Goal: Task Accomplishment & Management: Manage account settings

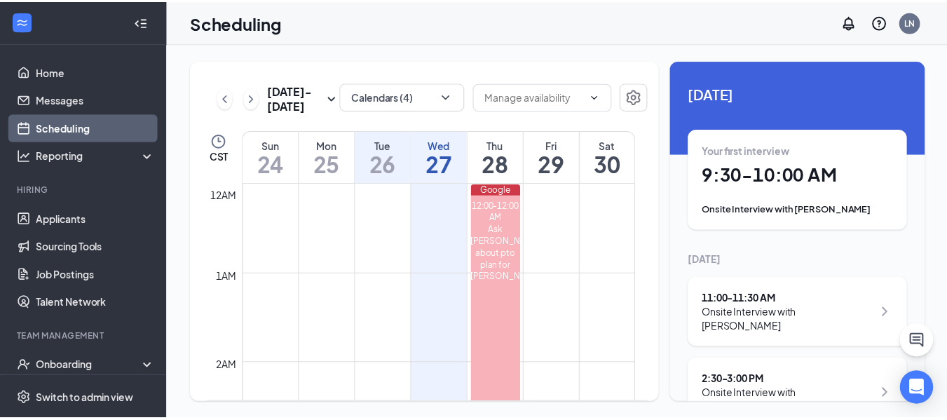
scroll to position [1254, 0]
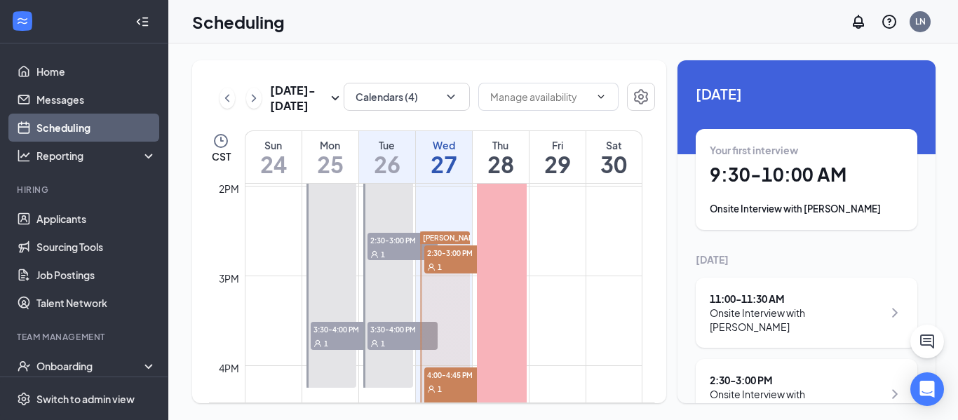
click at [447, 155] on h1 "27" at bounding box center [444, 164] width 56 height 24
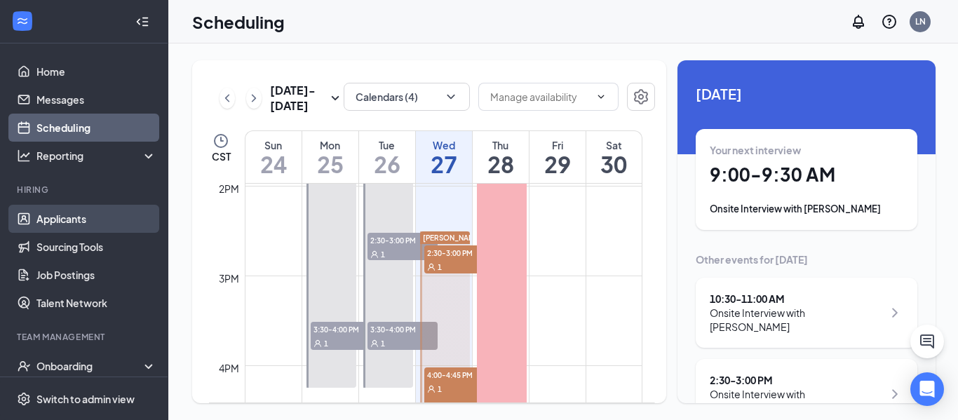
click at [82, 212] on link "Applicants" at bounding box center [96, 219] width 120 height 28
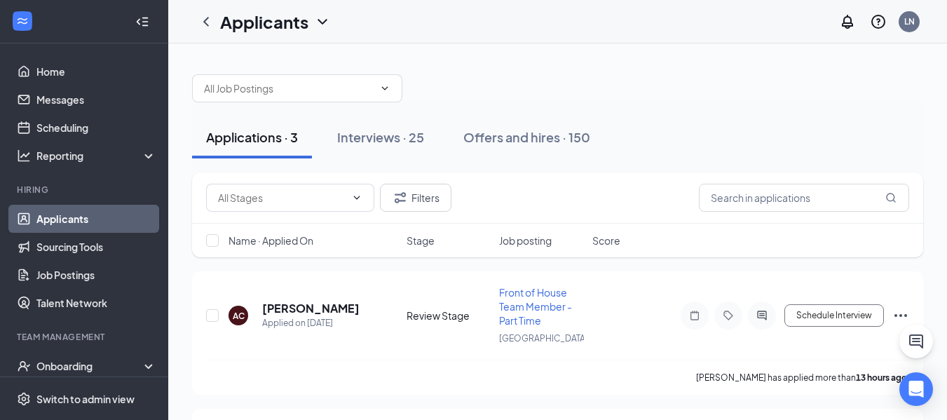
click at [780, 183] on div "Filters" at bounding box center [557, 197] width 731 height 51
click at [768, 199] on input "text" at bounding box center [804, 198] width 210 height 28
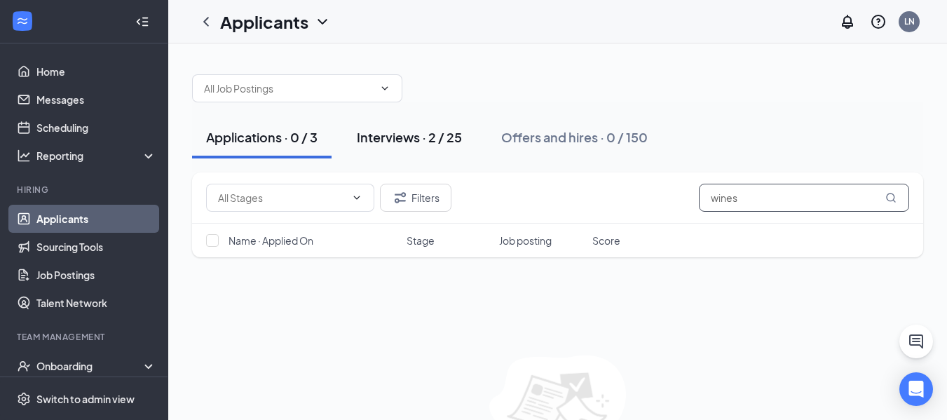
type input "wines"
click at [414, 132] on div "Interviews · 2 / 25" at bounding box center [409, 137] width 105 height 18
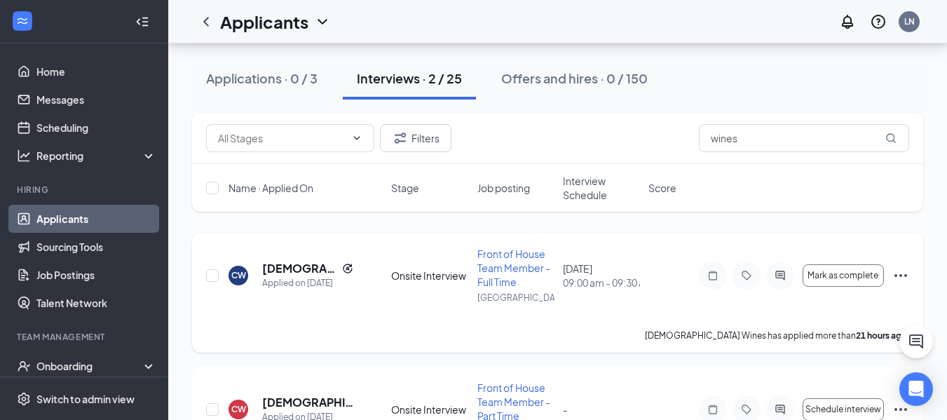
scroll to position [135, 0]
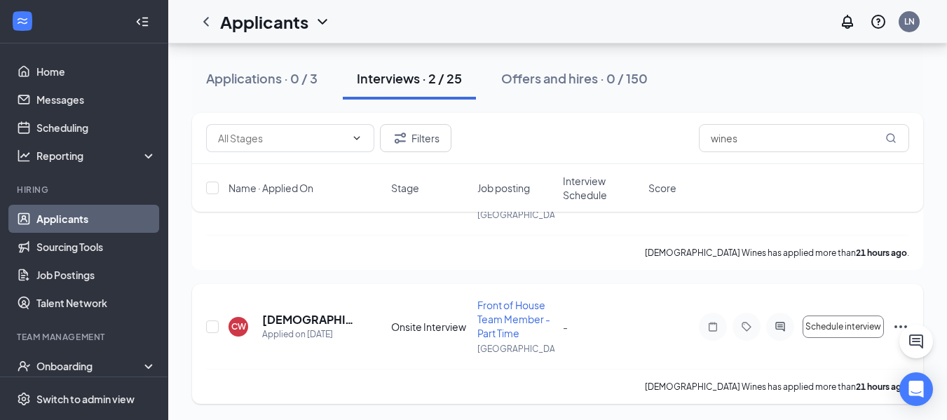
click at [894, 325] on icon "Ellipses" at bounding box center [901, 326] width 17 height 17
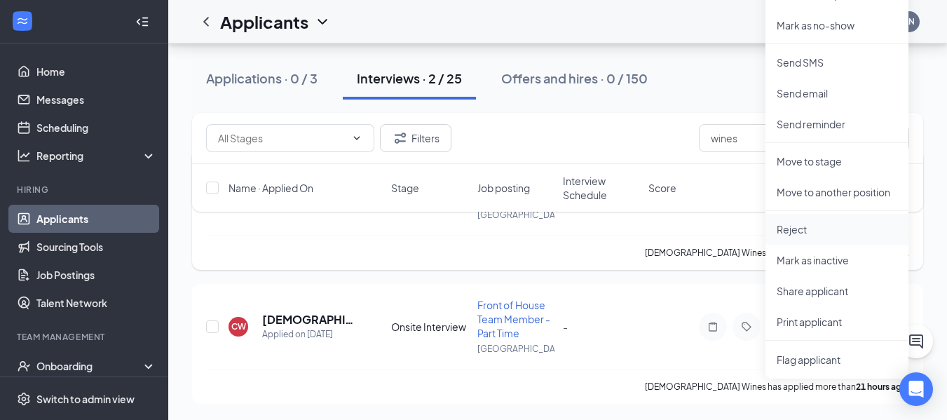
click at [819, 232] on p "Reject" at bounding box center [837, 229] width 121 height 14
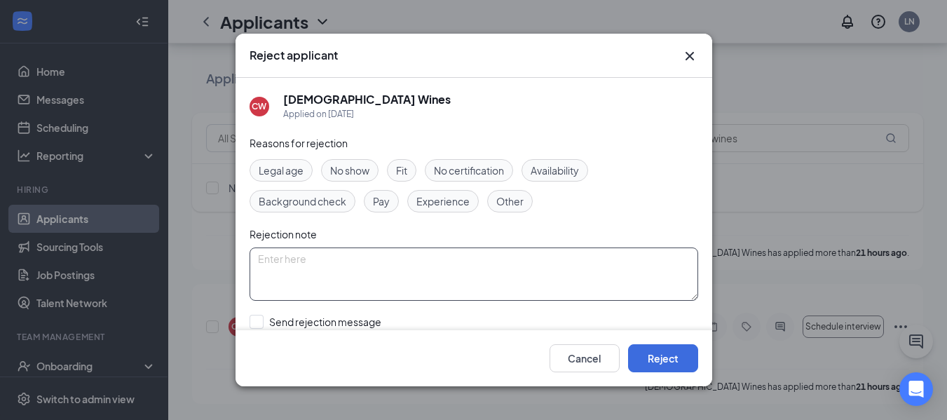
click at [355, 283] on textarea at bounding box center [474, 274] width 449 height 53
type textarea "under another application"
click at [650, 361] on button "Reject" at bounding box center [663, 358] width 70 height 28
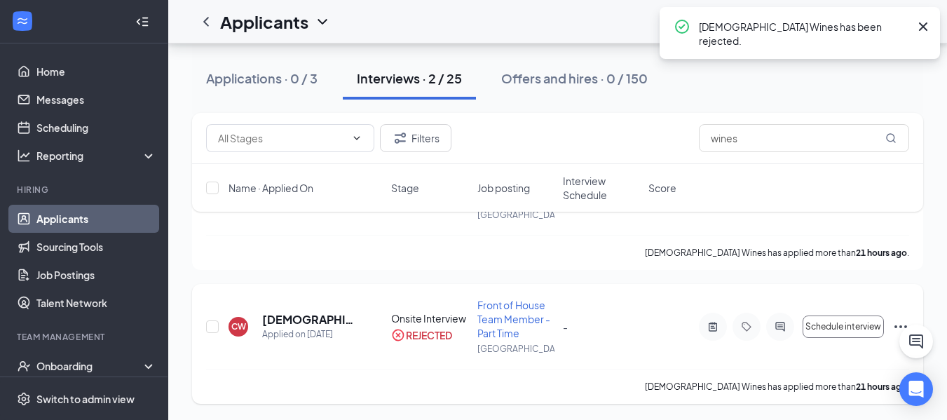
scroll to position [0, 0]
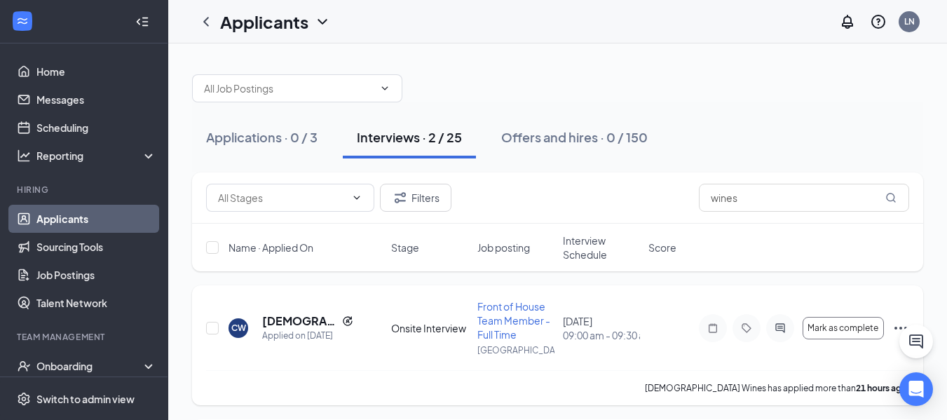
click at [899, 325] on icon "Ellipses" at bounding box center [901, 328] width 17 height 17
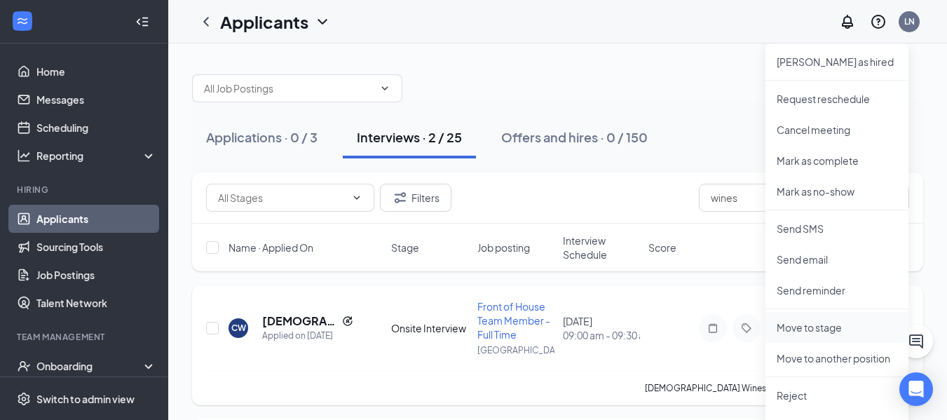
scroll to position [136, 0]
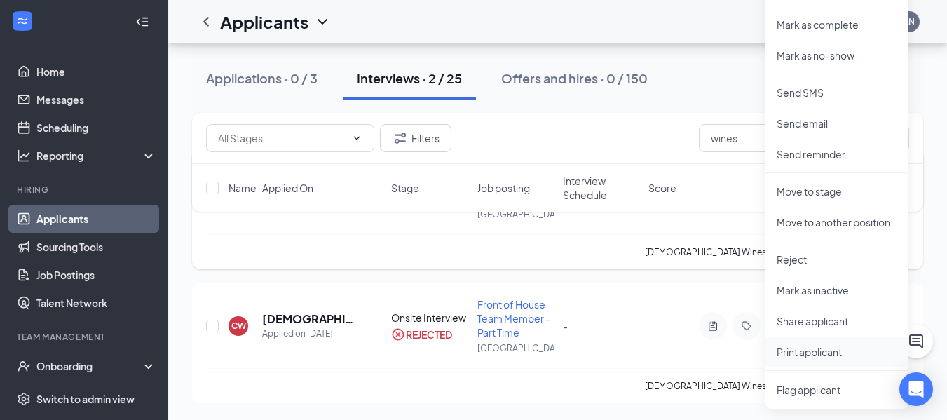
click at [795, 354] on p "Print applicant" at bounding box center [837, 352] width 121 height 14
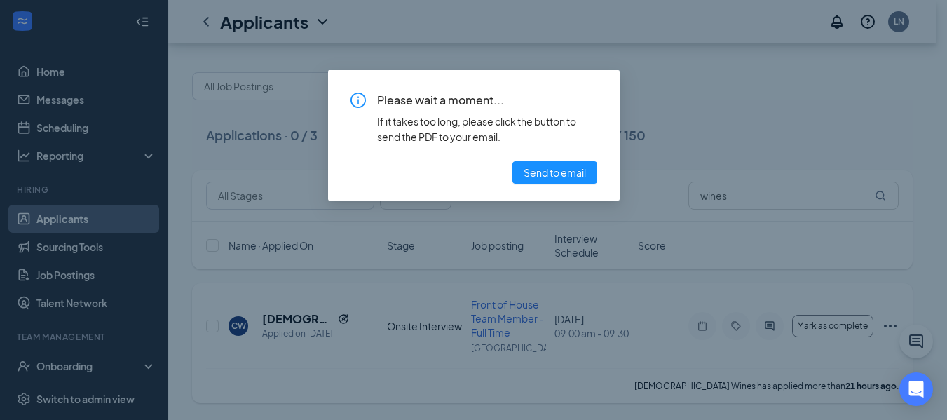
scroll to position [2, 0]
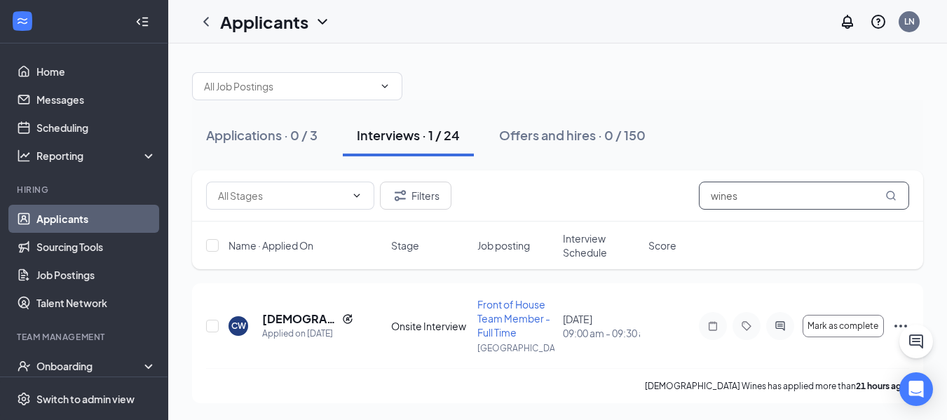
drag, startPoint x: 751, startPoint y: 193, endPoint x: 588, endPoint y: 205, distance: 163.9
click at [588, 205] on div "Filters wines" at bounding box center [557, 196] width 703 height 28
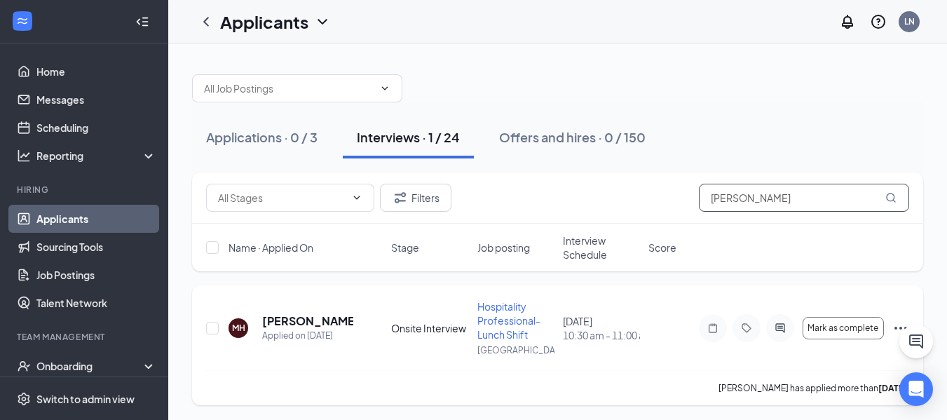
type input "[PERSON_NAME]"
click at [897, 325] on icon "Ellipses" at bounding box center [901, 328] width 17 height 17
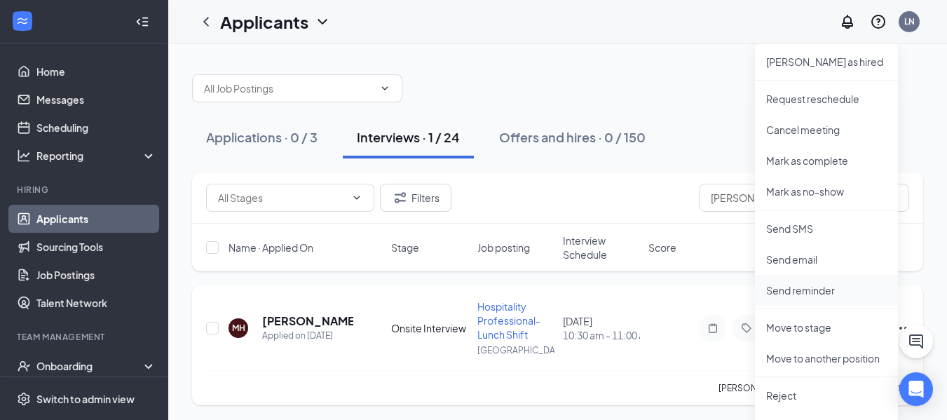
scroll to position [126, 0]
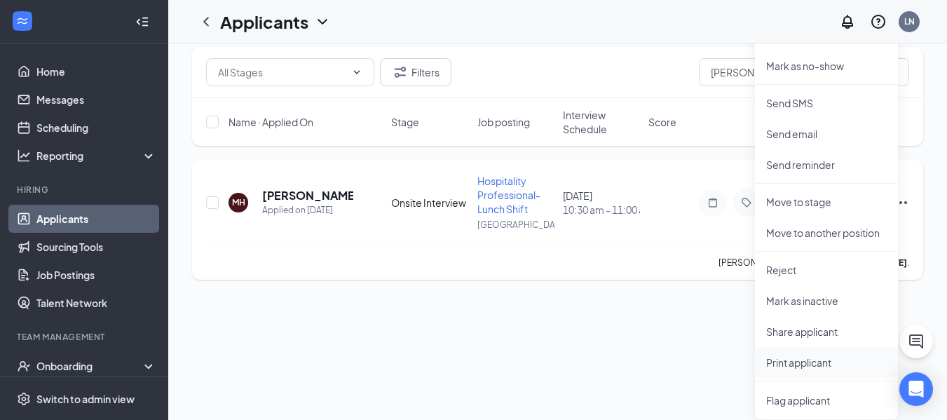
click at [812, 363] on p "Print applicant" at bounding box center [826, 362] width 121 height 14
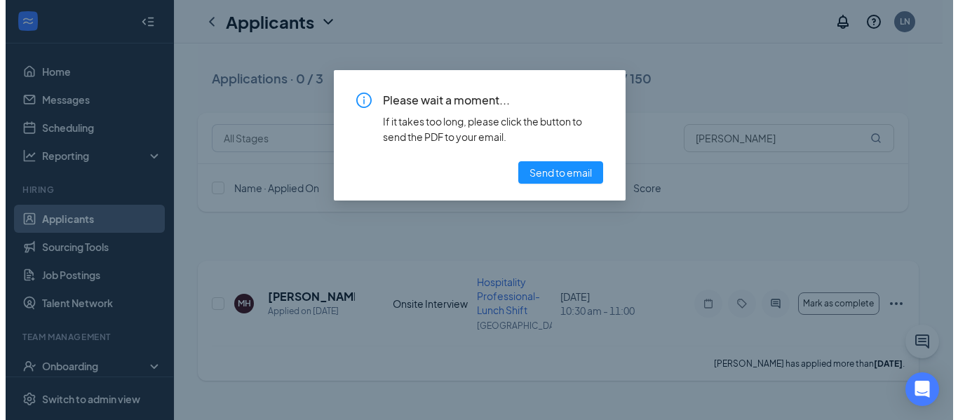
scroll to position [0, 0]
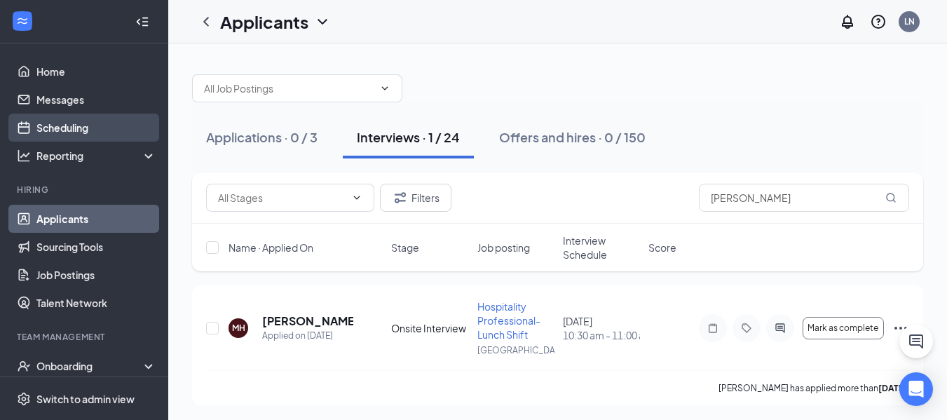
click at [89, 121] on link "Scheduling" at bounding box center [96, 128] width 120 height 28
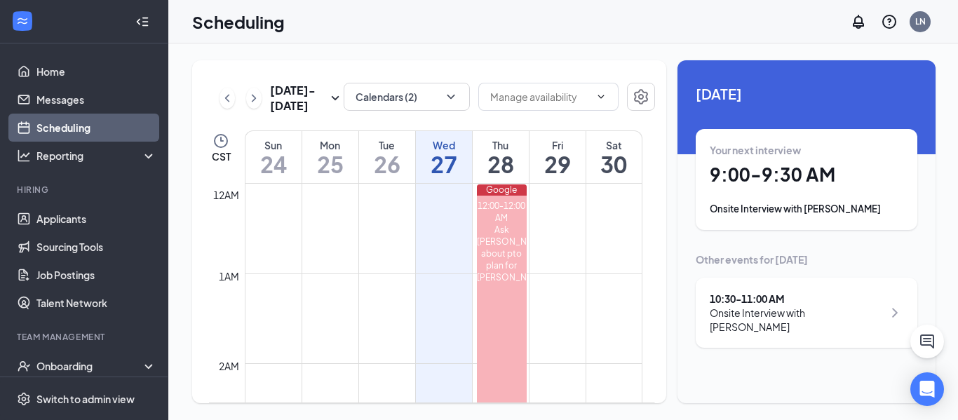
scroll to position [689, 0]
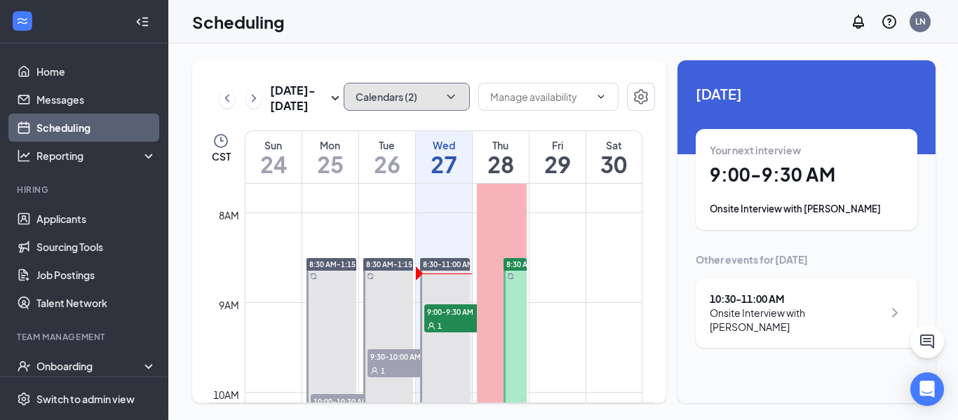
click at [447, 97] on icon "ChevronDown" at bounding box center [451, 97] width 8 height 4
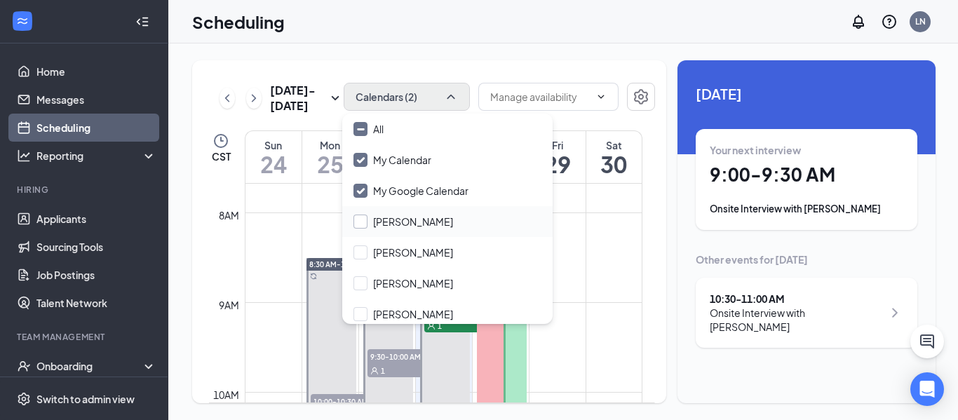
click at [359, 224] on input "[PERSON_NAME]" at bounding box center [403, 222] width 100 height 14
checkbox input "true"
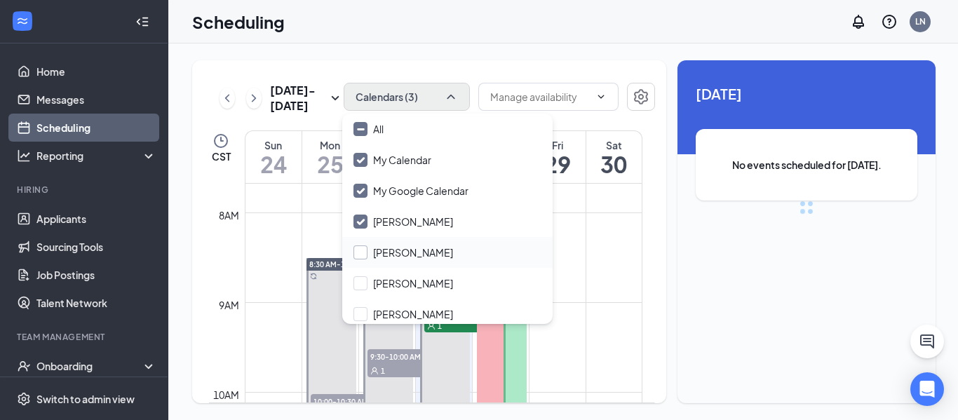
click at [358, 251] on input "[PERSON_NAME]" at bounding box center [403, 252] width 100 height 14
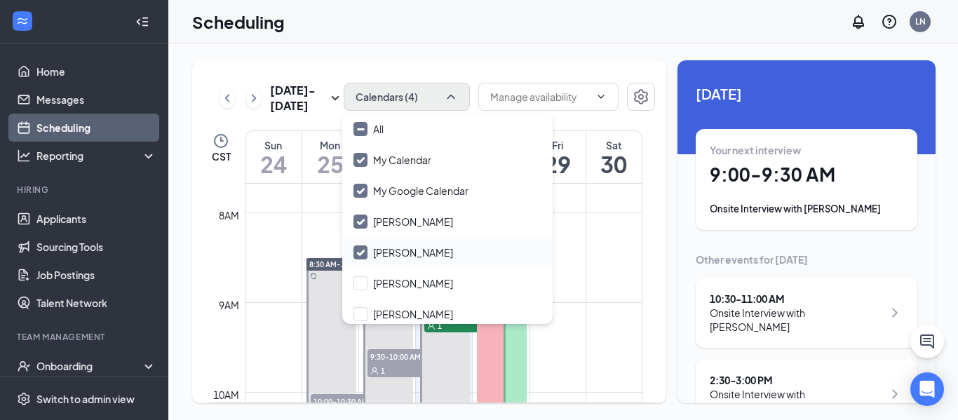
checkbox input "true"
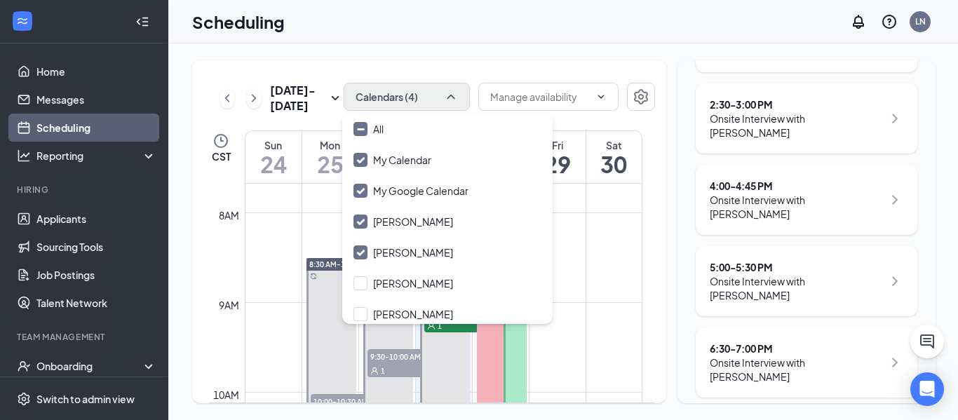
scroll to position [278, 0]
click at [806, 264] on div "5:00 - 5:30 PM" at bounding box center [796, 264] width 173 height 14
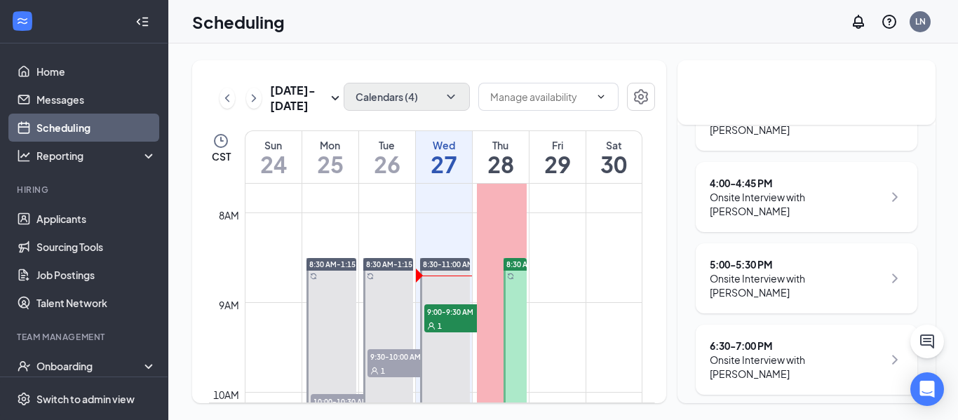
click at [850, 285] on div "Onsite Interview with [PERSON_NAME]" at bounding box center [796, 285] width 173 height 28
click at [886, 270] on icon "ChevronRight" at bounding box center [894, 278] width 17 height 17
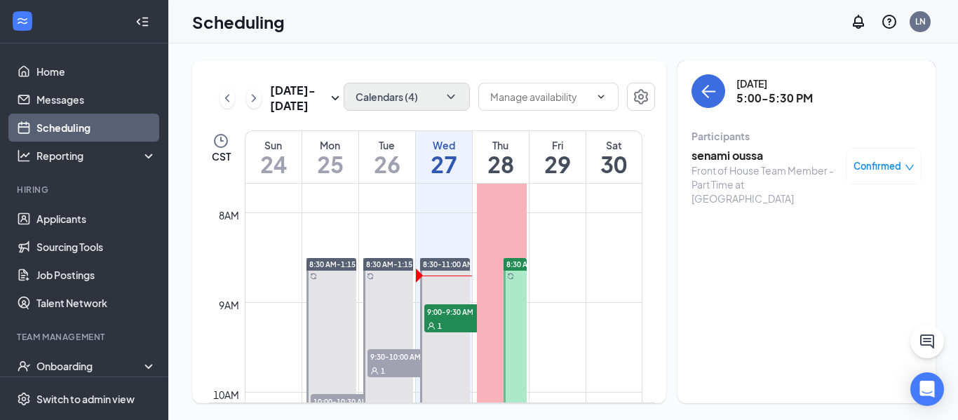
click at [738, 158] on h3 "senami oussa" at bounding box center [764, 155] width 147 height 15
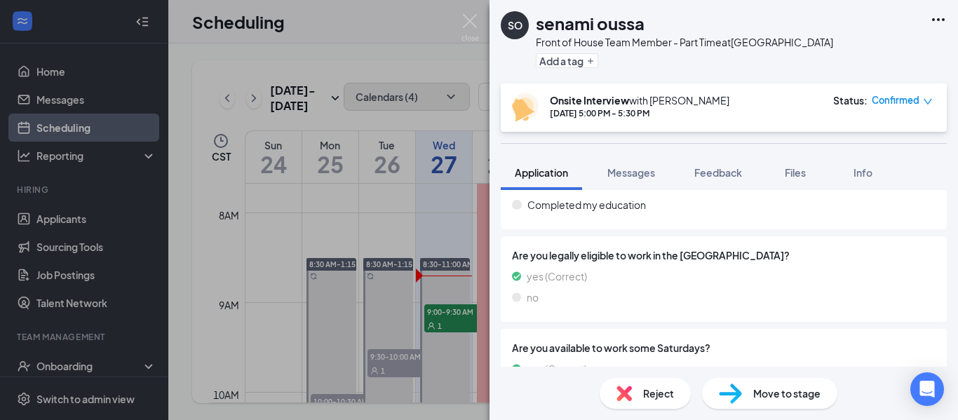
scroll to position [1202, 0]
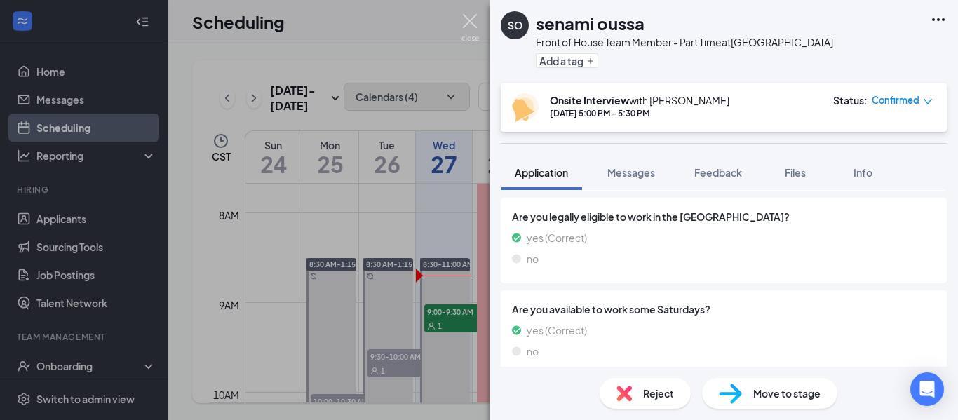
click at [468, 14] on img at bounding box center [470, 27] width 18 height 27
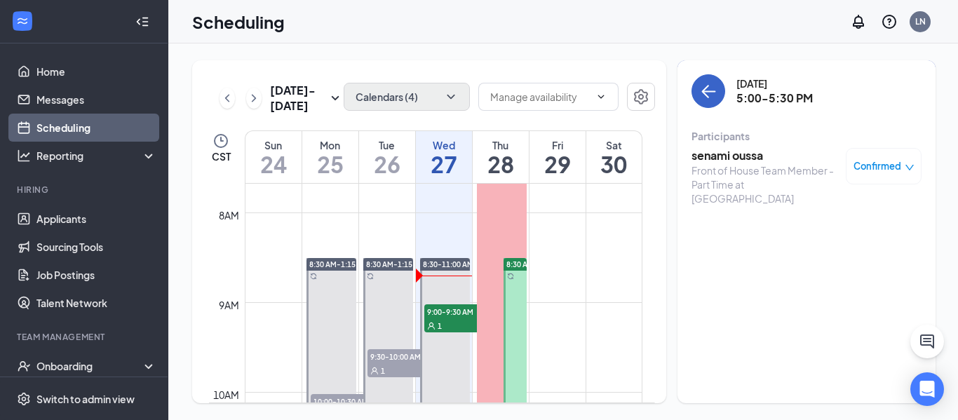
click at [703, 95] on icon "ArrowLeft" at bounding box center [705, 91] width 7 height 13
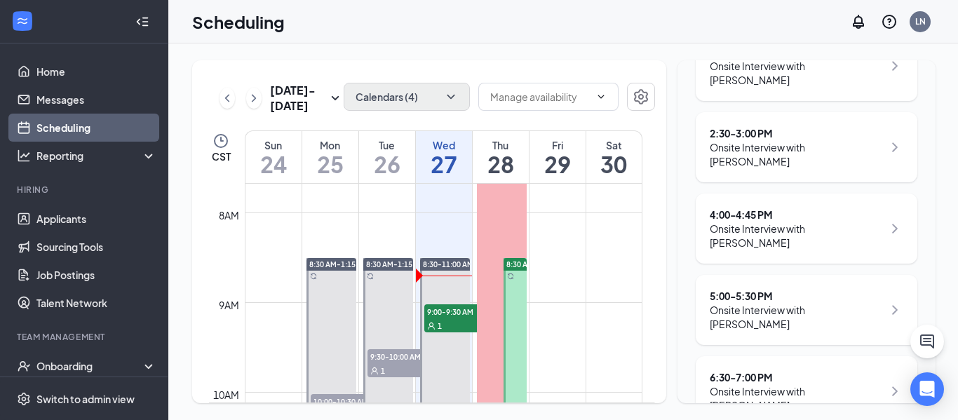
scroll to position [278, 0]
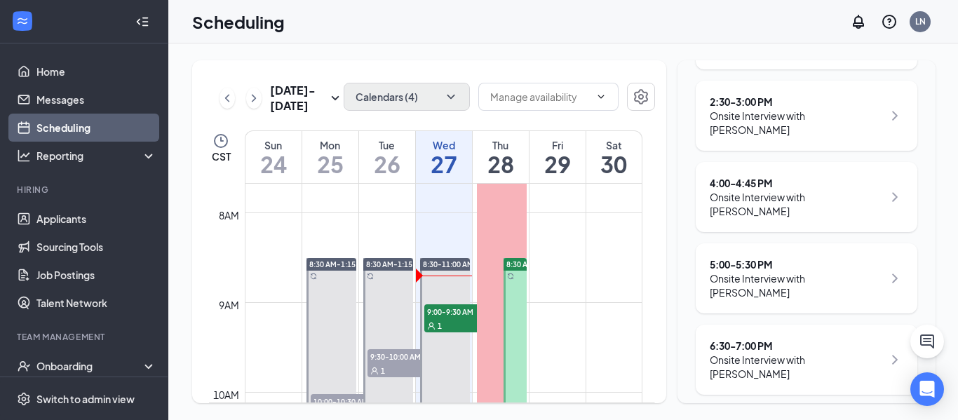
click at [886, 271] on icon "ChevronRight" at bounding box center [894, 278] width 17 height 17
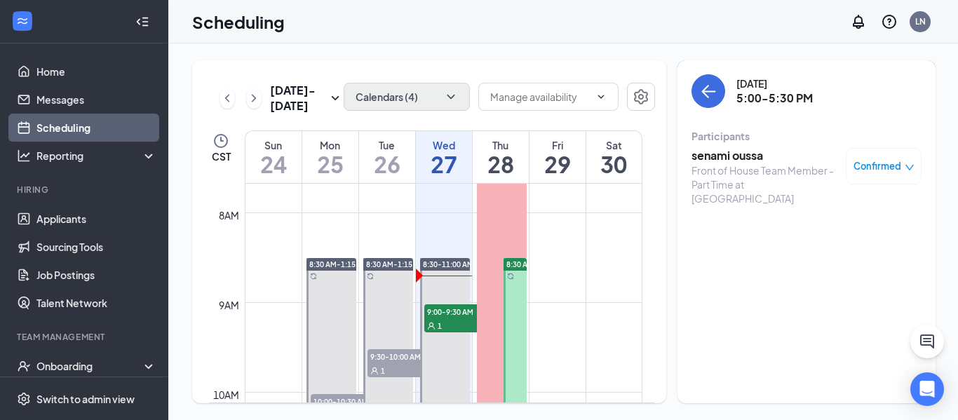
click at [896, 172] on div "Confirmed" at bounding box center [883, 166] width 61 height 14
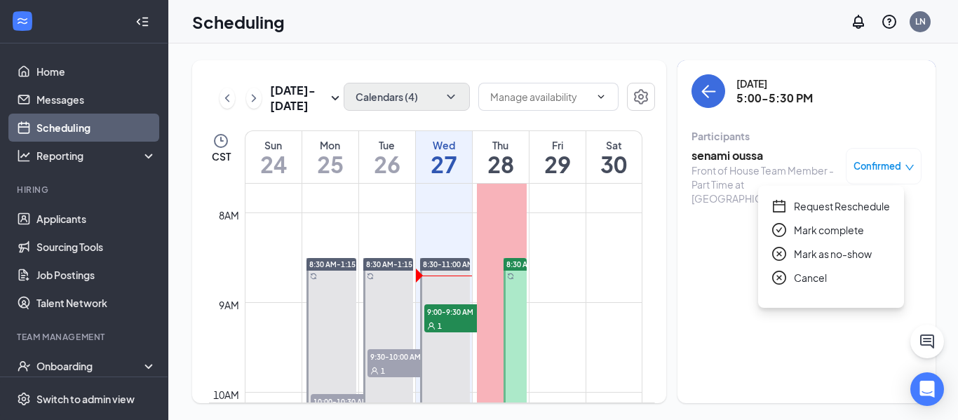
click at [865, 207] on span "Request Reschedule" at bounding box center [842, 205] width 96 height 15
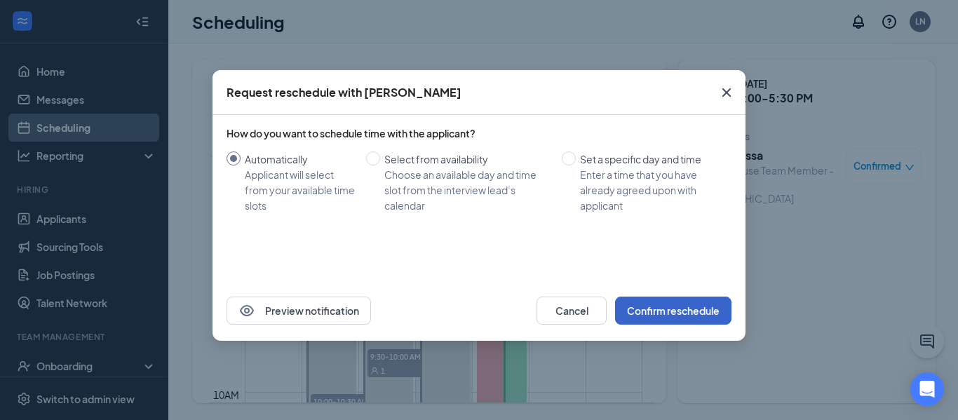
click at [677, 308] on button "Confirm reschedule" at bounding box center [673, 311] width 116 height 28
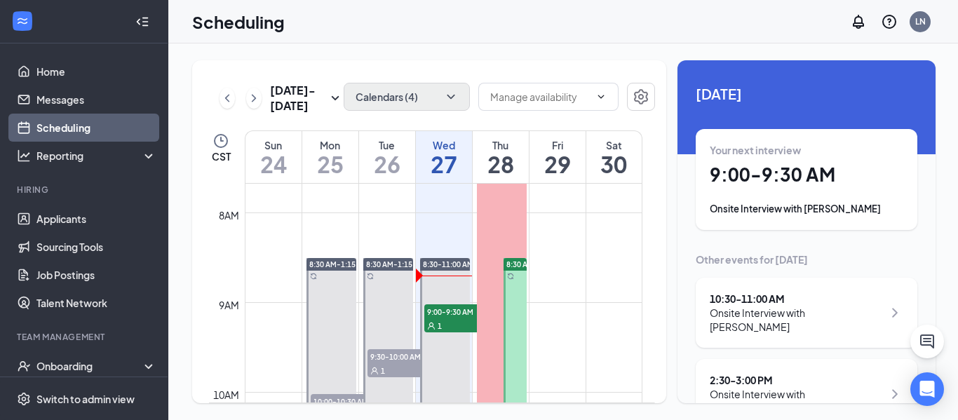
scroll to position [211, 0]
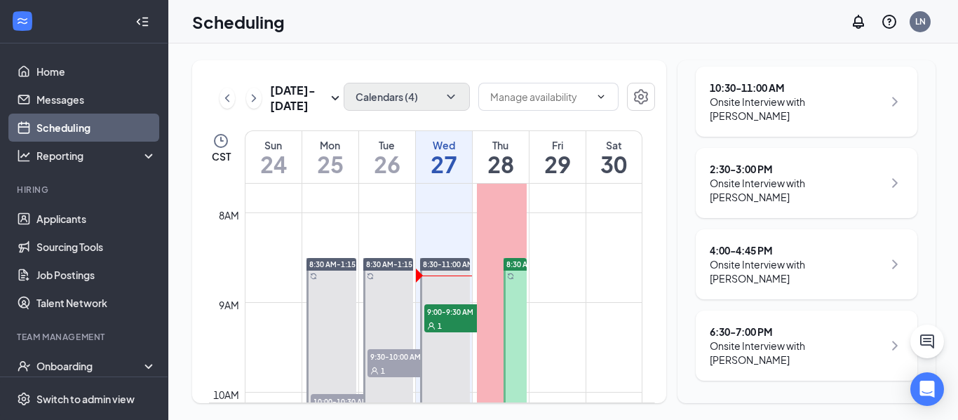
click at [824, 339] on div "Onsite Interview with [PERSON_NAME]" at bounding box center [796, 353] width 173 height 28
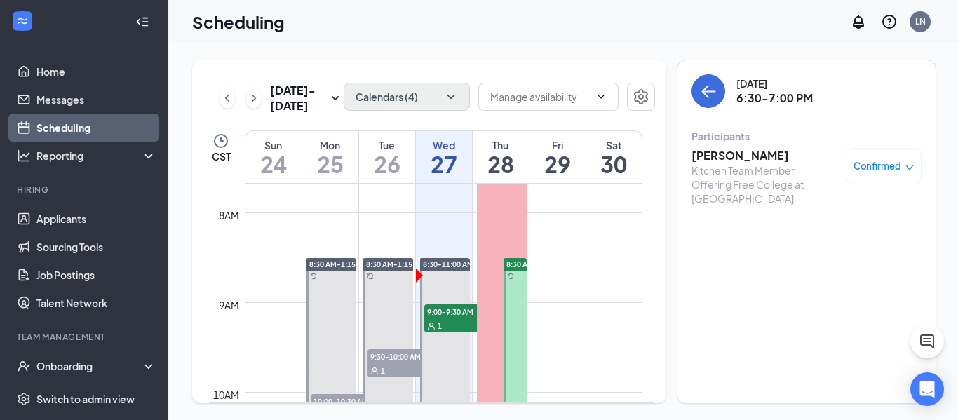
click at [707, 156] on h3 "[PERSON_NAME]" at bounding box center [764, 155] width 147 height 15
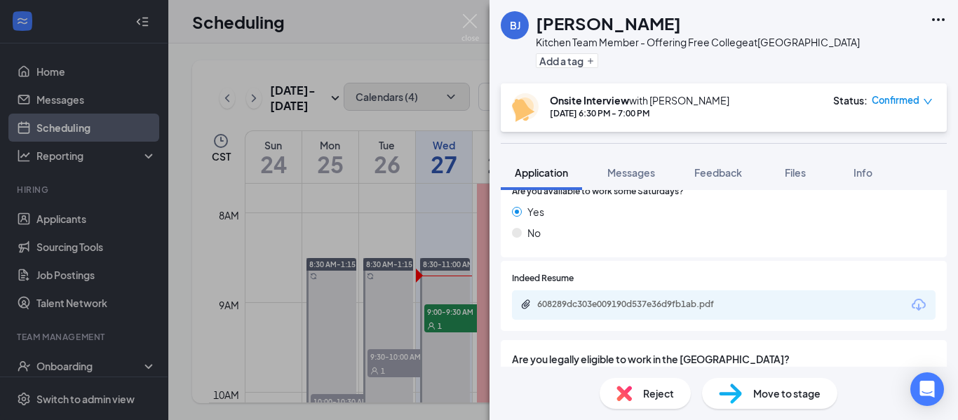
scroll to position [1253, 0]
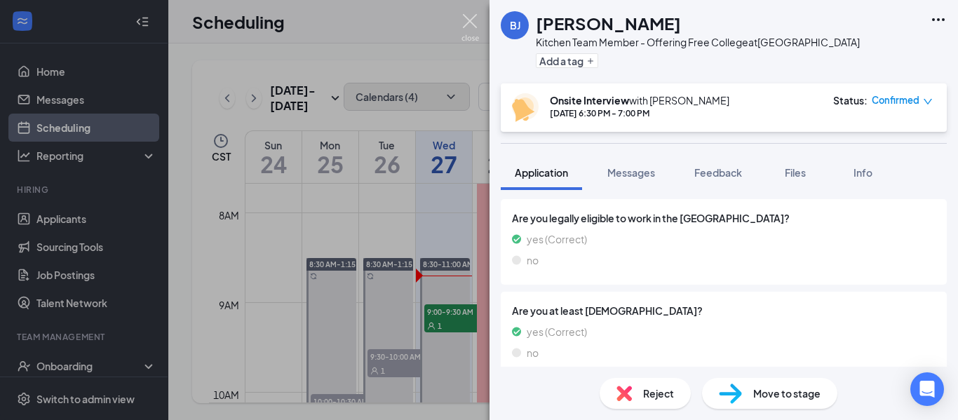
click at [472, 23] on img at bounding box center [470, 27] width 18 height 27
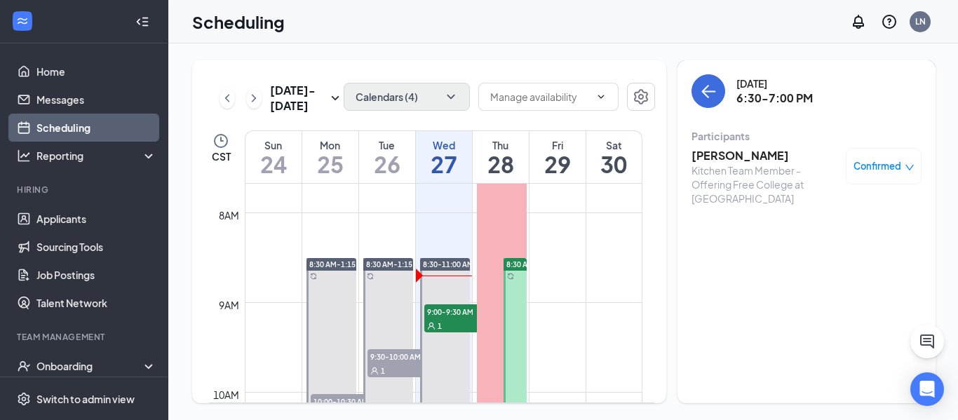
click at [892, 171] on div "Confirmed" at bounding box center [883, 166] width 61 height 14
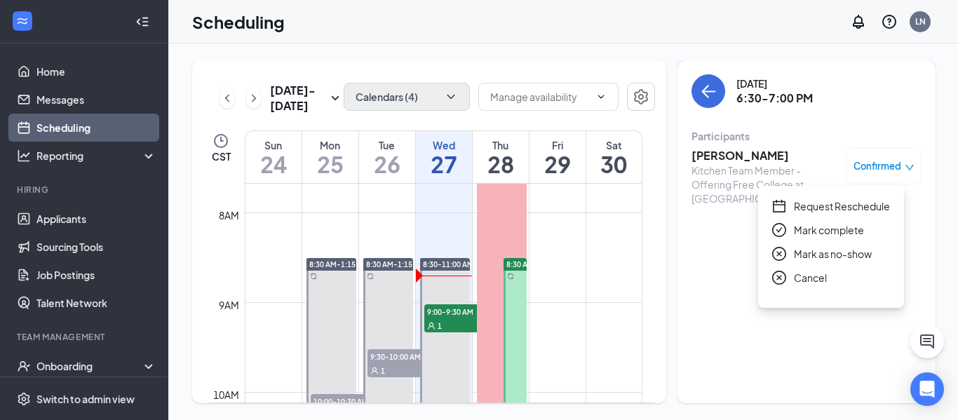
click at [856, 210] on span "Request Reschedule" at bounding box center [842, 205] width 96 height 15
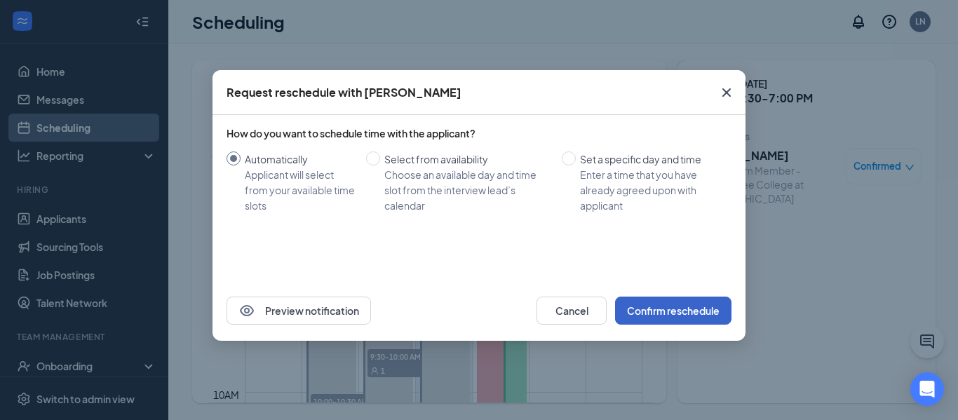
click at [686, 313] on button "Confirm reschedule" at bounding box center [673, 311] width 116 height 28
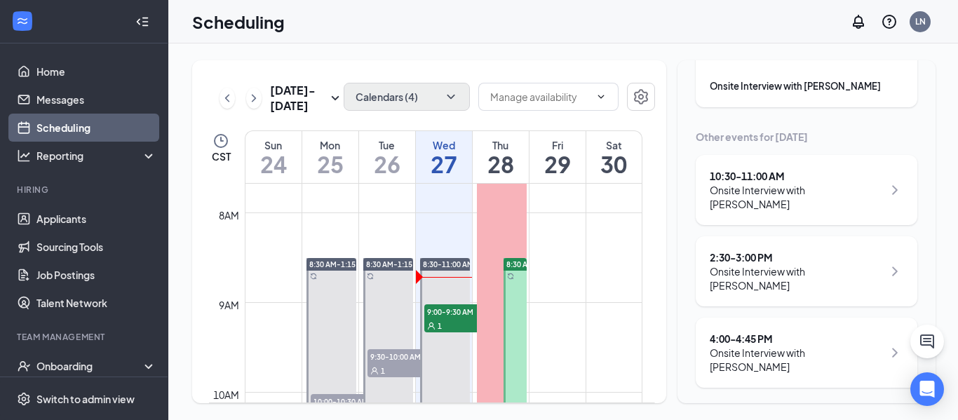
scroll to position [130, 0]
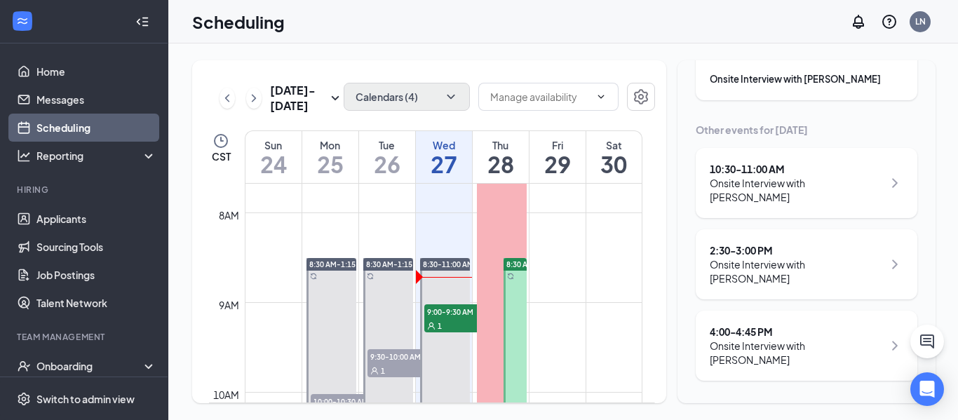
click at [797, 280] on div "Onsite Interview with [PERSON_NAME]" at bounding box center [796, 271] width 173 height 28
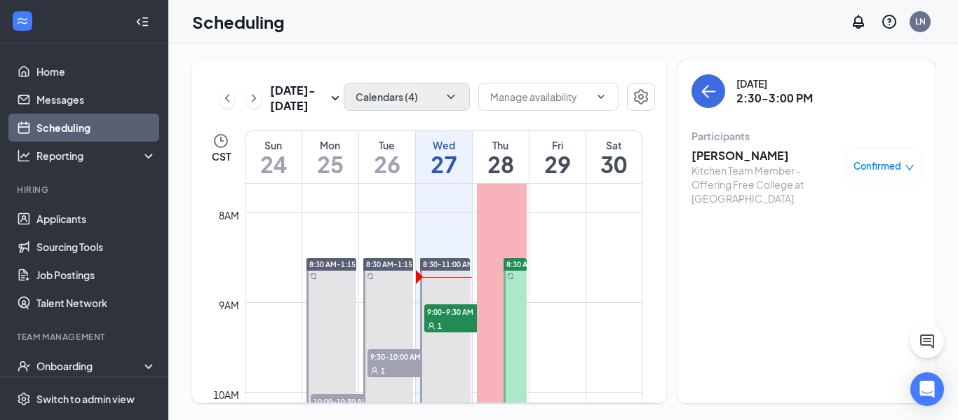
click at [751, 159] on h3 "[PERSON_NAME]" at bounding box center [764, 155] width 147 height 15
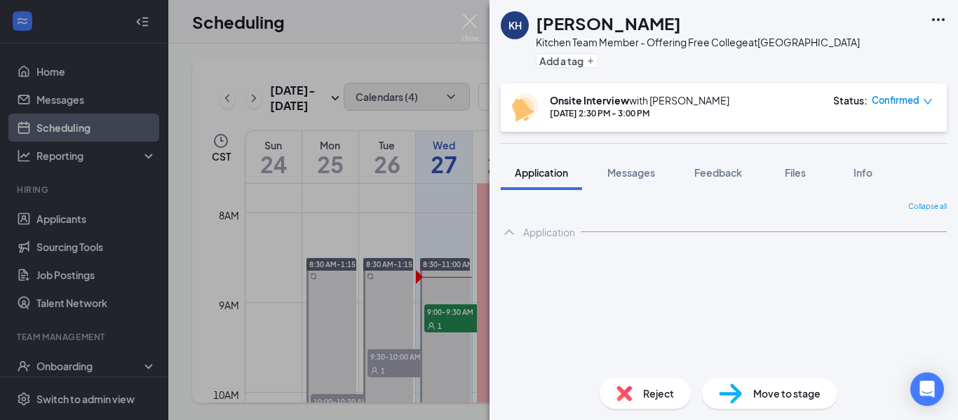
click at [937, 18] on icon "Ellipses" at bounding box center [938, 19] width 17 height 17
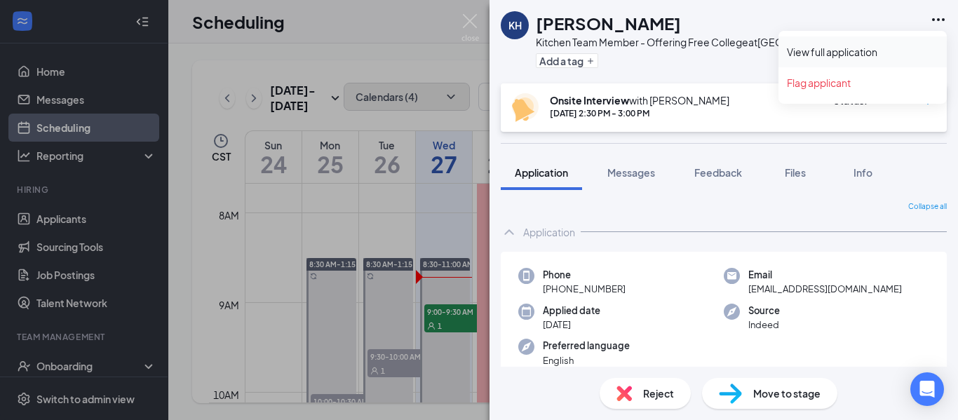
click at [858, 46] on link "View full application" at bounding box center [862, 52] width 151 height 14
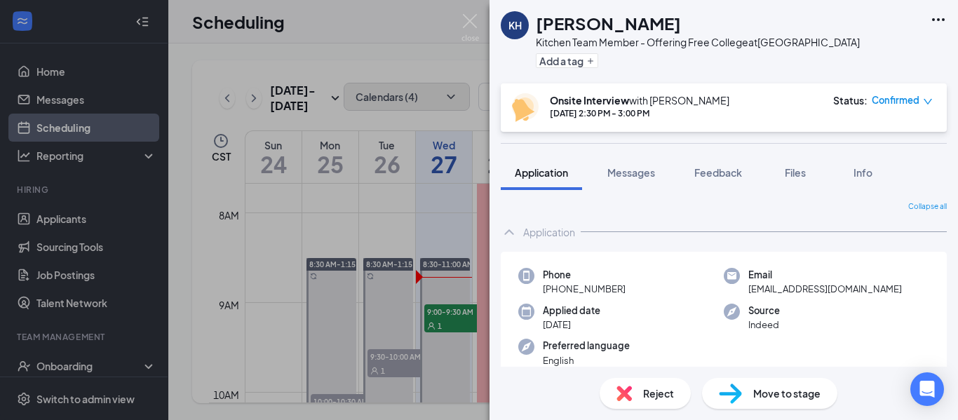
click at [471, 18] on img at bounding box center [470, 27] width 18 height 27
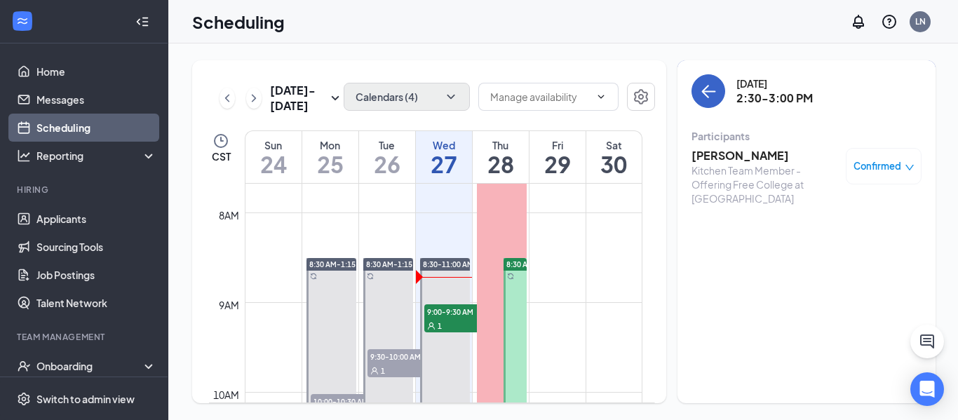
click at [703, 85] on icon "ArrowLeft" at bounding box center [708, 91] width 17 height 17
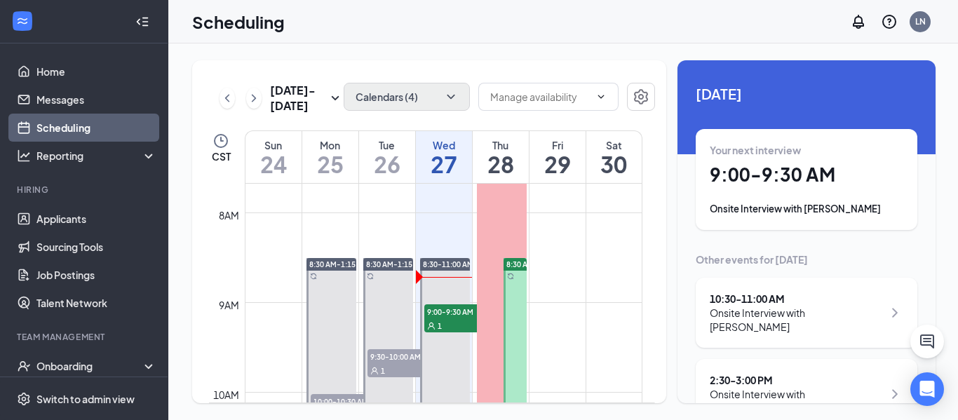
scroll to position [130, 0]
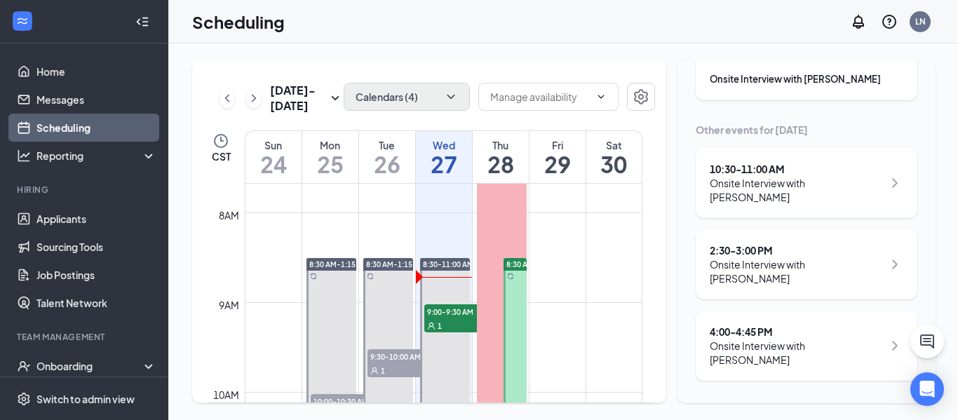
click at [828, 358] on div "Onsite Interview with [PERSON_NAME]" at bounding box center [796, 353] width 173 height 28
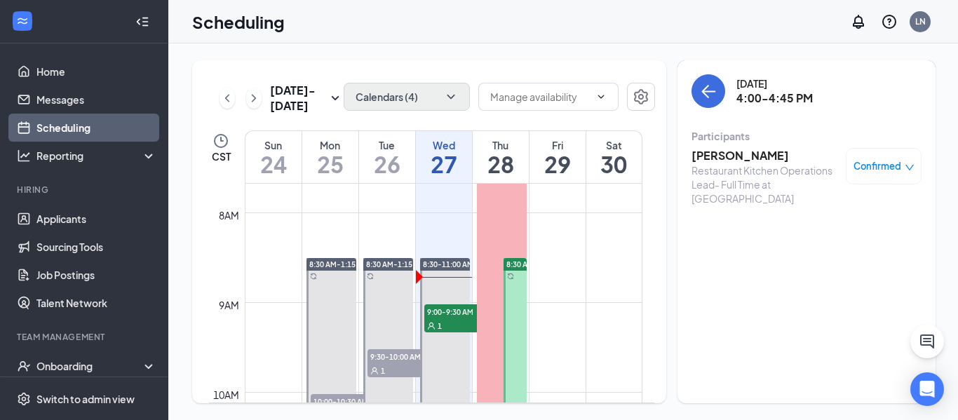
click at [731, 149] on h3 "[PERSON_NAME]" at bounding box center [764, 155] width 147 height 15
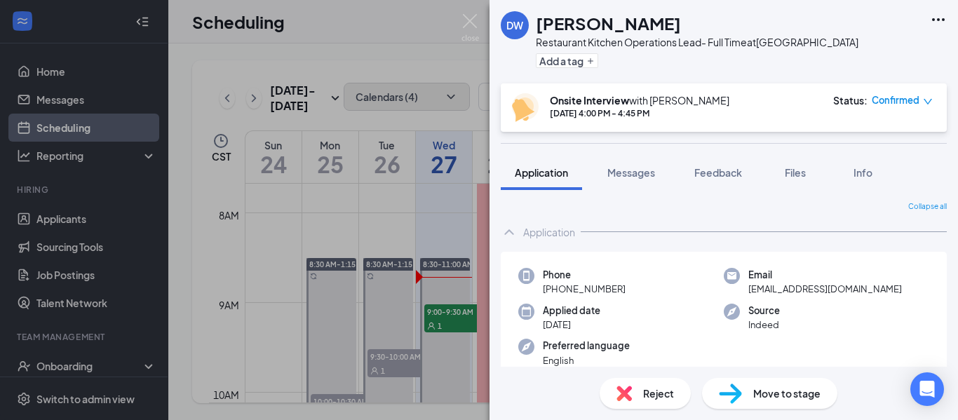
click at [941, 23] on icon "Ellipses" at bounding box center [938, 19] width 17 height 17
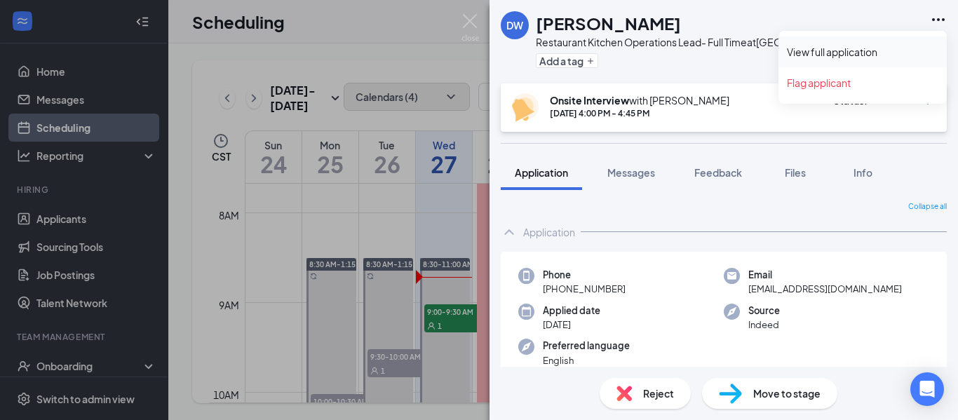
click at [881, 47] on link "View full application" at bounding box center [862, 52] width 151 height 14
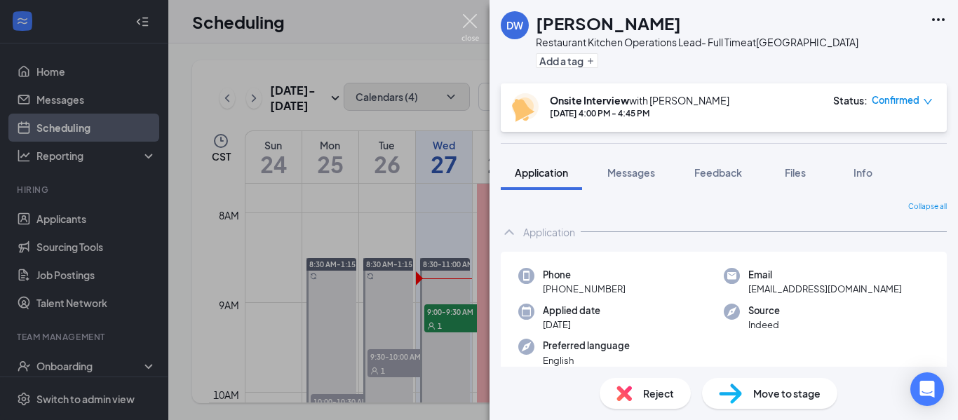
click at [475, 22] on img at bounding box center [470, 27] width 18 height 27
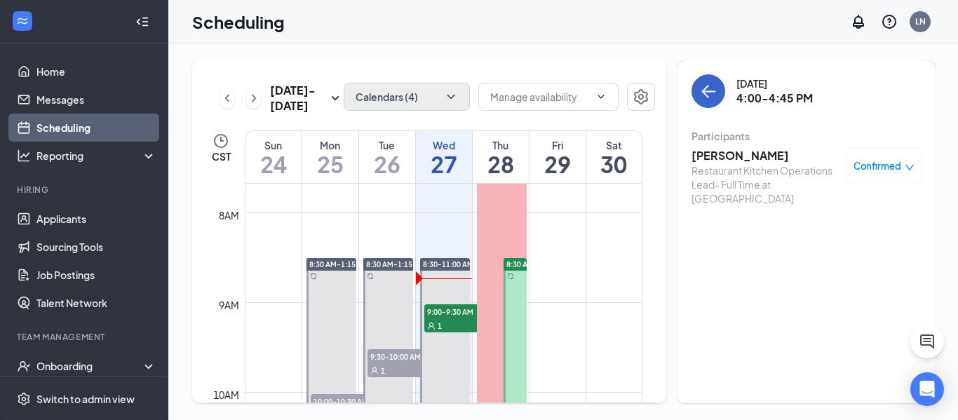
click at [705, 94] on icon "ArrowLeft" at bounding box center [708, 91] width 17 height 17
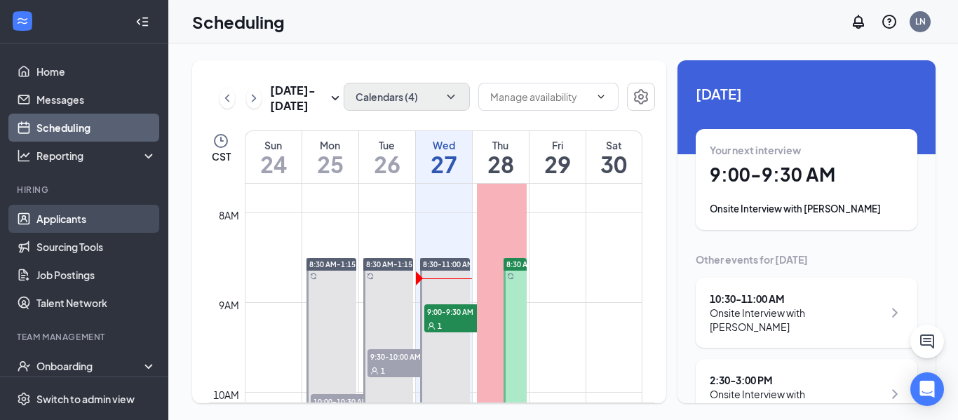
click at [67, 222] on link "Applicants" at bounding box center [96, 219] width 120 height 28
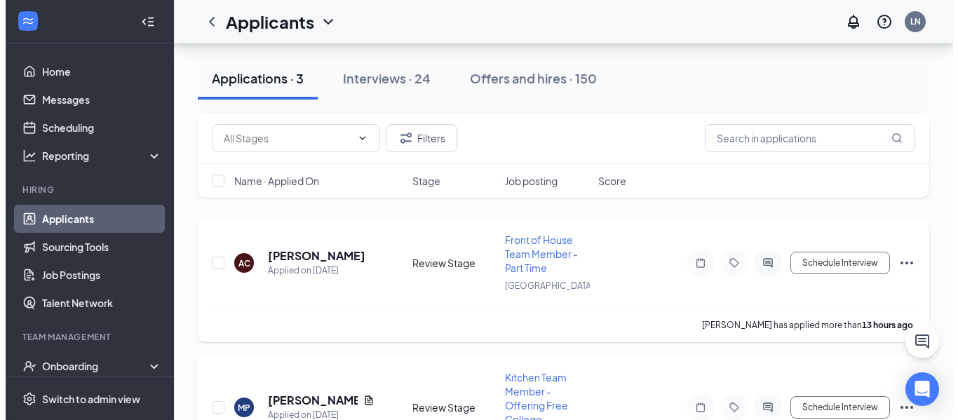
scroll to position [43, 0]
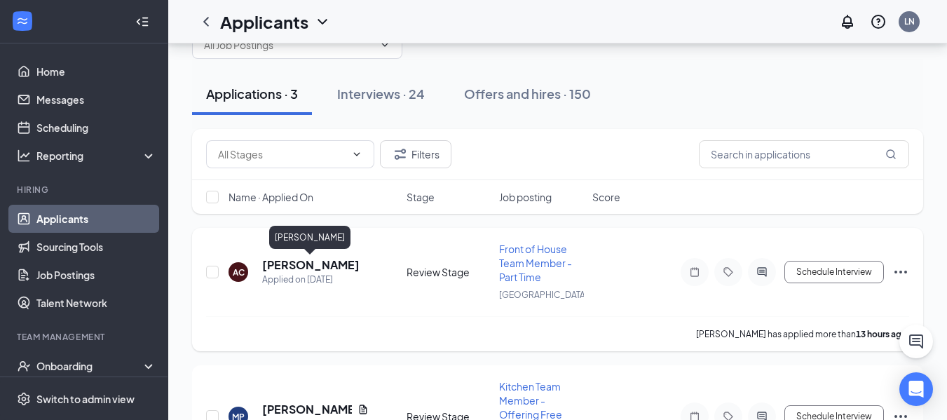
click at [273, 261] on h5 "[PERSON_NAME]" at bounding box center [310, 264] width 97 height 15
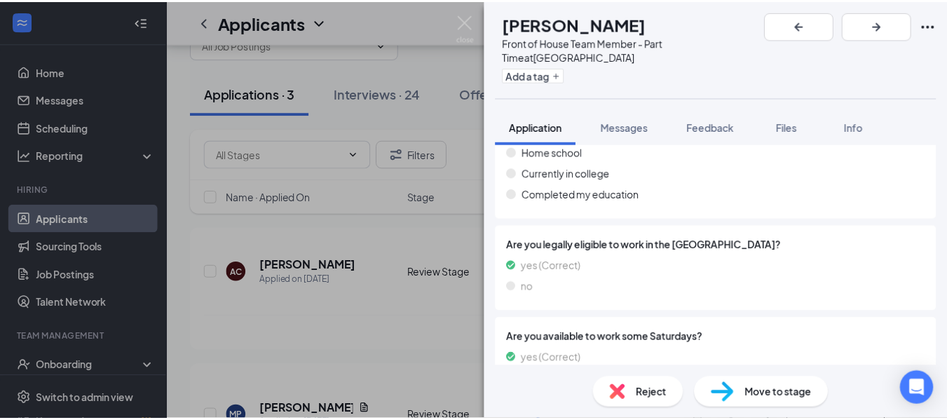
scroll to position [1142, 0]
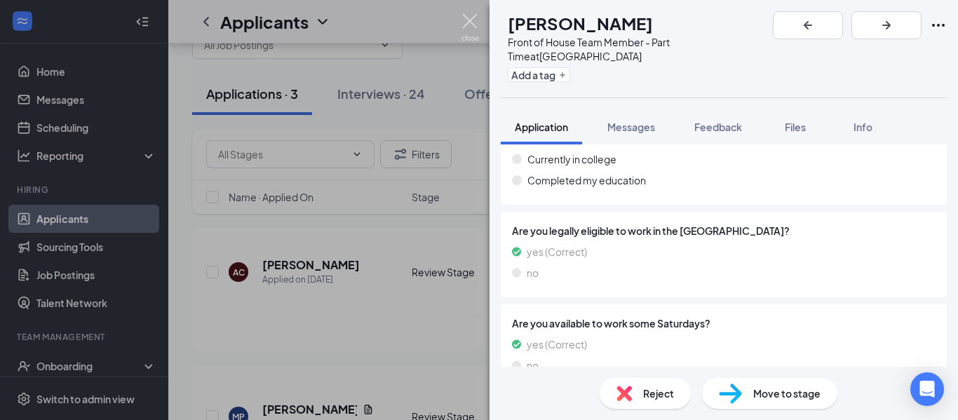
click at [467, 26] on img at bounding box center [470, 27] width 18 height 27
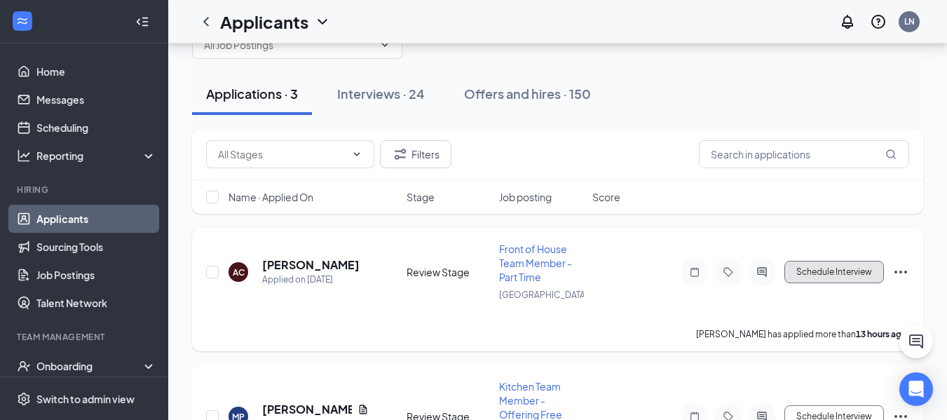
click at [862, 269] on button "Schedule Interview" at bounding box center [835, 272] width 100 height 22
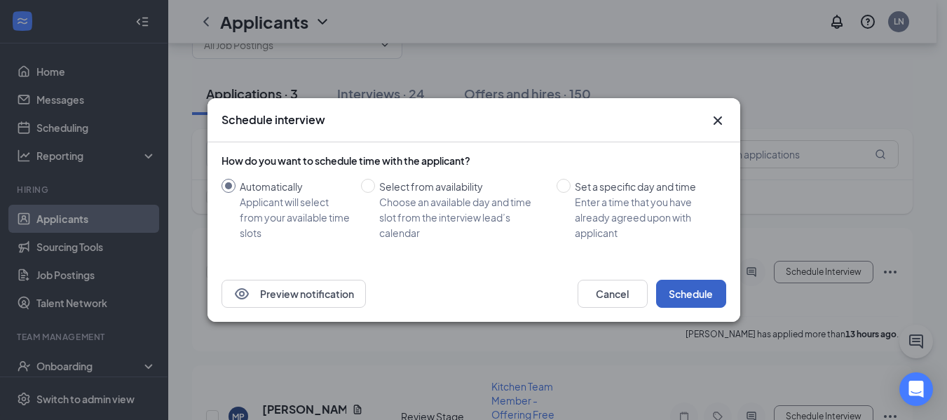
click at [698, 297] on button "Schedule" at bounding box center [691, 294] width 70 height 28
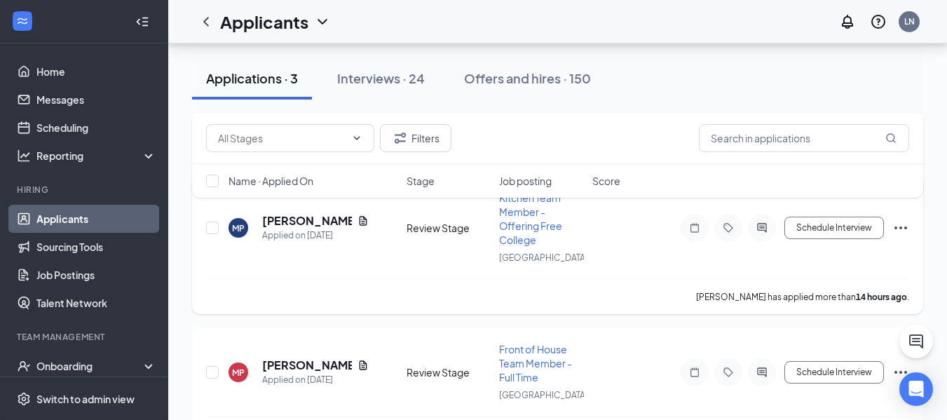
scroll to position [280, 0]
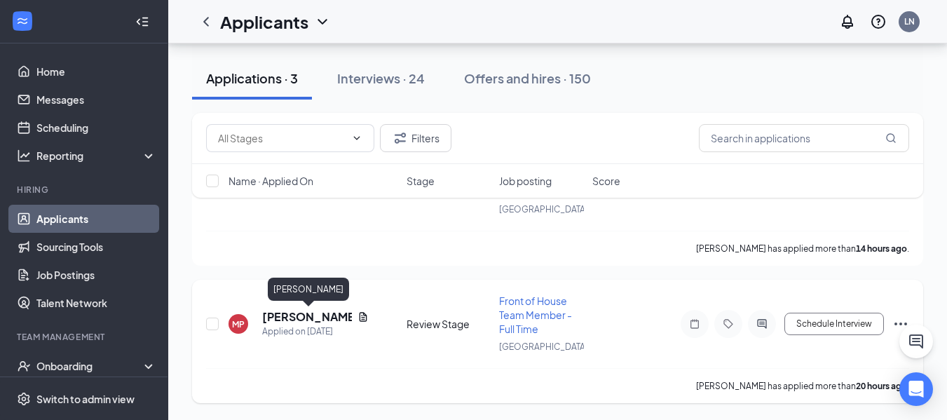
click at [309, 315] on h5 "[PERSON_NAME]" at bounding box center [307, 316] width 90 height 15
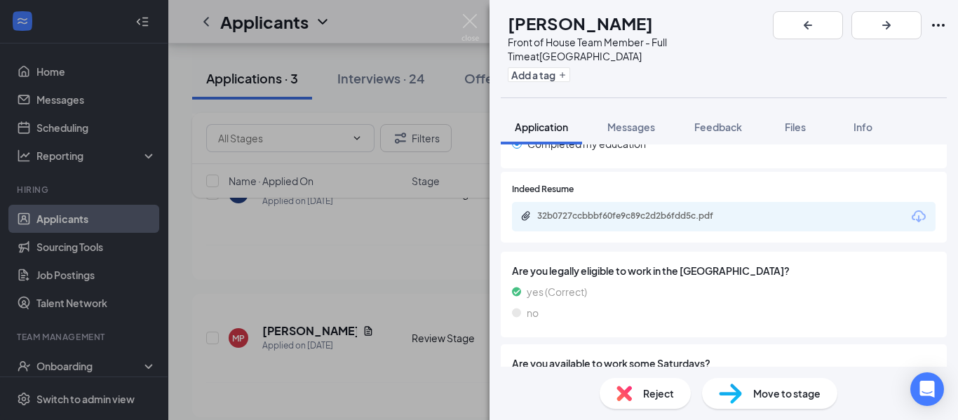
scroll to position [1231, 0]
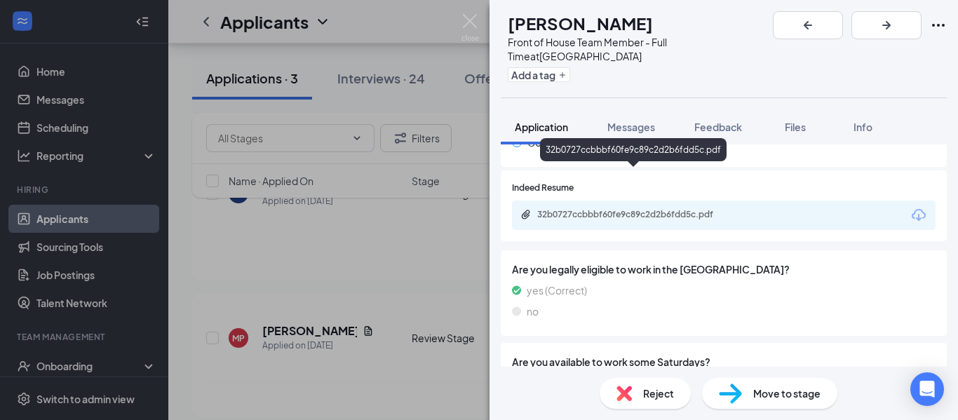
click at [687, 209] on div "32b0727ccbbbf60fe9c89c2d2b6fdd5c.pdf" at bounding box center [635, 214] width 196 height 11
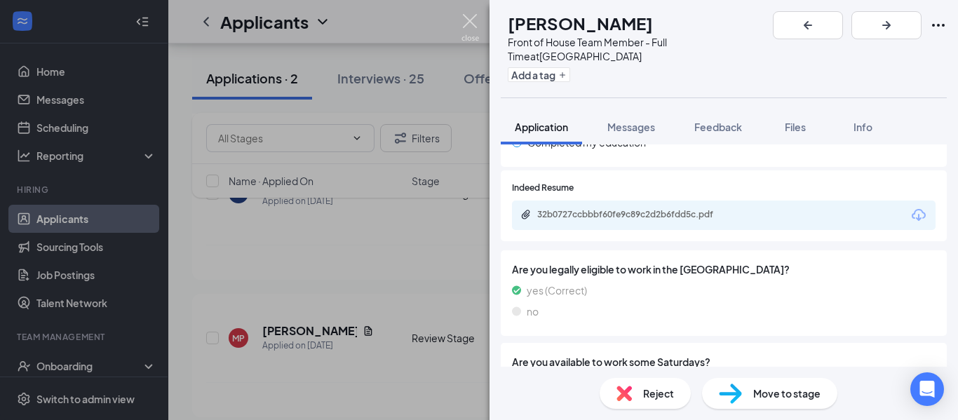
click at [471, 25] on img at bounding box center [470, 27] width 18 height 27
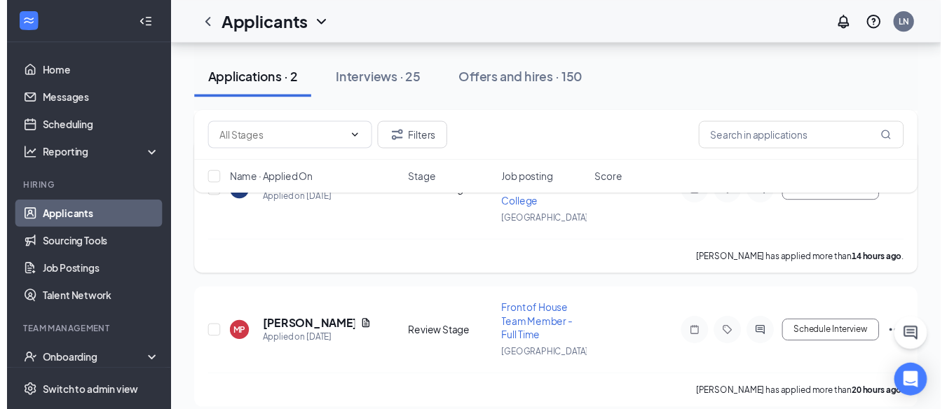
scroll to position [140, 0]
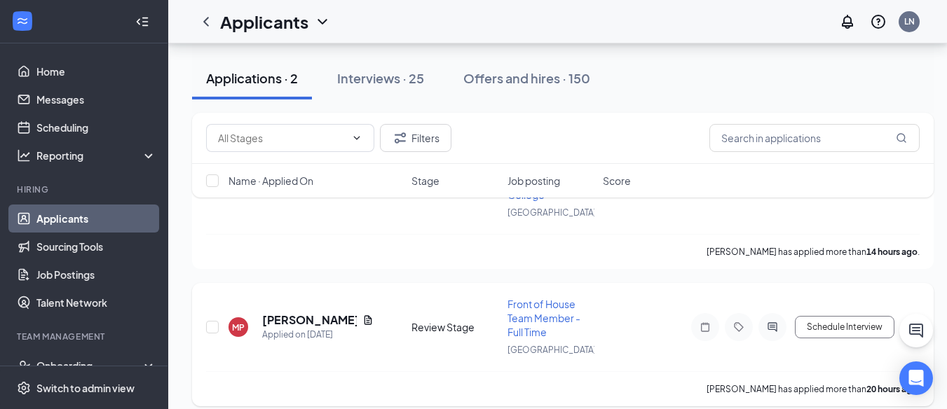
click at [914, 319] on icon "Ellipses" at bounding box center [911, 327] width 17 height 17
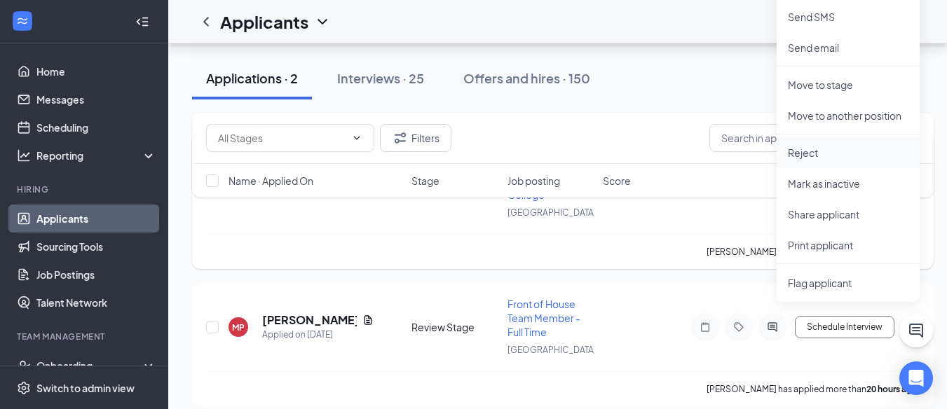
click at [814, 156] on p "Reject" at bounding box center [848, 153] width 121 height 14
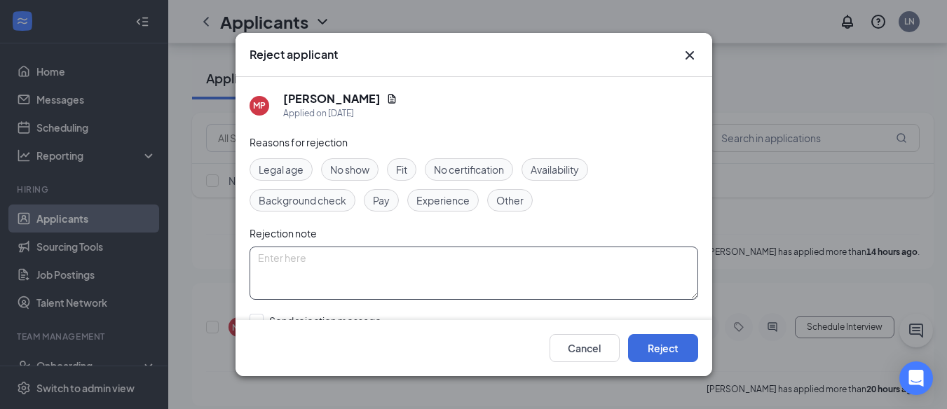
click at [374, 271] on textarea at bounding box center [474, 273] width 449 height 53
type textarea "too much job hopping"
click at [670, 358] on button "Reject" at bounding box center [663, 348] width 70 height 28
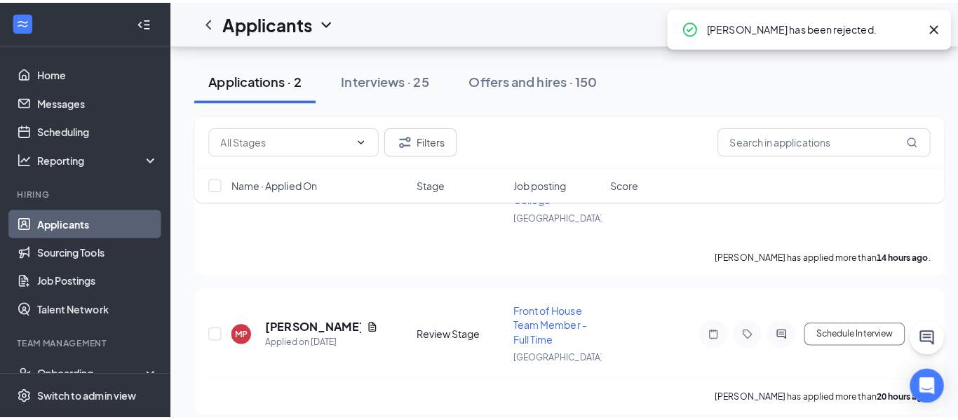
scroll to position [0, 0]
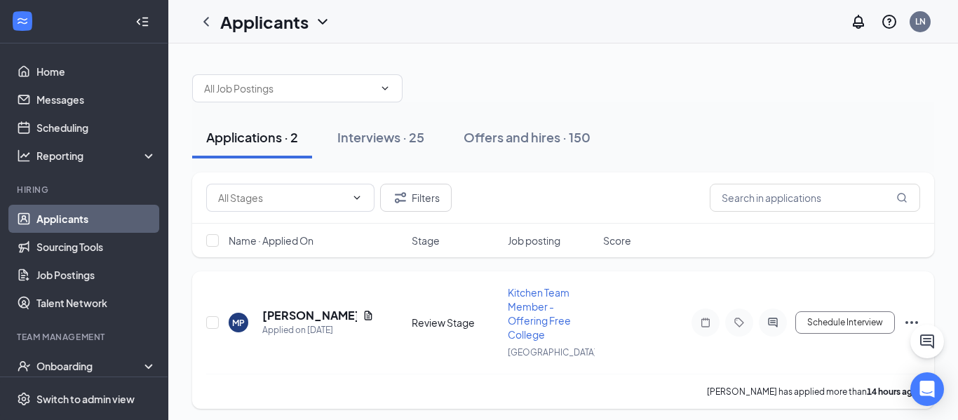
click at [920, 311] on div "MP [PERSON_NAME] Applied on [DATE] Review Stage Kitchen Team Member - Offering …" at bounding box center [563, 339] width 742 height 137
click at [914, 318] on icon "Ellipses" at bounding box center [911, 322] width 17 height 17
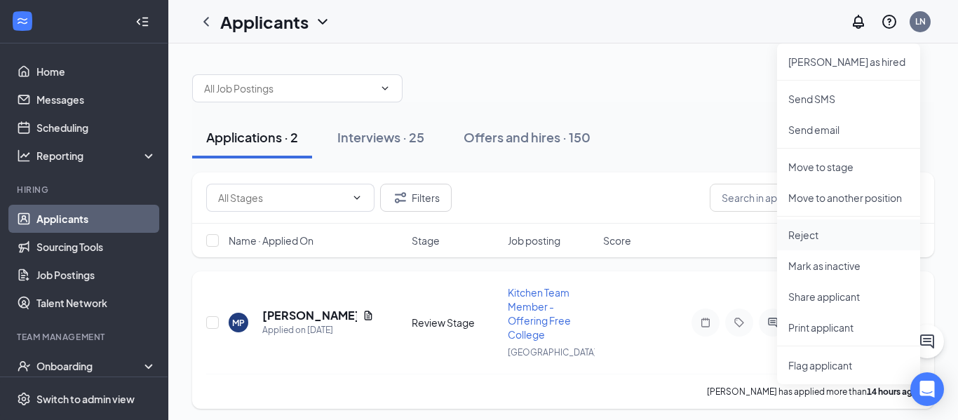
click at [818, 229] on p "Reject" at bounding box center [848, 235] width 121 height 14
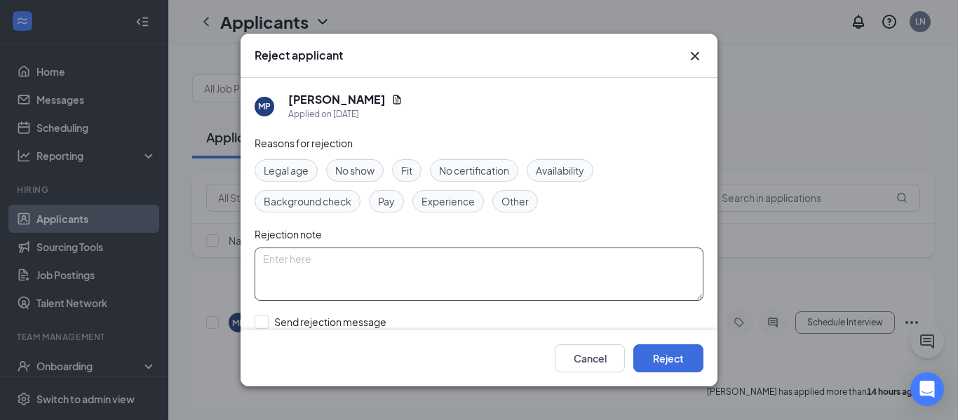
click at [468, 272] on textarea at bounding box center [479, 274] width 449 height 53
type textarea "under another application"
click at [692, 357] on button "Reject" at bounding box center [668, 358] width 70 height 28
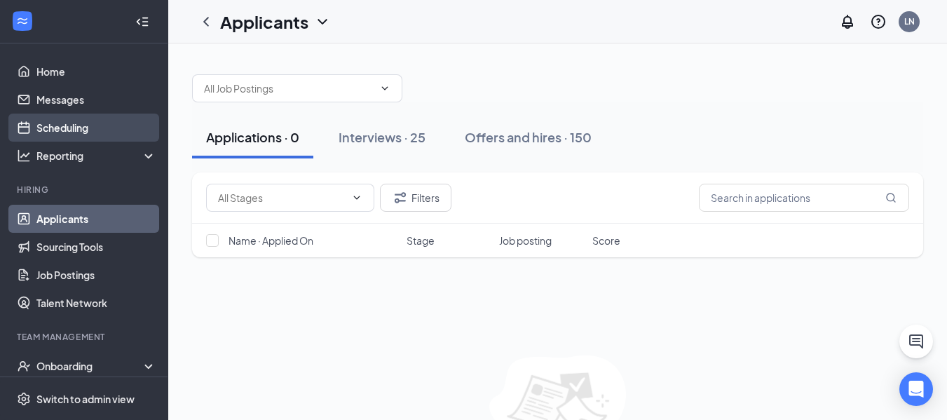
click at [93, 130] on link "Scheduling" at bounding box center [96, 128] width 120 height 28
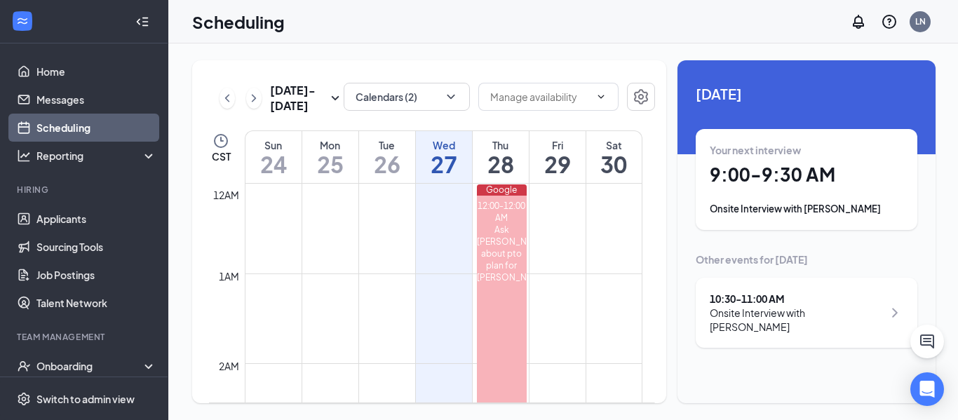
scroll to position [689, 0]
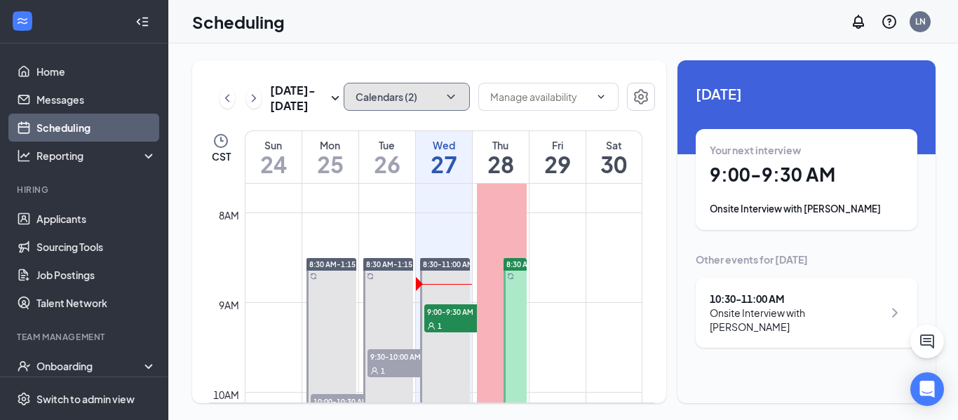
click at [452, 97] on icon "ChevronDown" at bounding box center [451, 97] width 14 height 14
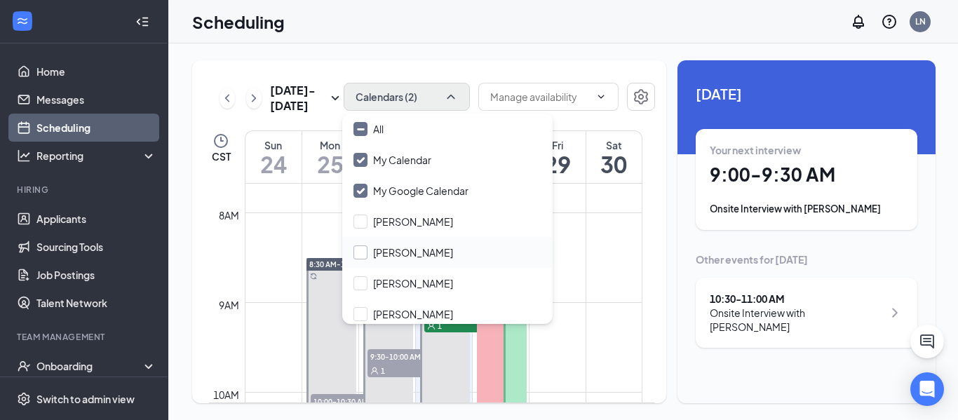
click at [393, 255] on input "[PERSON_NAME]" at bounding box center [403, 252] width 100 height 14
checkbox input "true"
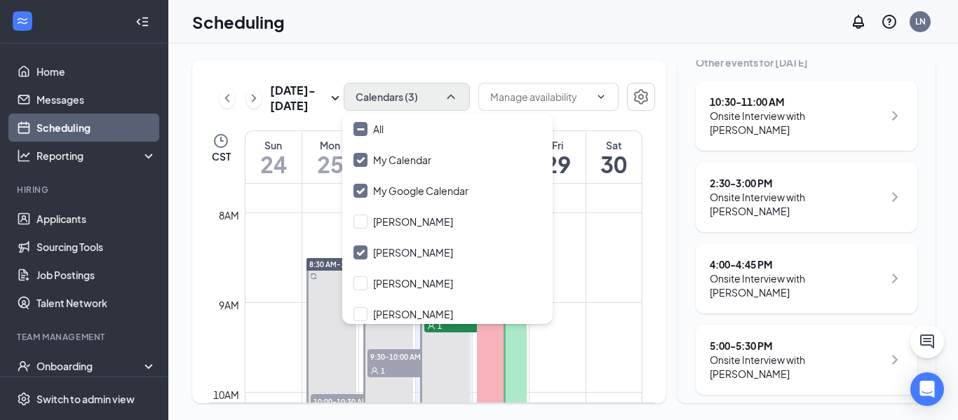
click at [886, 351] on icon "ChevronRight" at bounding box center [894, 359] width 17 height 17
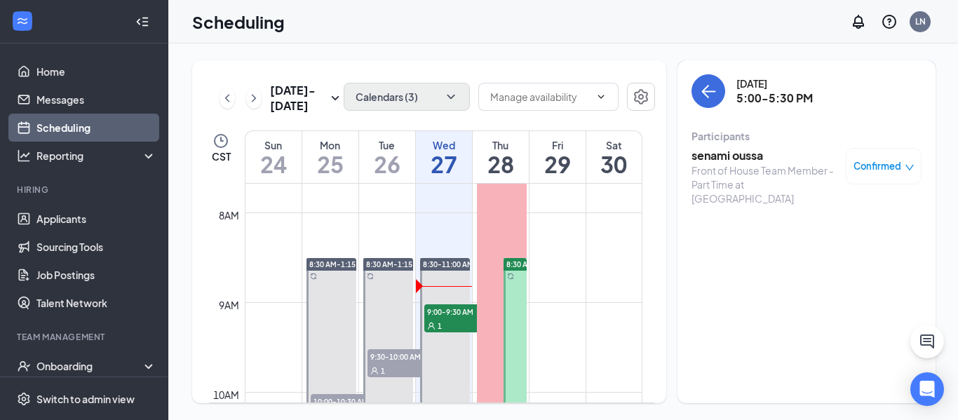
click at [730, 160] on h3 "senami oussa" at bounding box center [764, 155] width 147 height 15
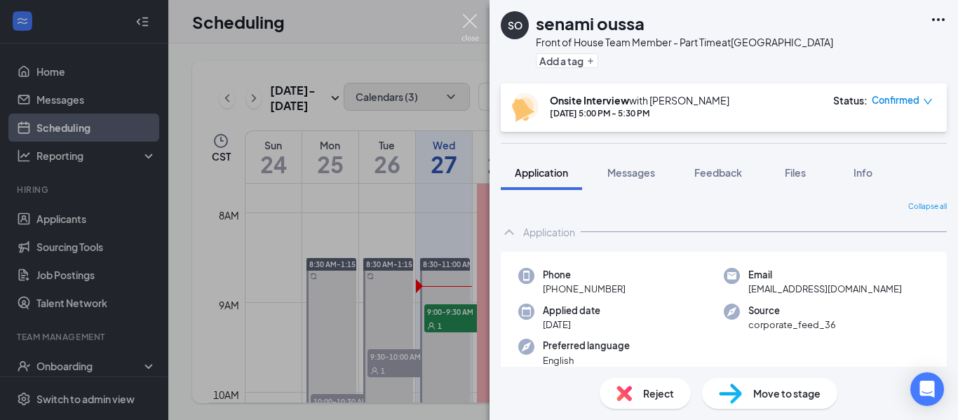
click at [463, 14] on img at bounding box center [470, 27] width 18 height 27
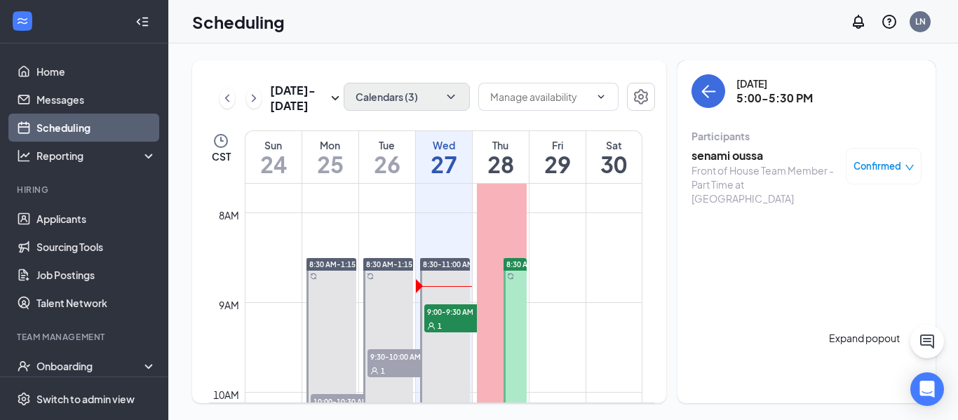
click at [929, 353] on button at bounding box center [927, 342] width 34 height 34
click at [857, 396] on icon "ChevronUp" at bounding box center [865, 387] width 17 height 17
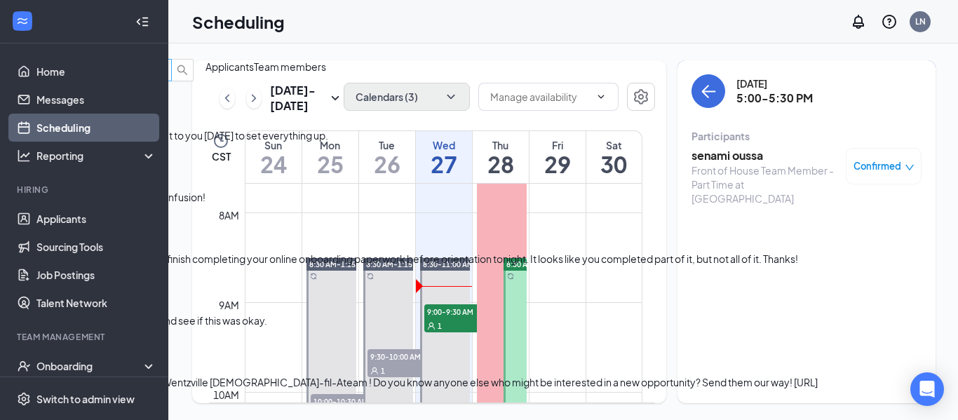
click at [133, 62] on input "text" at bounding box center [70, 69] width 124 height 15
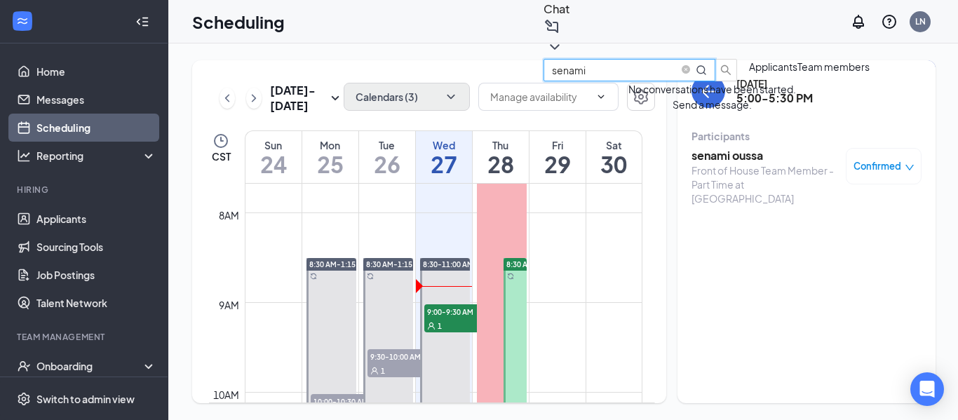
type input "senami"
click at [749, 73] on span "Applicants" at bounding box center [773, 66] width 48 height 13
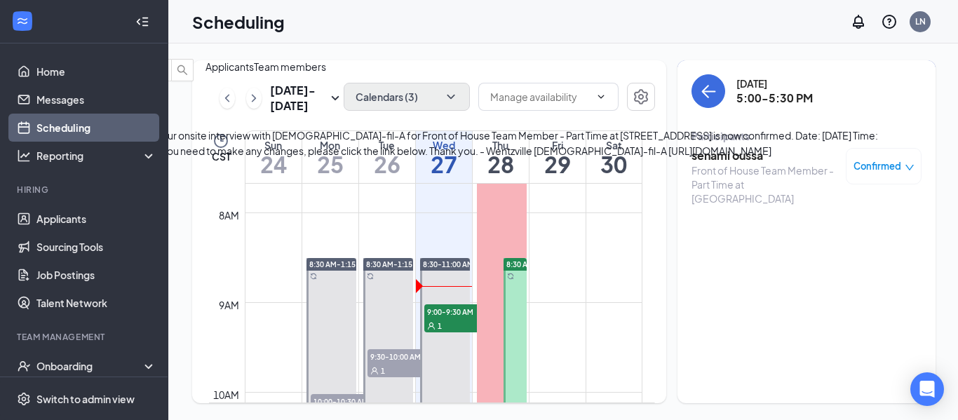
click at [34, 111] on b "senami" at bounding box center [17, 104] width 34 height 13
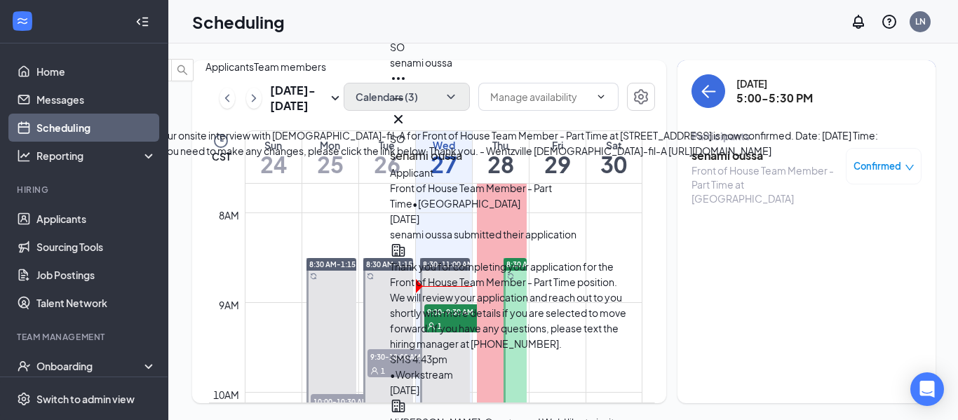
type textarea "hello. i am sending you another reschedule link, [DATE] doesn't work, so we nee…"
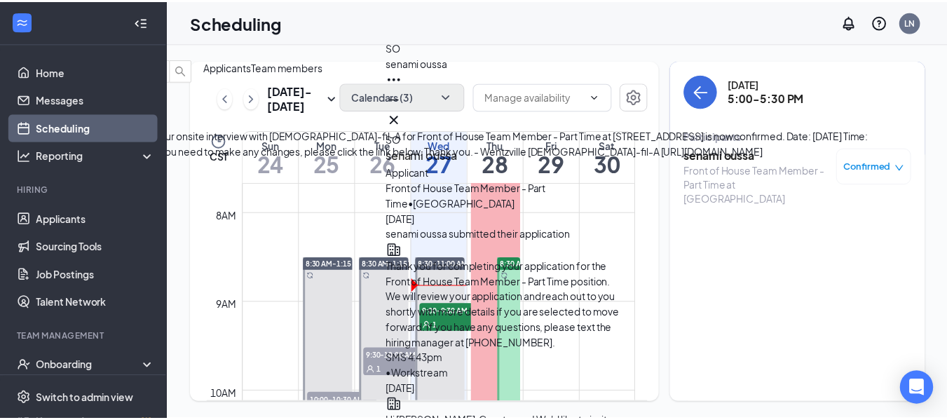
scroll to position [0, 0]
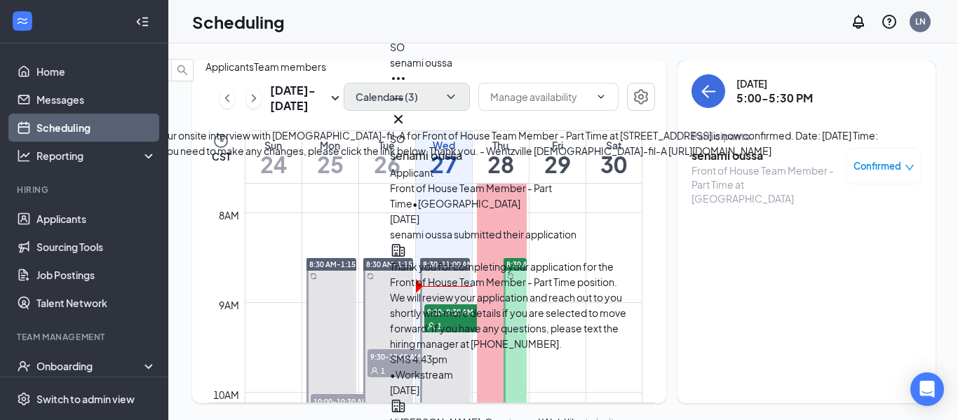
click at [20, 39] on icon "ChevronDown" at bounding box center [11, 47] width 17 height 17
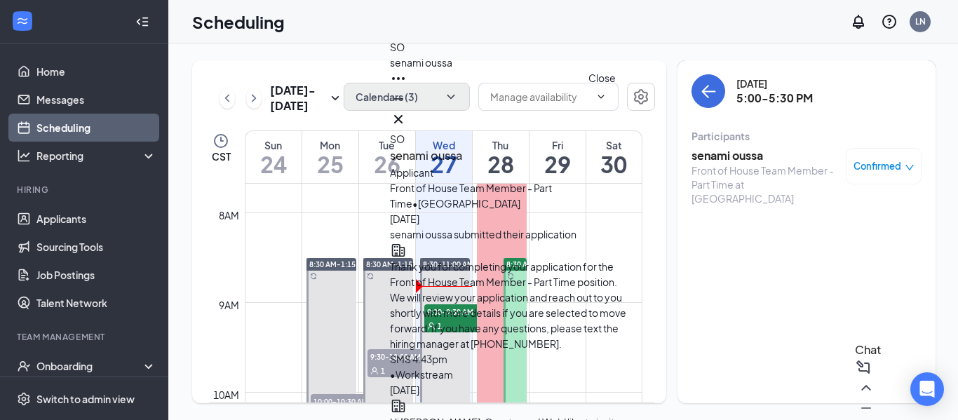
click at [407, 115] on icon "Cross" at bounding box center [398, 119] width 17 height 17
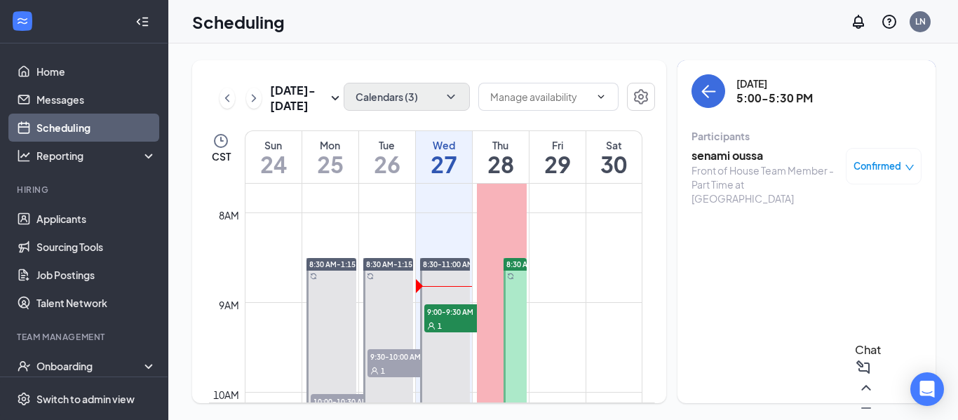
click at [893, 170] on div "Confirmed" at bounding box center [883, 166] width 61 height 14
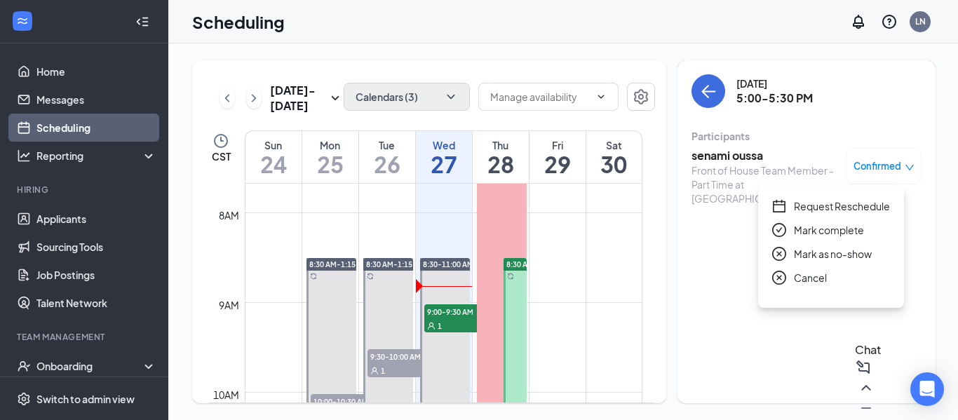
click at [847, 212] on span "Request Reschedule" at bounding box center [842, 205] width 96 height 15
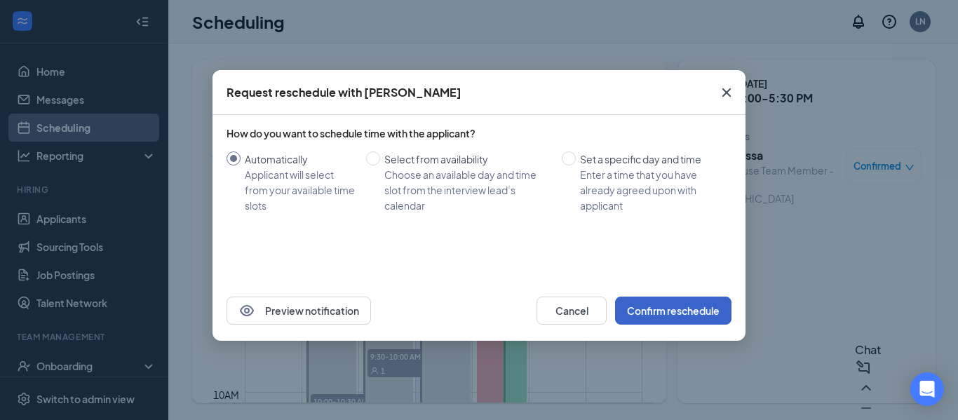
click at [674, 313] on button "Confirm reschedule" at bounding box center [673, 311] width 116 height 28
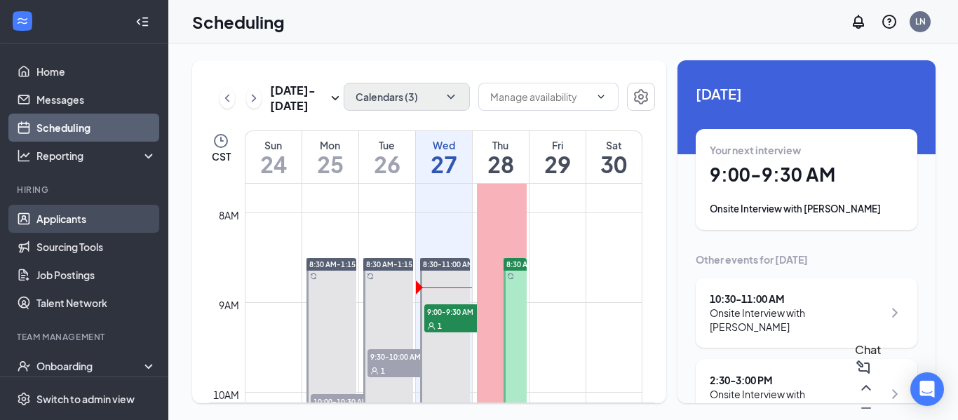
click at [66, 215] on link "Applicants" at bounding box center [96, 219] width 120 height 28
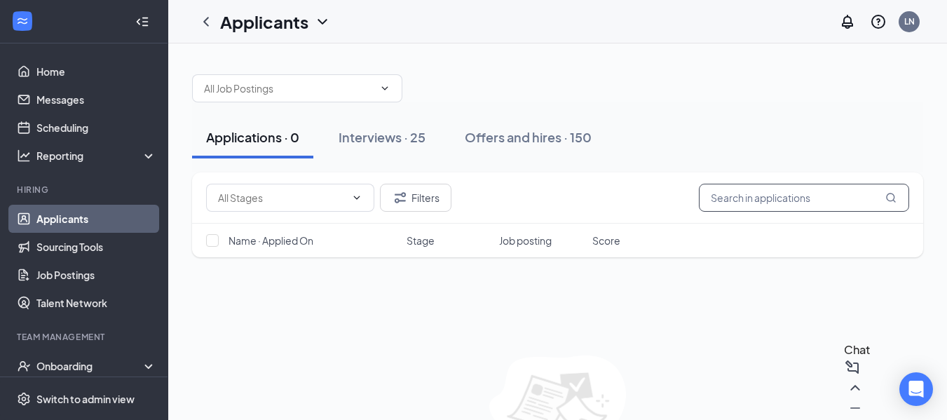
click at [731, 194] on input "text" at bounding box center [804, 198] width 210 height 28
type input "[PERSON_NAME]"
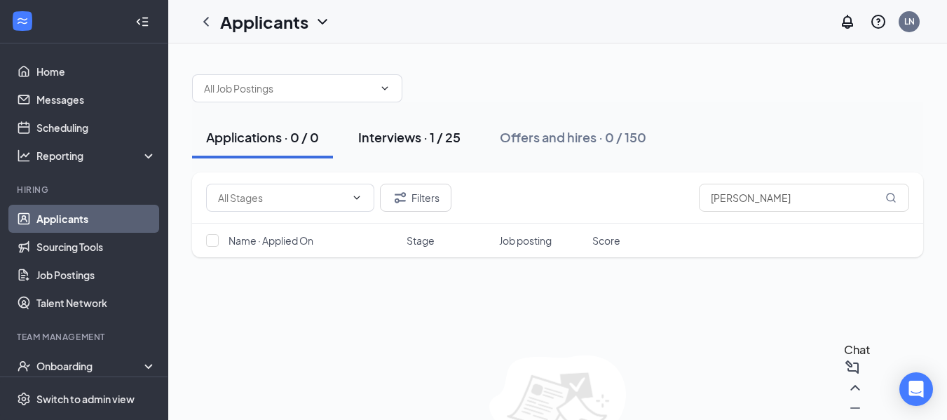
click at [407, 137] on div "Interviews · 1 / 25" at bounding box center [409, 137] width 102 height 18
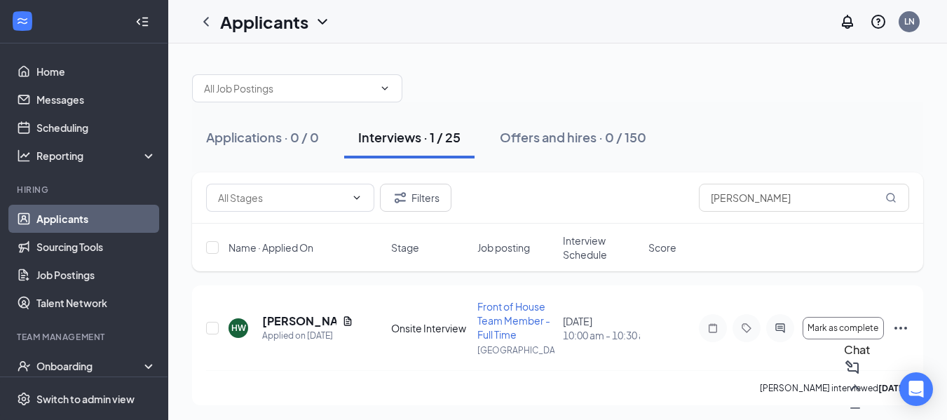
scroll to position [2, 0]
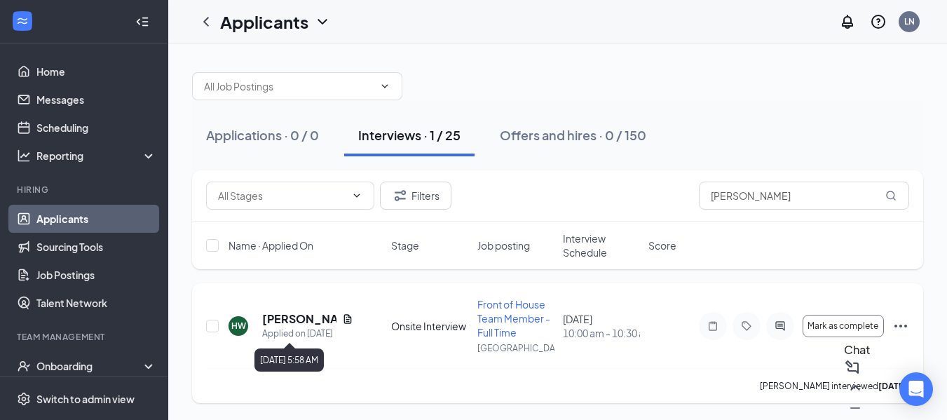
click at [277, 323] on h5 "[PERSON_NAME]" at bounding box center [299, 318] width 74 height 15
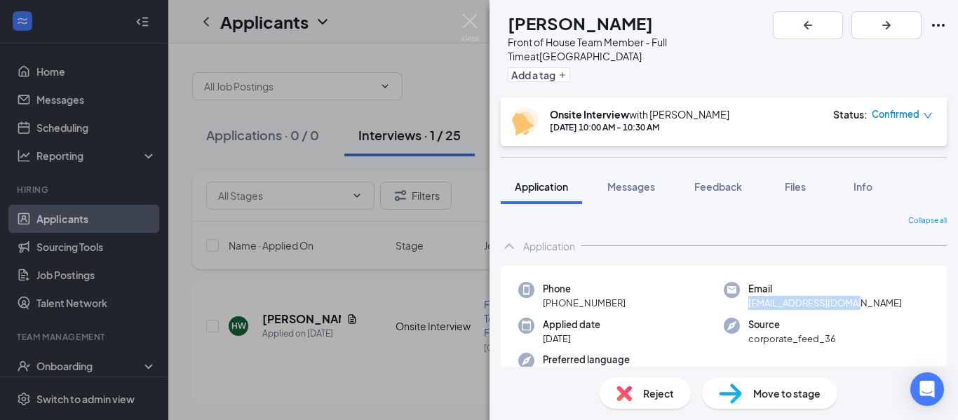
drag, startPoint x: 862, startPoint y: 290, endPoint x: 742, endPoint y: 288, distance: 119.9
click at [742, 288] on div "Email [EMAIL_ADDRESS][DOMAIN_NAME]" at bounding box center [826, 296] width 205 height 29
copy span "[EMAIL_ADDRESS][DOMAIN_NAME]"
click at [473, 21] on img at bounding box center [470, 27] width 18 height 27
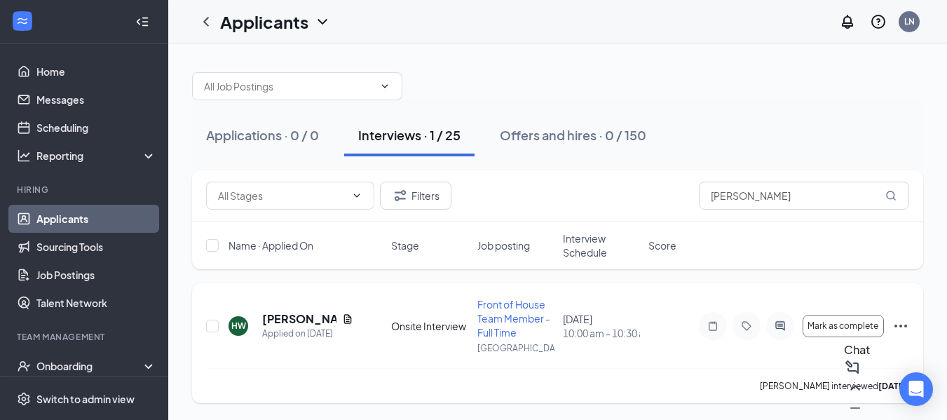
click at [907, 325] on icon "Ellipses" at bounding box center [901, 326] width 17 height 17
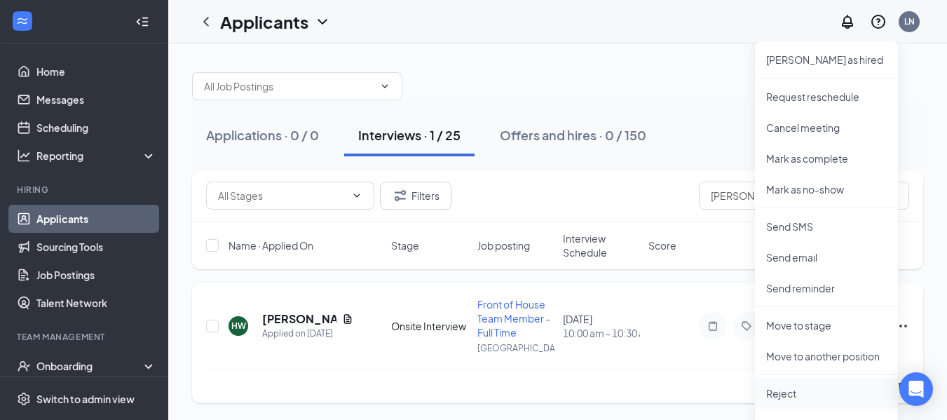
click at [806, 391] on p "Reject" at bounding box center [826, 393] width 121 height 14
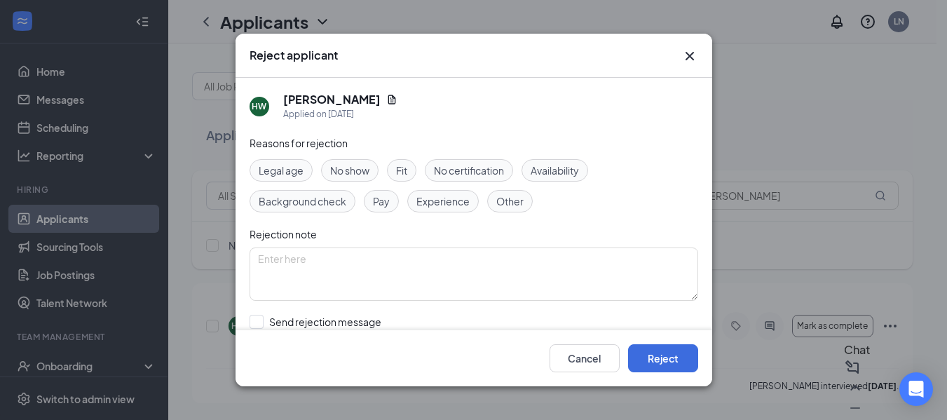
click at [560, 168] on span "Availability" at bounding box center [555, 170] width 48 height 15
click at [474, 288] on textarea at bounding box center [474, 274] width 449 height 53
type textarea "availability needs weren't a fit"
click at [689, 365] on button "Reject" at bounding box center [663, 358] width 70 height 28
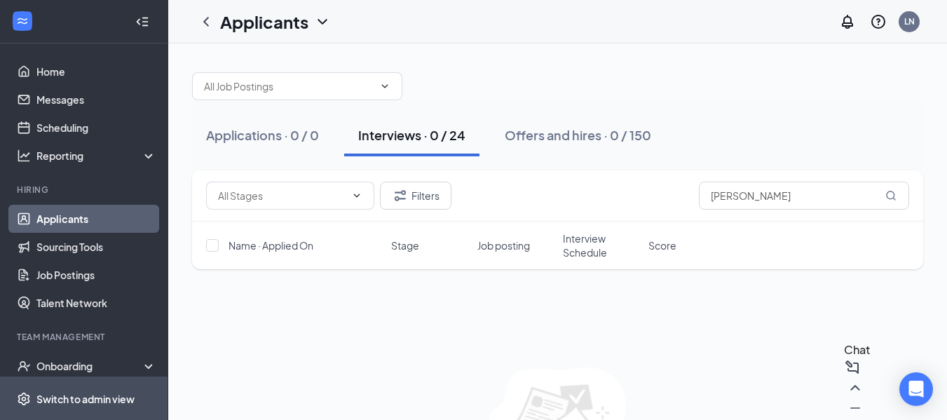
scroll to position [93, 0]
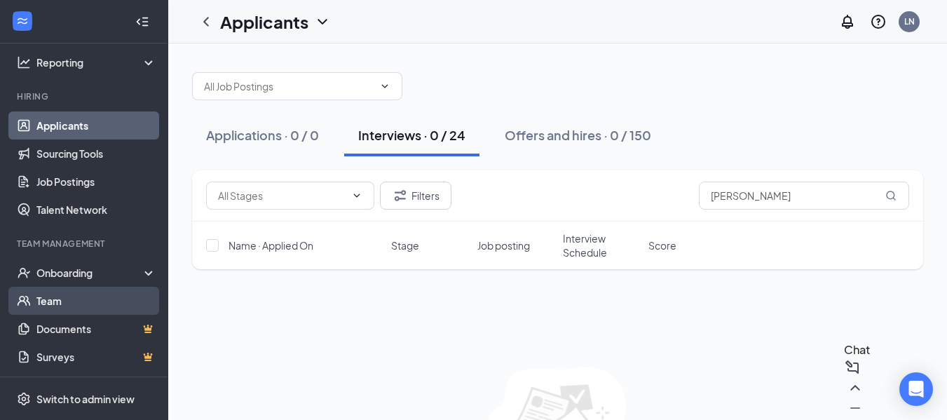
click at [69, 302] on link "Team" at bounding box center [96, 301] width 120 height 28
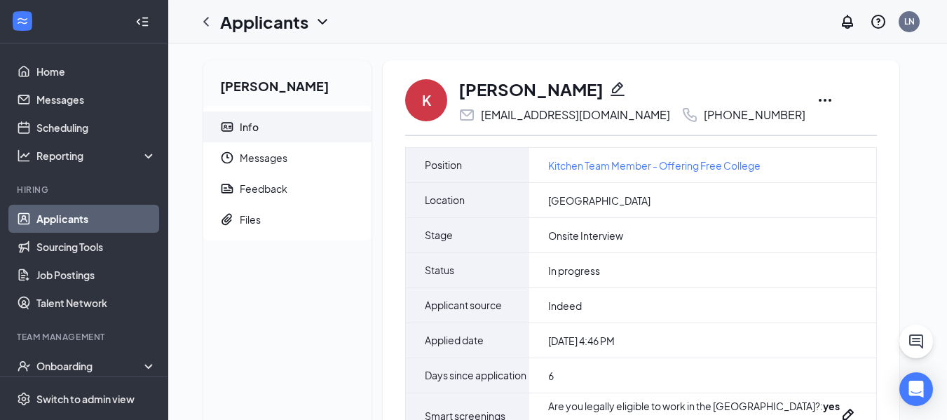
click at [817, 97] on icon "Ellipses" at bounding box center [825, 100] width 17 height 17
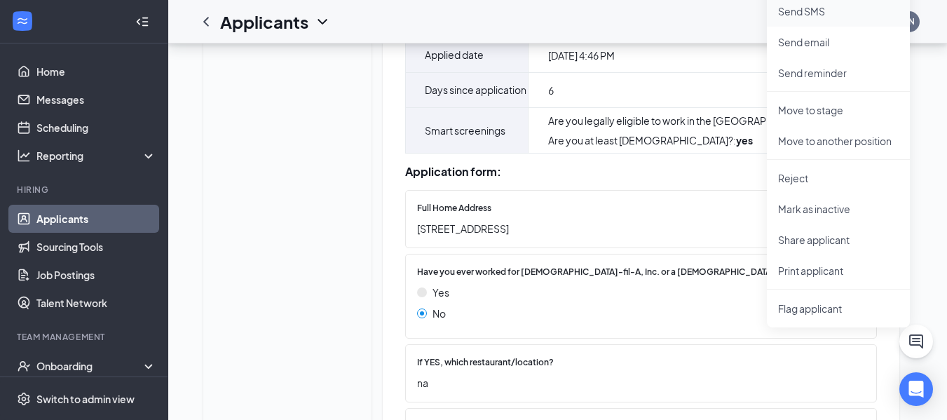
scroll to position [286, 0]
click at [818, 277] on li "Print applicant" at bounding box center [838, 270] width 143 height 31
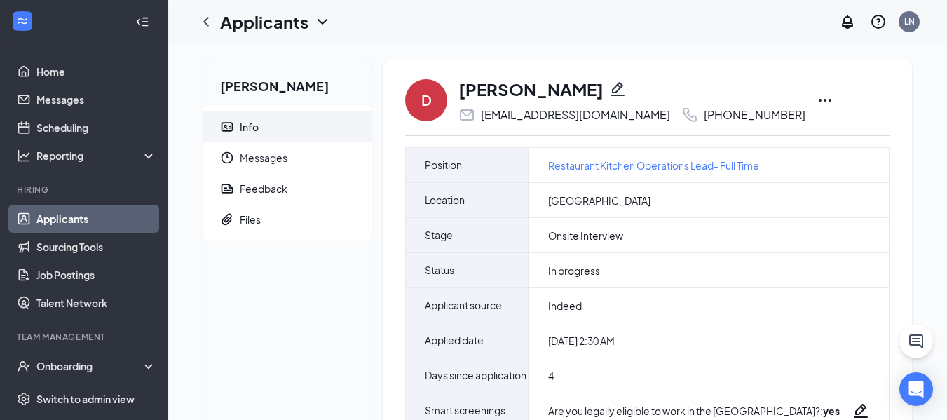
click at [817, 100] on icon "Ellipses" at bounding box center [825, 100] width 17 height 17
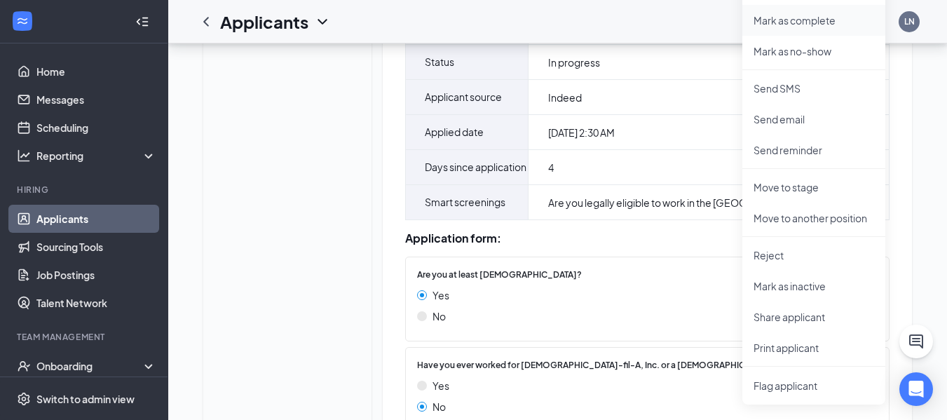
scroll to position [209, 0]
click at [806, 344] on p "Print applicant" at bounding box center [814, 347] width 121 height 14
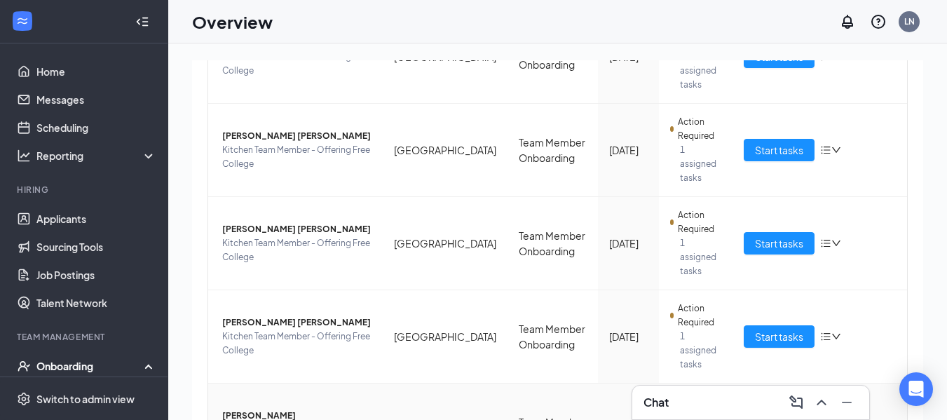
scroll to position [672, 0]
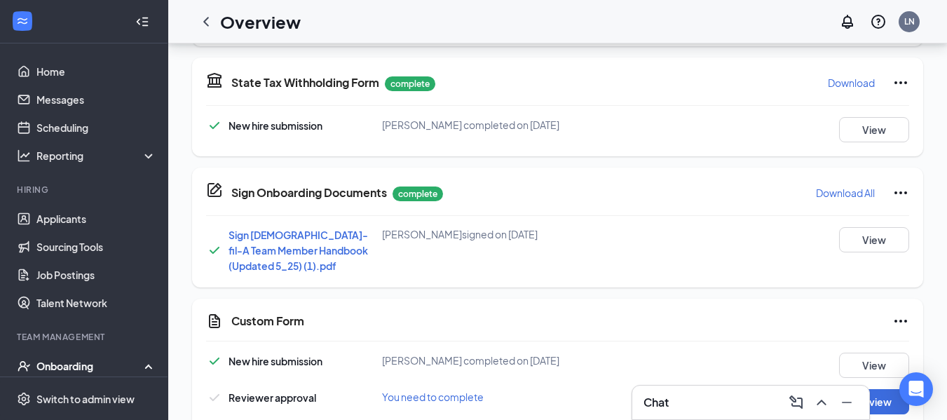
scroll to position [58, 0]
click at [843, 87] on p "Download" at bounding box center [851, 83] width 47 height 14
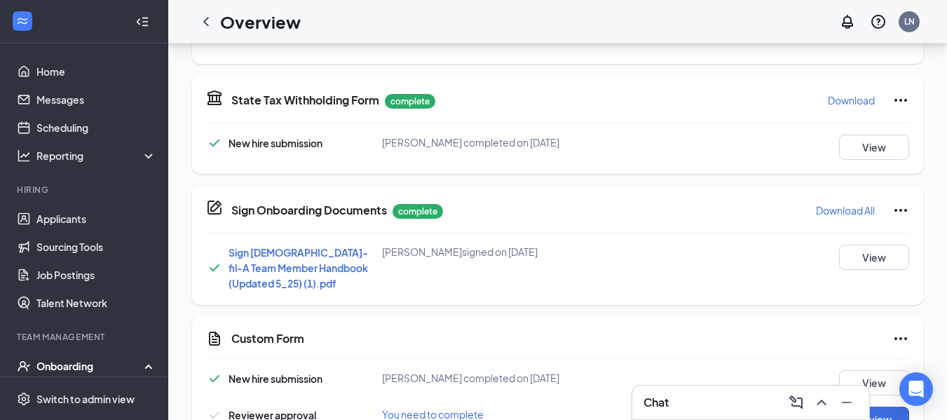
scroll to position [133, 0]
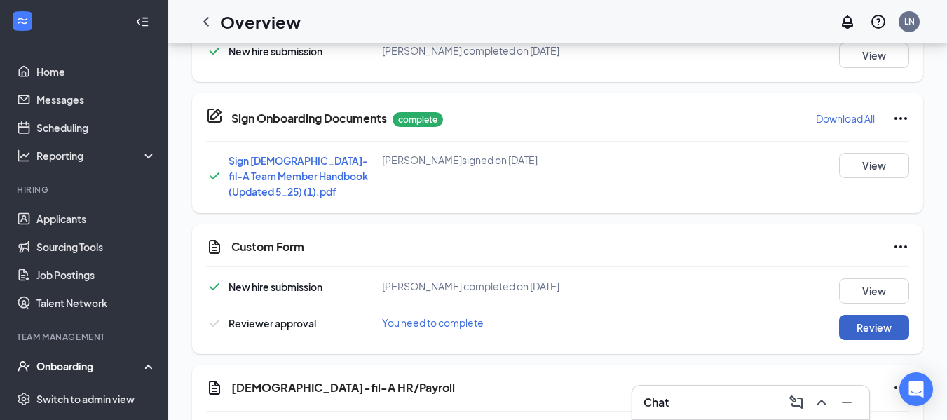
click at [865, 323] on button "Review" at bounding box center [874, 327] width 70 height 25
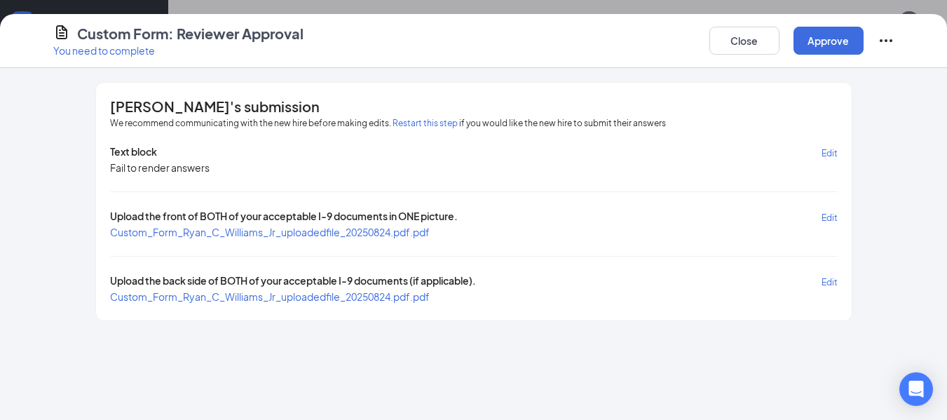
click at [409, 239] on div "Text block Edit Fail to render answers Upload the front of BOTH of your accepta…" at bounding box center [474, 223] width 728 height 159
click at [400, 233] on span "Custom_Form_Ryan_C_Williams_Jr_uploadedfile_20250824.pdf.pdf" at bounding box center [270, 232] width 320 height 13
click at [839, 39] on button "Approve" at bounding box center [829, 41] width 70 height 28
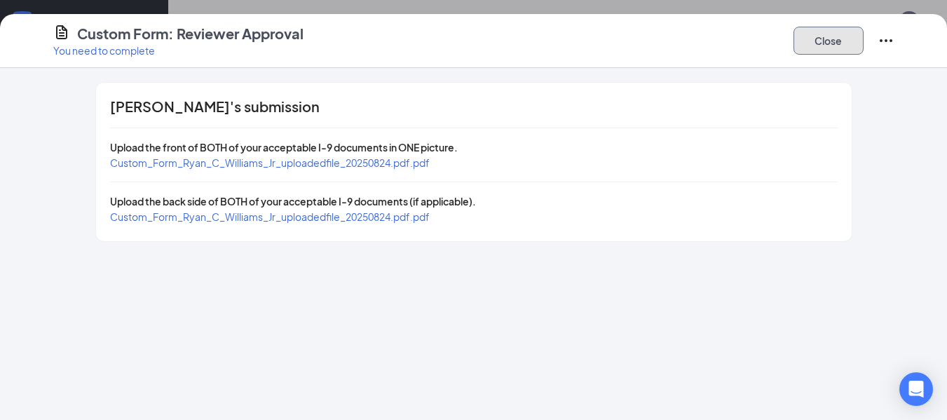
click at [832, 41] on button "Close" at bounding box center [829, 41] width 70 height 28
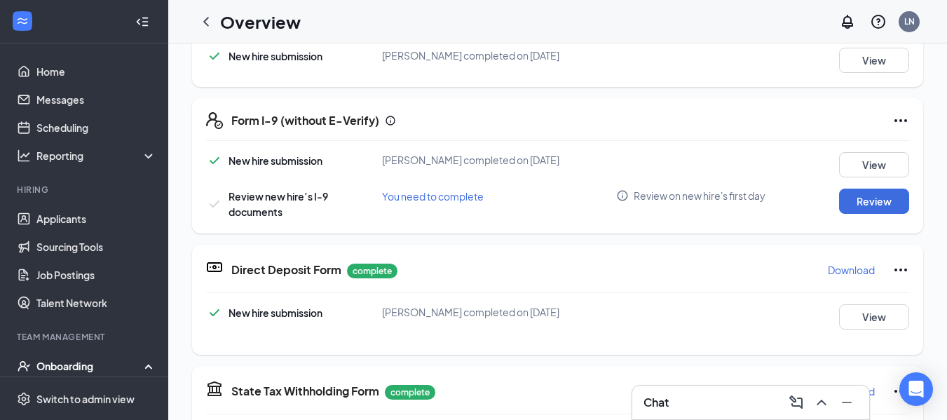
scroll to position [253, 0]
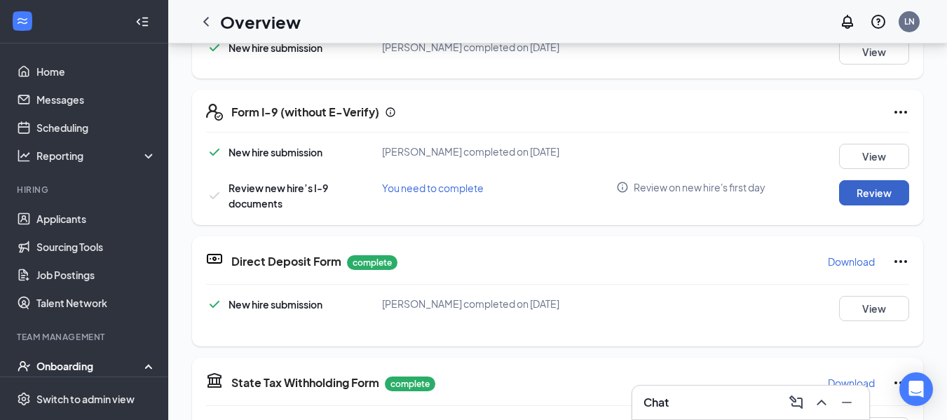
click at [881, 189] on button "Review" at bounding box center [874, 192] width 70 height 25
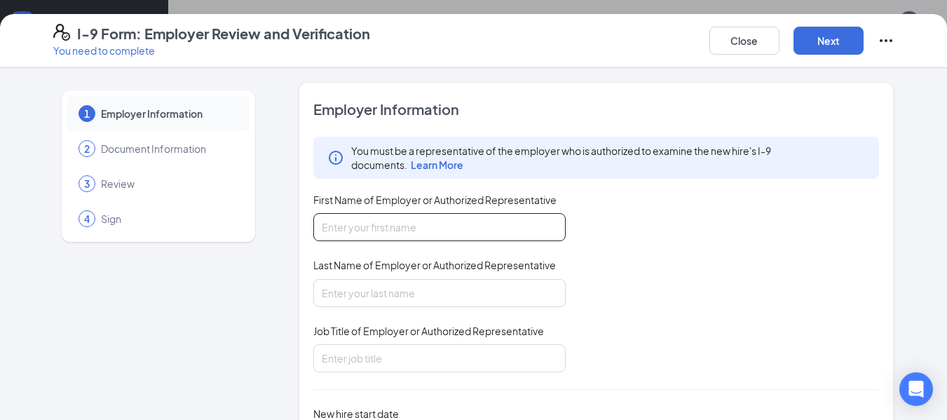
click at [395, 229] on input "First Name of Employer or Authorized Representative" at bounding box center [439, 227] width 252 height 28
type input "Lisa"
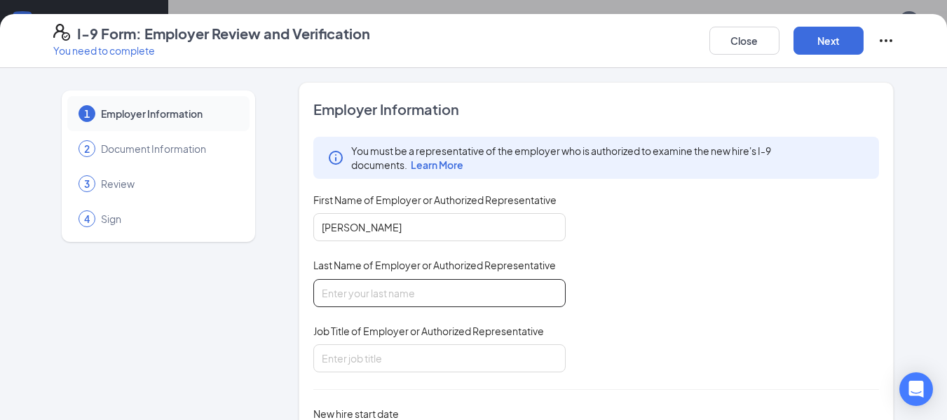
type input "Niemeyer"
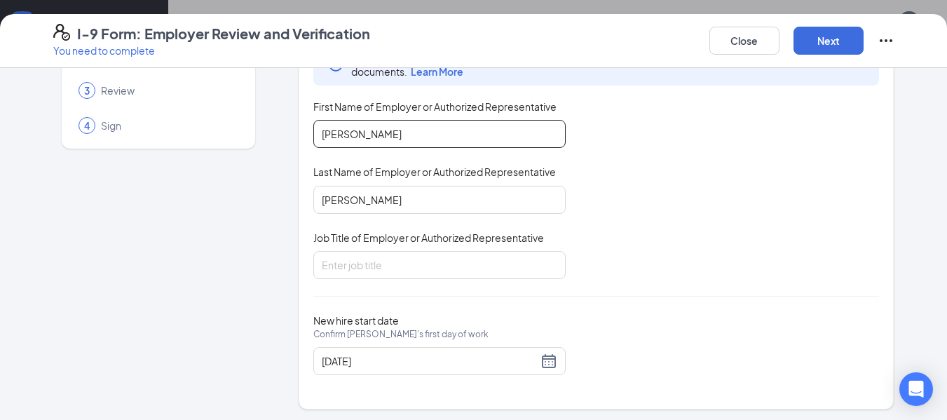
scroll to position [97, 0]
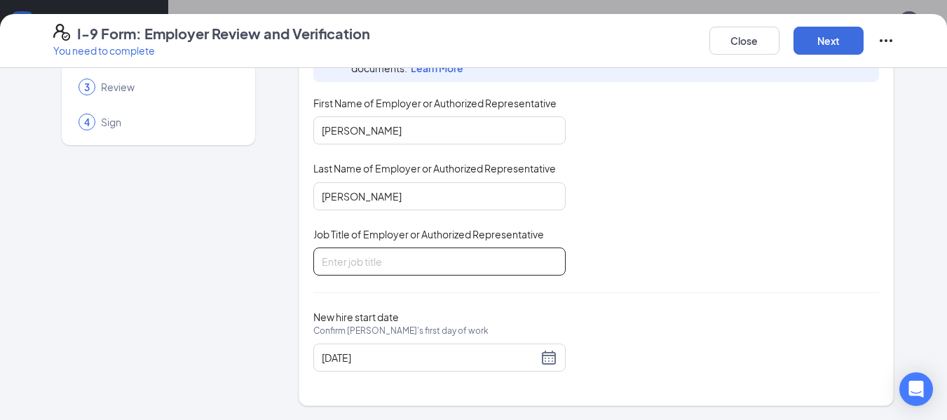
click at [386, 257] on input "Job Title of Employer or Authorized Representative" at bounding box center [439, 262] width 252 height 28
type input "director of administration"
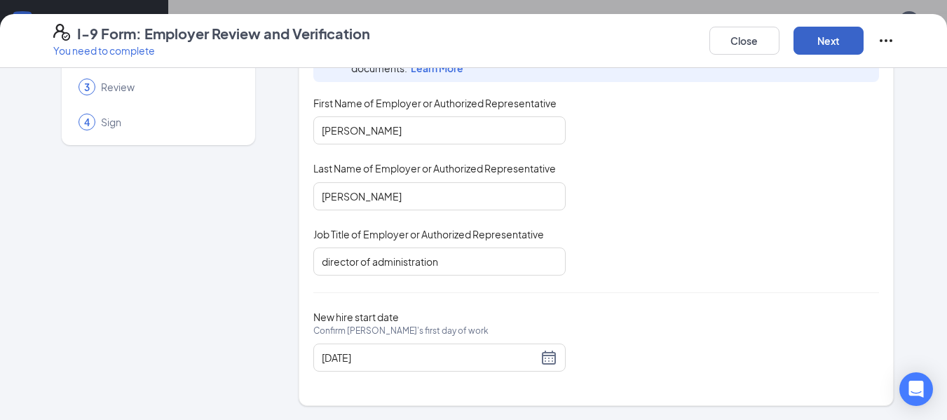
click at [831, 36] on button "Next" at bounding box center [829, 41] width 70 height 28
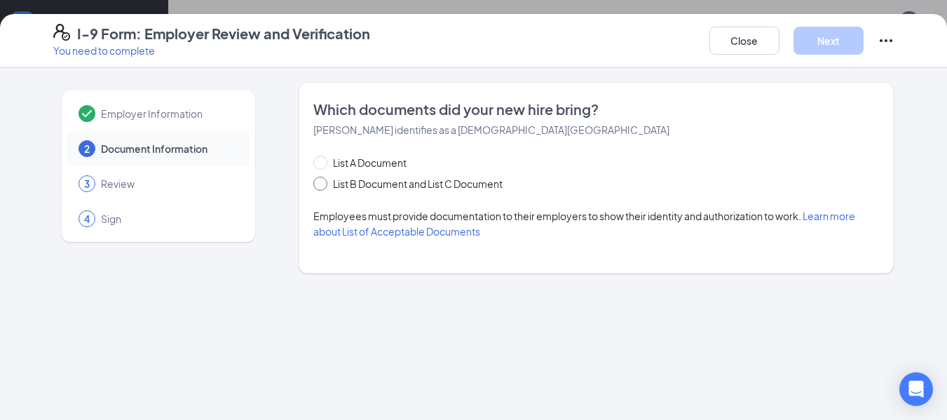
click at [363, 187] on span "List B Document and List C Document" at bounding box center [417, 183] width 181 height 15
click at [323, 187] on input "List B Document and List C Document" at bounding box center [318, 182] width 10 height 10
radio input "true"
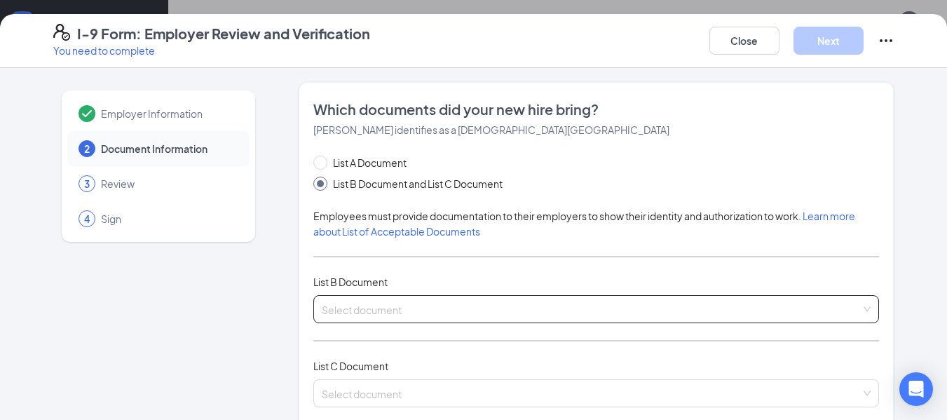
click at [438, 309] on input "search" at bounding box center [592, 306] width 540 height 21
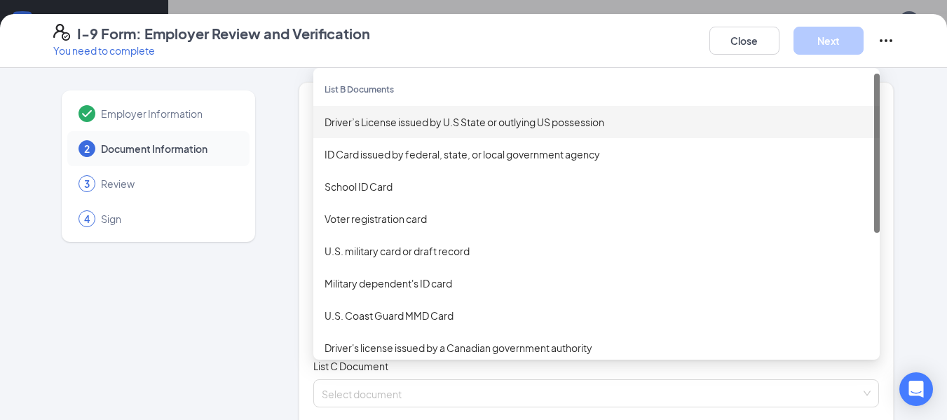
click at [409, 131] on div "Driver’s License issued by U.S State or outlying US possession" at bounding box center [596, 122] width 567 height 32
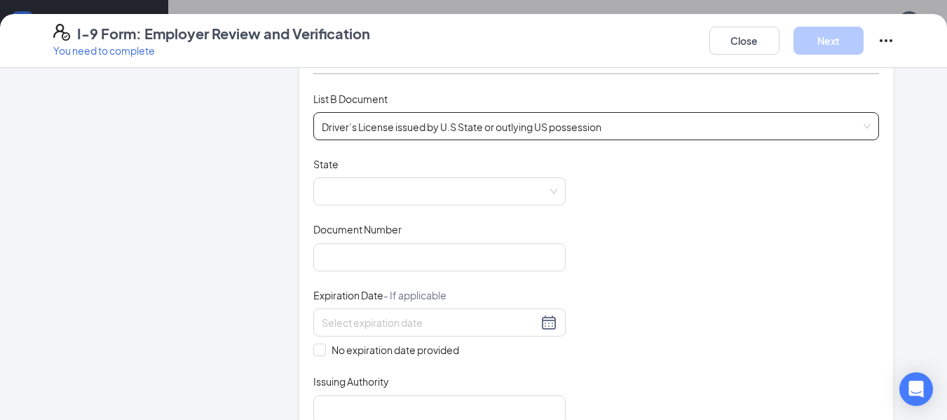
scroll to position [184, 0]
click at [374, 199] on span at bounding box center [440, 190] width 236 height 27
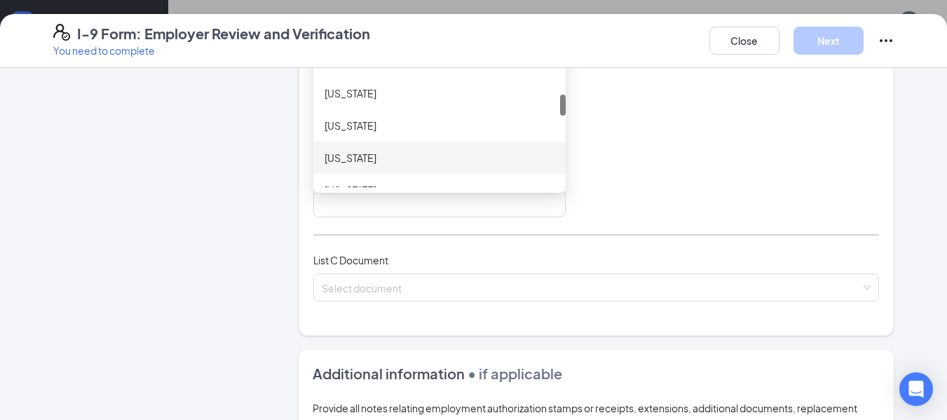
scroll to position [739, 0]
click at [365, 149] on div "Missouri" at bounding box center [440, 155] width 230 height 15
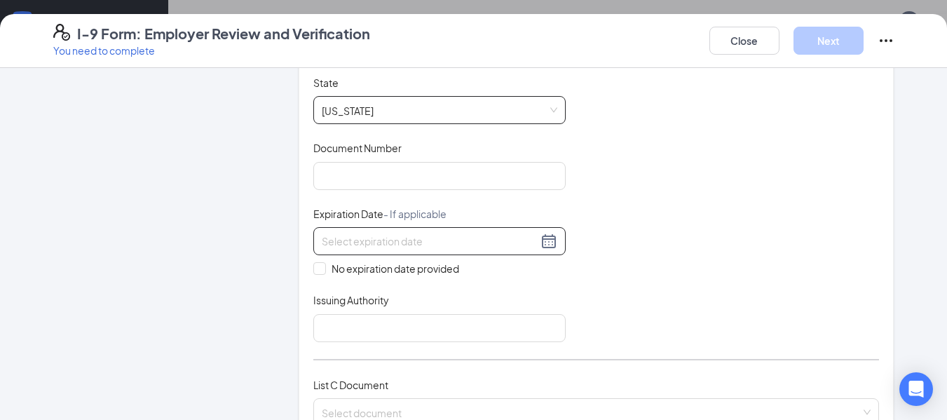
scroll to position [264, 0]
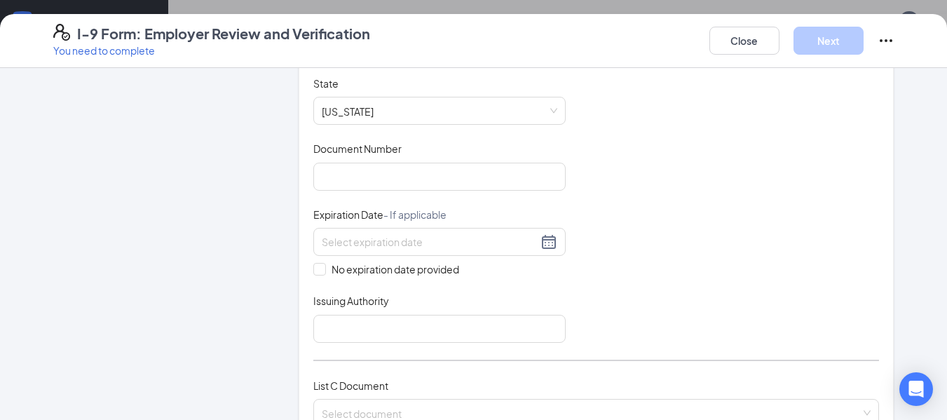
click at [344, 192] on div "Document Title Driver’s License issued by U.S State or outlying US possession S…" at bounding box center [596, 209] width 567 height 266
click at [341, 172] on input "Document Number" at bounding box center [439, 177] width 252 height 28
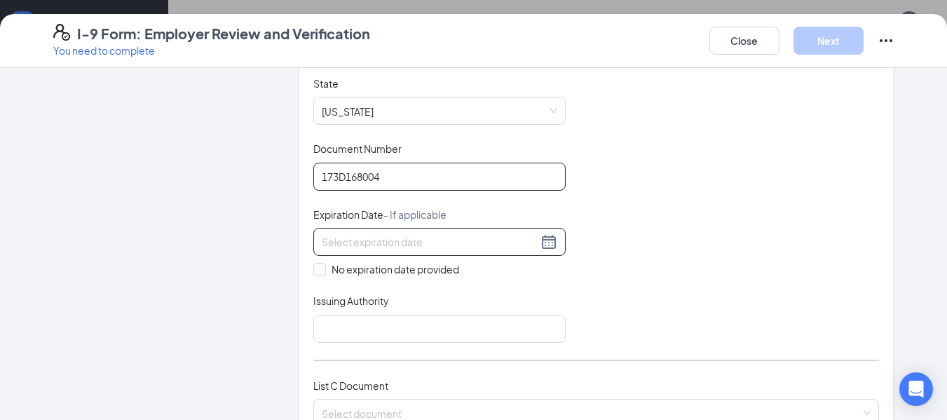
type input "173D168004"
click at [370, 238] on input at bounding box center [430, 241] width 216 height 15
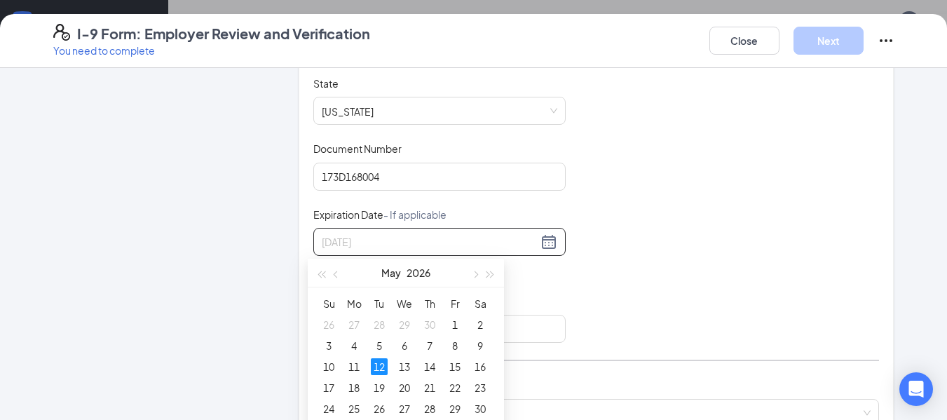
click at [383, 363] on div "12" at bounding box center [379, 366] width 17 height 17
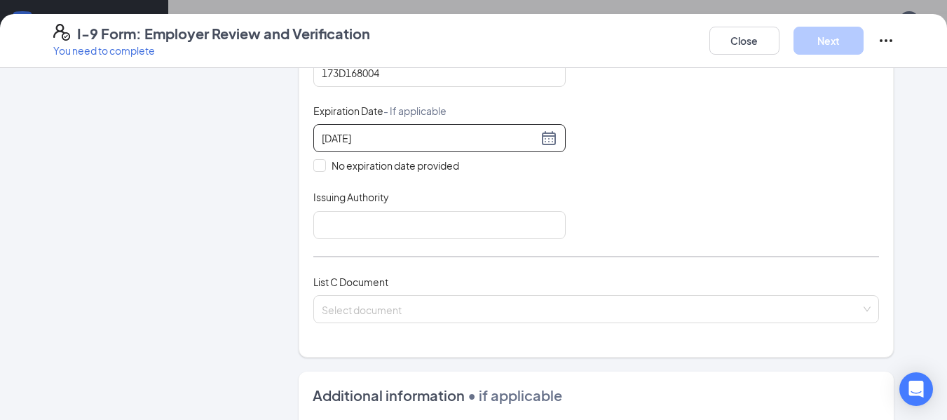
scroll to position [368, 0]
type input "05/12/2026"
click at [382, 226] on input "Issuing Authority" at bounding box center [439, 224] width 252 height 28
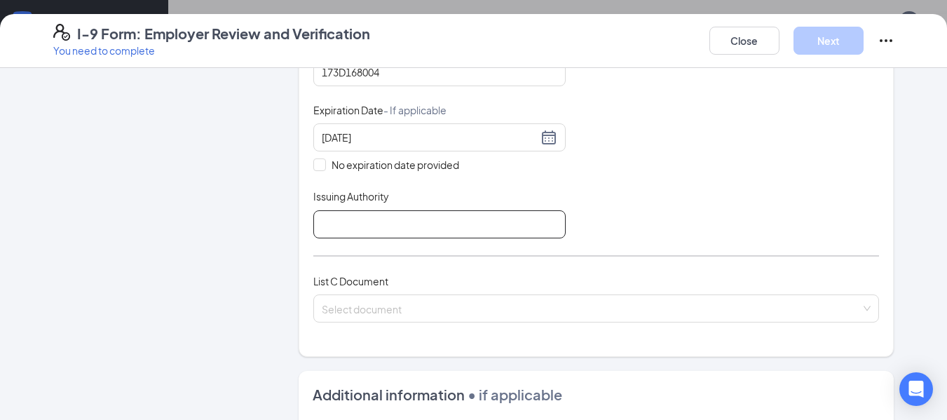
type input "MO"
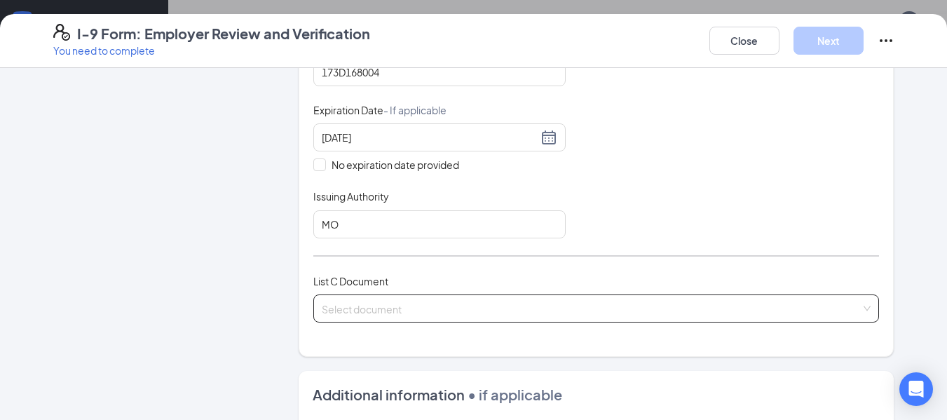
click at [405, 306] on input "search" at bounding box center [592, 305] width 540 height 21
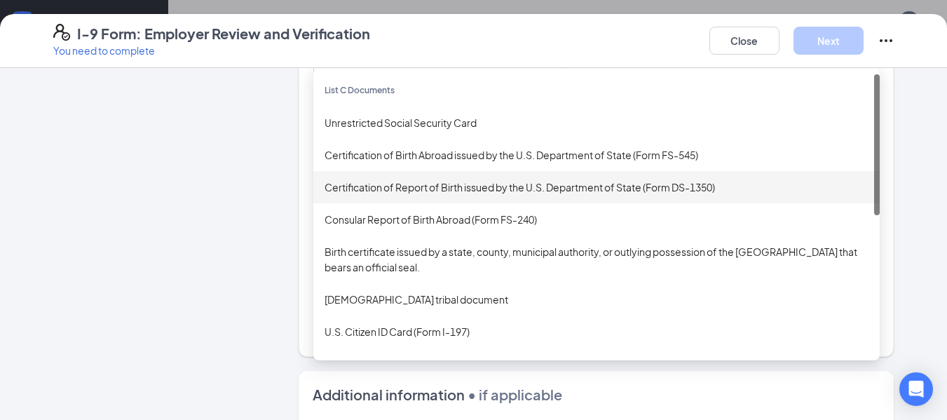
click at [415, 181] on div "Certification of Report of Birth issued by the U.S. Department of State (Form D…" at bounding box center [597, 186] width 544 height 15
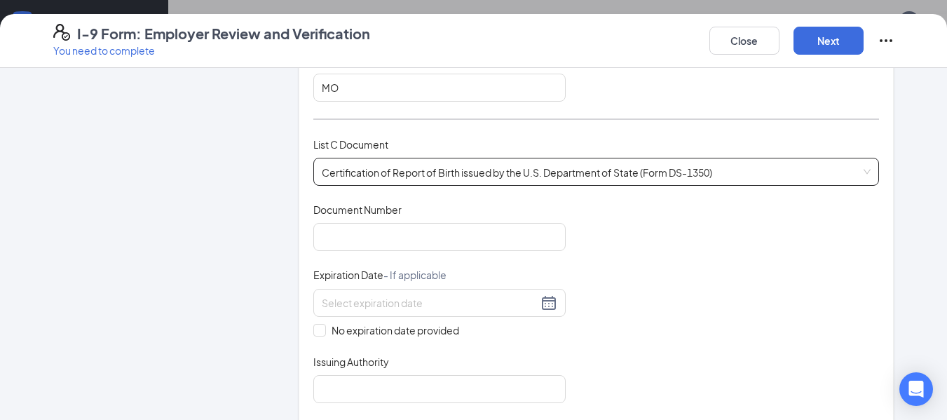
scroll to position [506, 0]
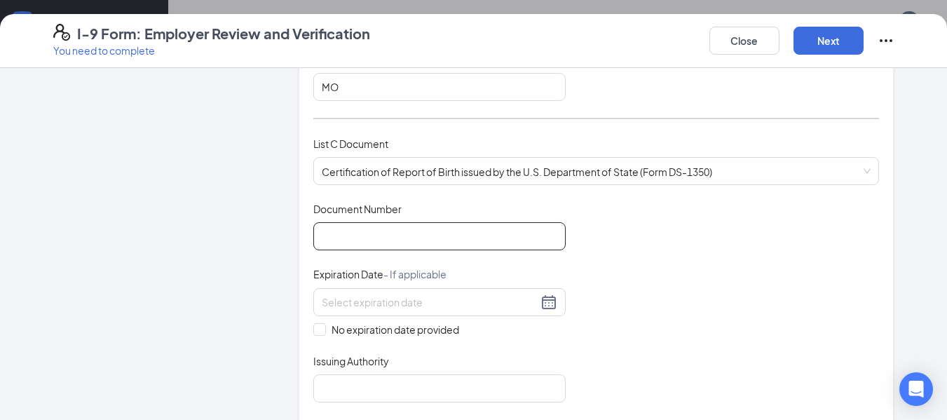
click at [358, 240] on input "Document Number" at bounding box center [439, 236] width 252 height 28
type input "124-05-325673"
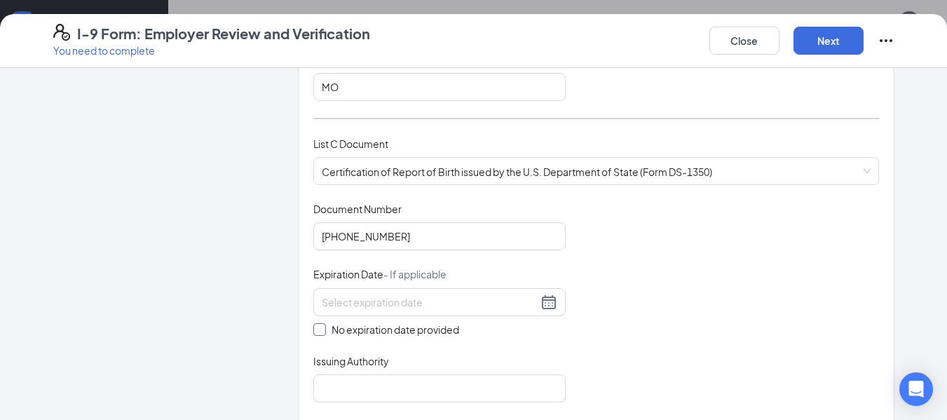
click at [313, 332] on span at bounding box center [319, 329] width 13 height 13
click at [375, 395] on input "Issuing Authority" at bounding box center [439, 388] width 252 height 28
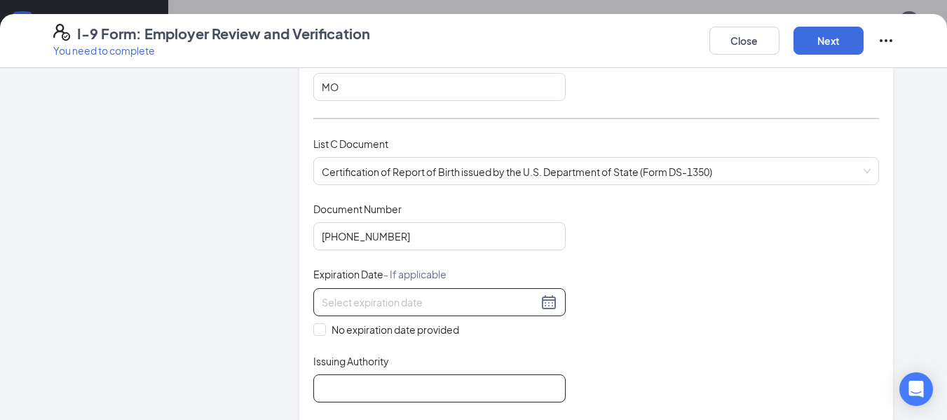
type input "dept of health and human services"
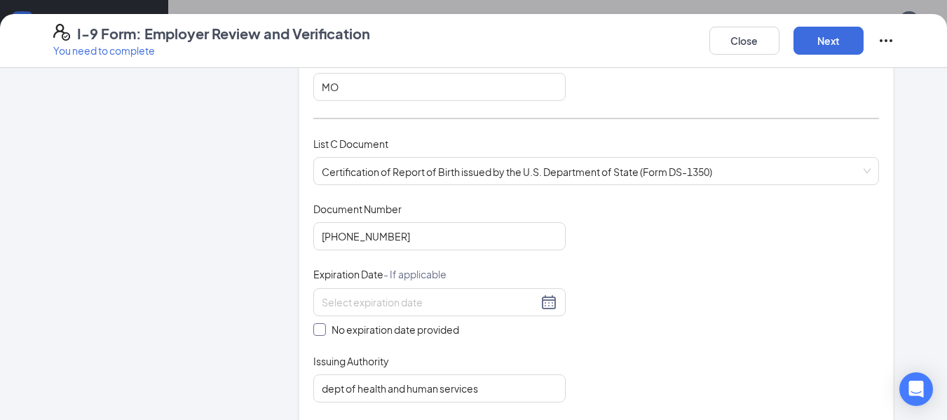
click at [326, 328] on span "No expiration date provided" at bounding box center [395, 329] width 139 height 15
click at [320, 328] on input "No expiration date provided" at bounding box center [318, 328] width 10 height 10
checkbox input "true"
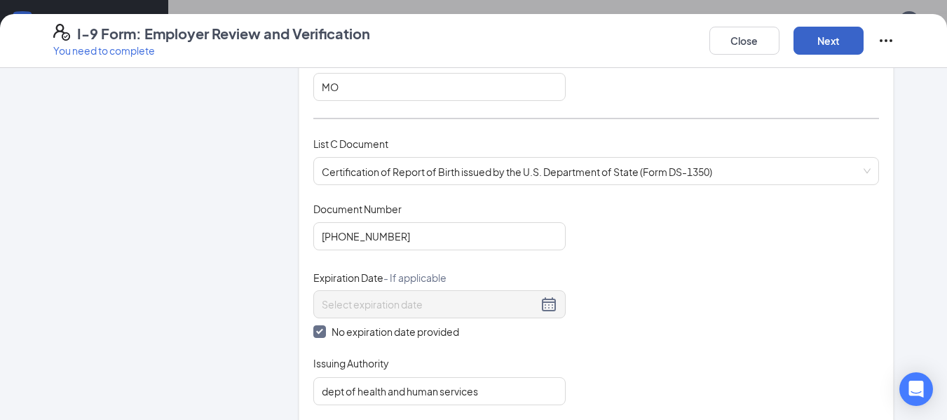
click at [826, 46] on button "Next" at bounding box center [829, 41] width 70 height 28
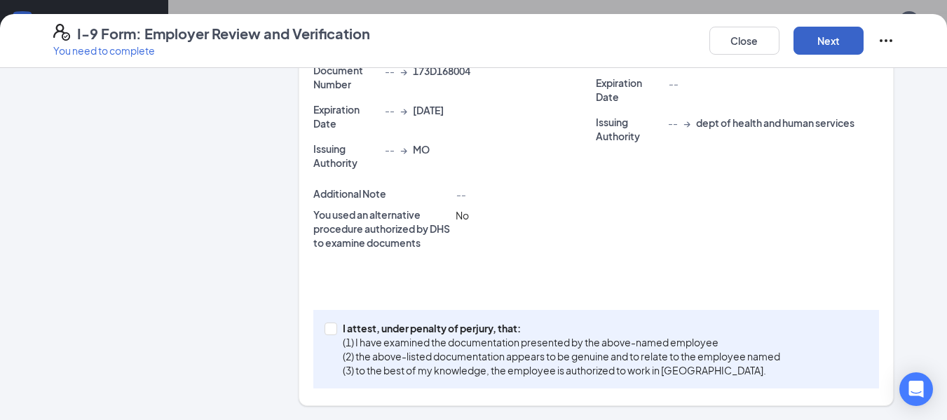
scroll to position [400, 0]
click at [328, 332] on input "I attest, under penalty of perjury, that: (1) I have examined the documentation…" at bounding box center [330, 328] width 10 height 10
checkbox input "true"
click at [837, 36] on button "Next" at bounding box center [829, 41] width 70 height 28
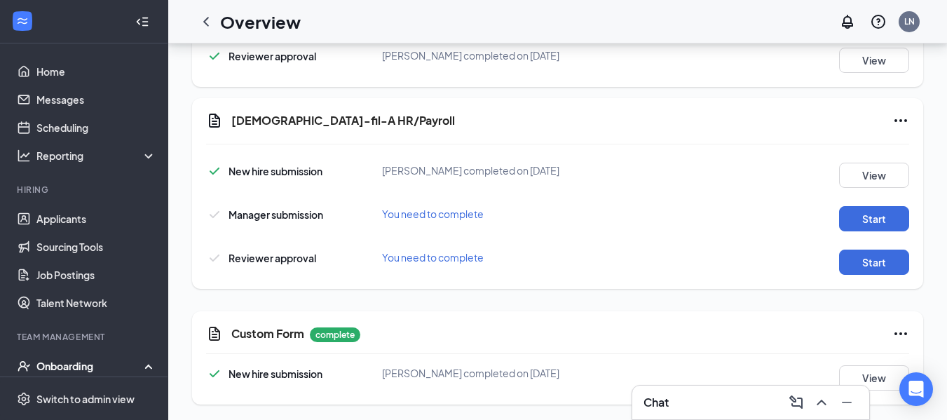
scroll to position [895, 0]
click at [881, 221] on button "Start" at bounding box center [874, 217] width 70 height 25
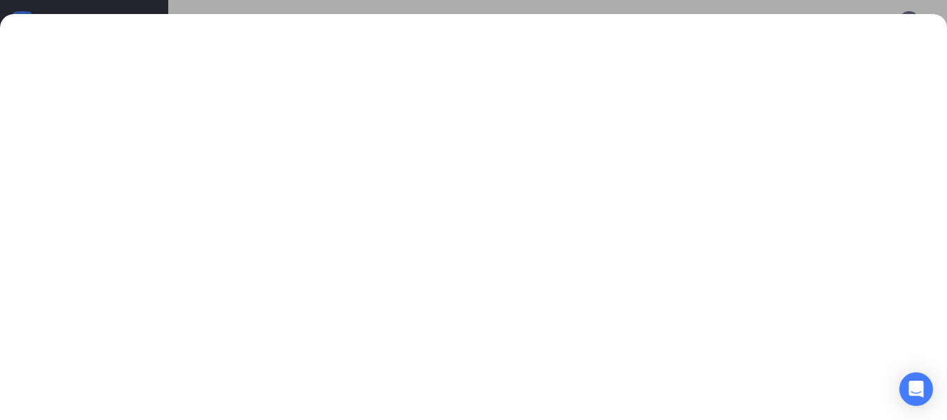
scroll to position [896, 0]
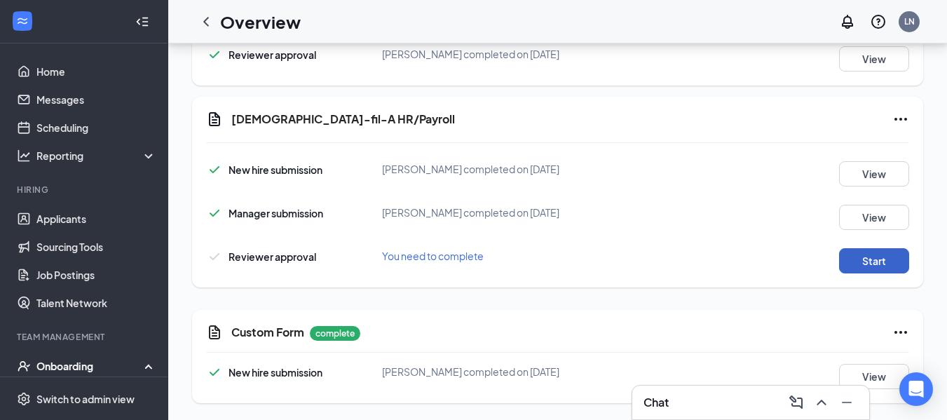
click at [869, 253] on button "Start" at bounding box center [874, 260] width 70 height 25
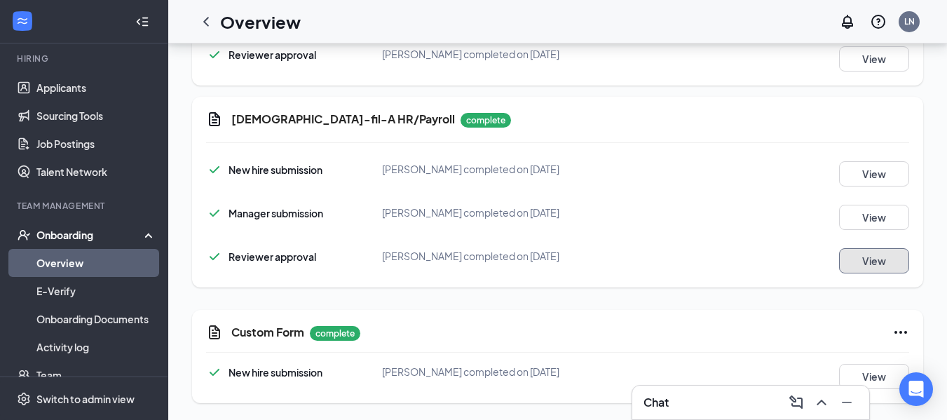
scroll to position [132, 0]
click at [209, 31] on div at bounding box center [206, 22] width 28 height 28
click at [207, 20] on icon "ChevronLeft" at bounding box center [206, 21] width 6 height 9
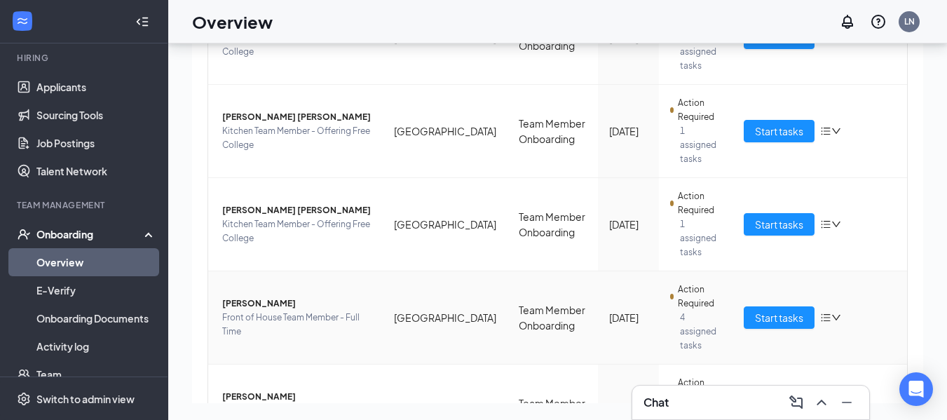
scroll to position [664, 0]
click at [779, 306] on button "Start tasks" at bounding box center [779, 317] width 71 height 22
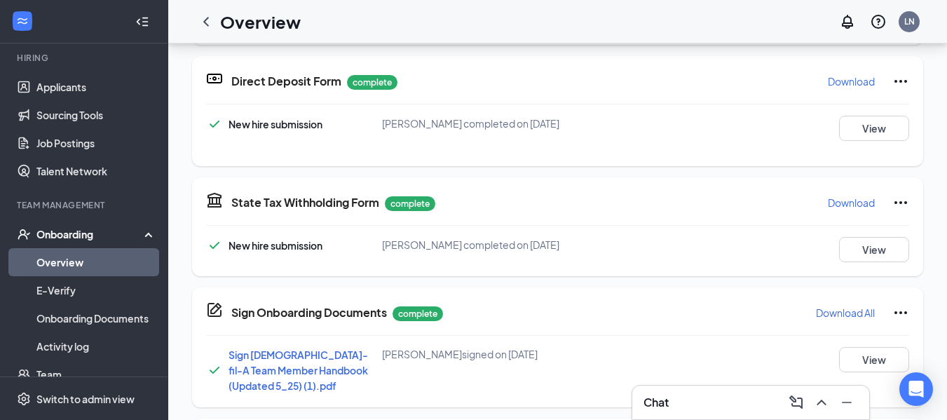
scroll to position [435, 0]
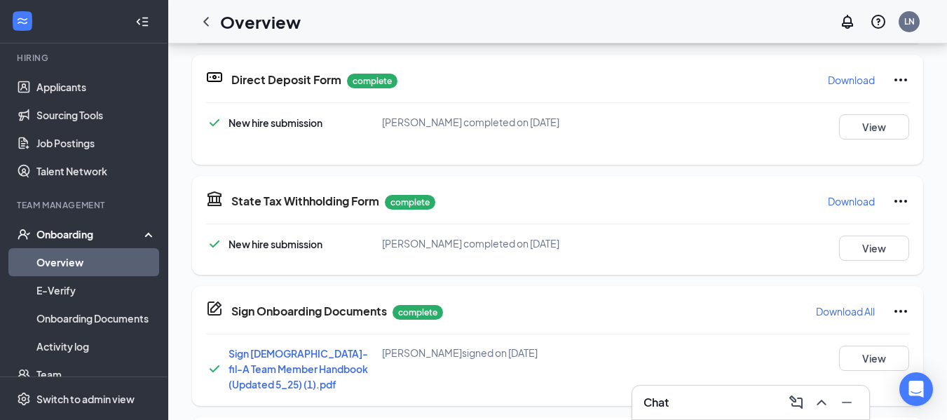
click at [828, 200] on p "Download" at bounding box center [851, 201] width 47 height 14
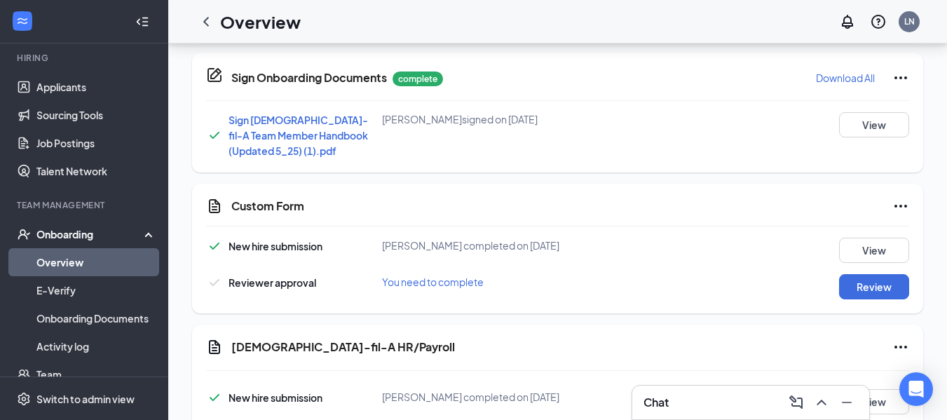
scroll to position [669, 0]
click at [851, 283] on button "Review" at bounding box center [874, 285] width 70 height 25
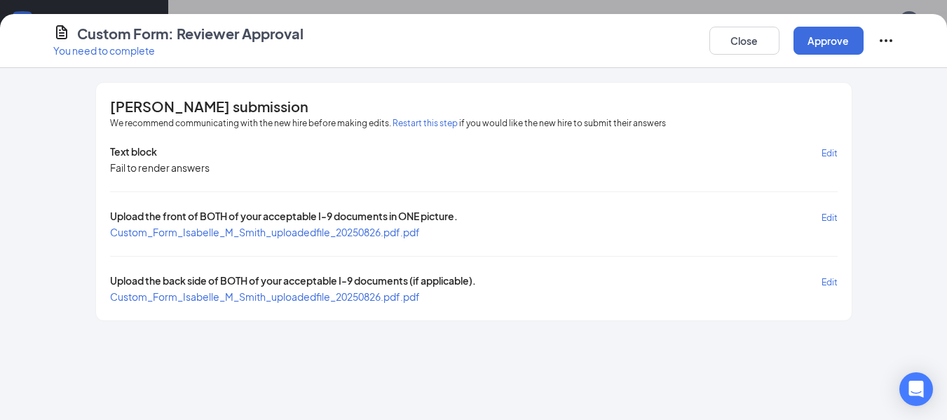
click at [400, 233] on span "Custom_Form_Isabelle_M_Smith_uploadedfile_20250826.pdf.pdf" at bounding box center [265, 232] width 310 height 13
click at [840, 35] on button "Approve" at bounding box center [829, 41] width 70 height 28
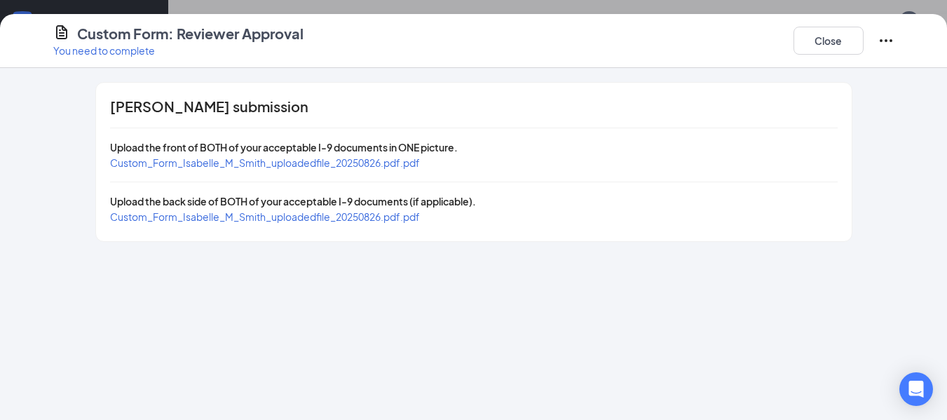
click at [846, 18] on div "Custom Form: Reviewer Approval You need to complete Close" at bounding box center [473, 41] width 947 height 54
click at [833, 50] on button "Close" at bounding box center [829, 41] width 70 height 28
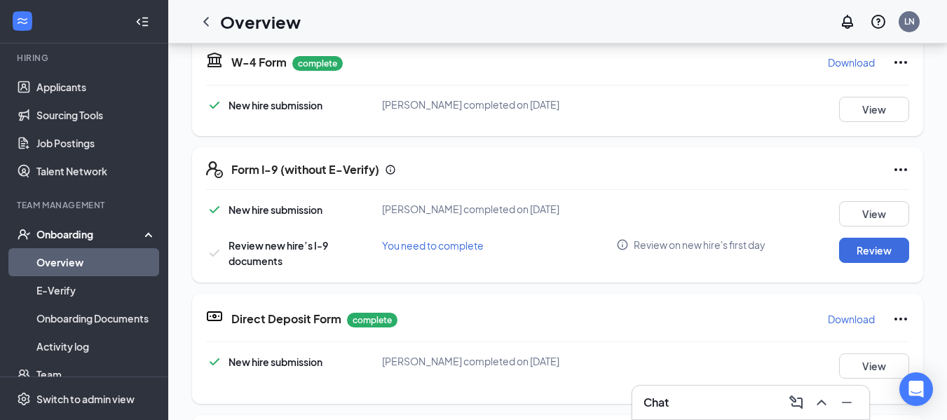
scroll to position [197, 0]
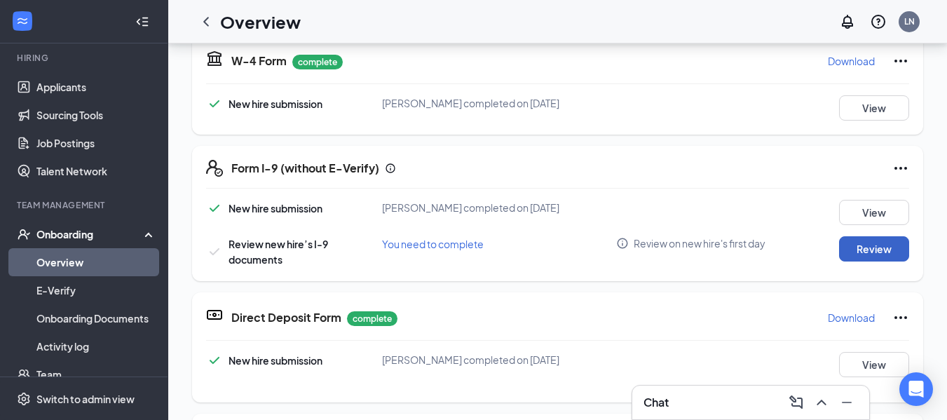
click at [848, 249] on button "Review" at bounding box center [874, 248] width 70 height 25
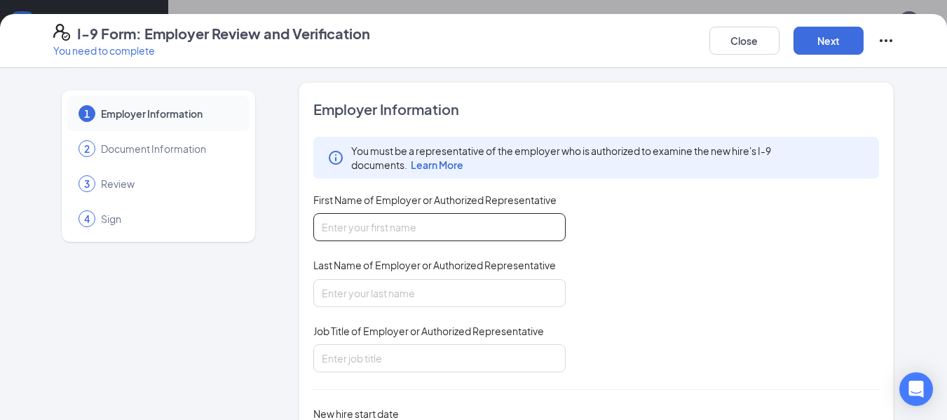
click at [508, 222] on input "First Name of Employer or Authorized Representative" at bounding box center [439, 227] width 252 height 28
type input "Lisa"
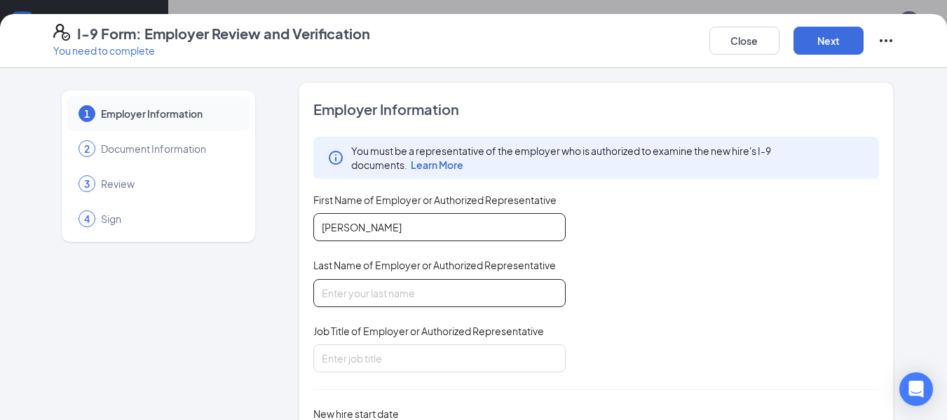
type input "Niemeyer"
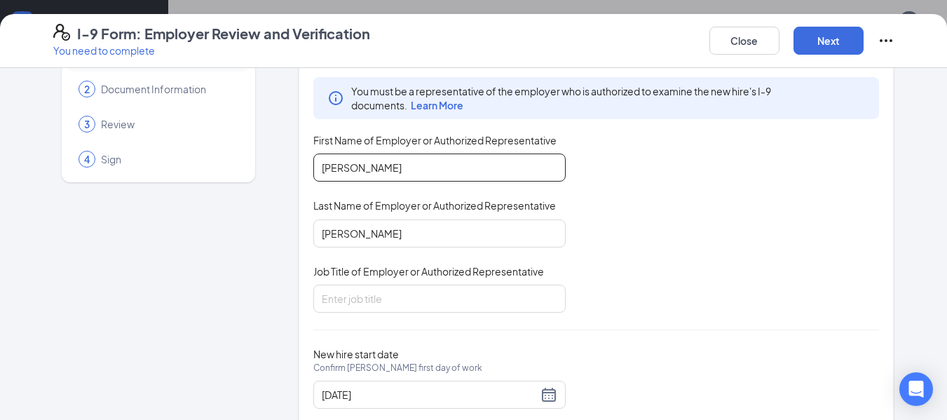
scroll to position [60, 0]
click at [384, 304] on input "Job Title of Employer or Authorized Representative" at bounding box center [439, 298] width 252 height 28
type input "director of administration"
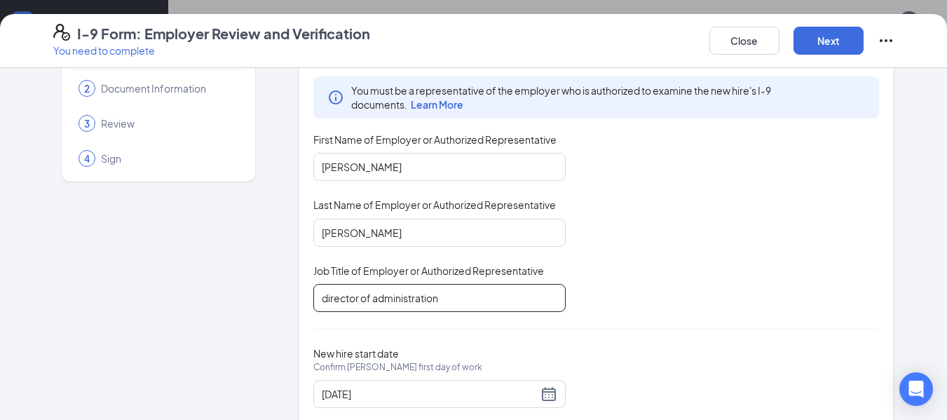
scroll to position [97, 0]
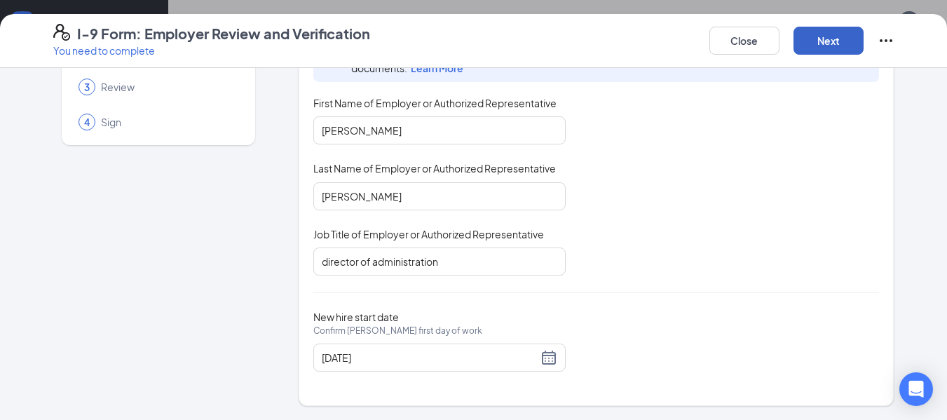
click at [837, 50] on button "Next" at bounding box center [829, 41] width 70 height 28
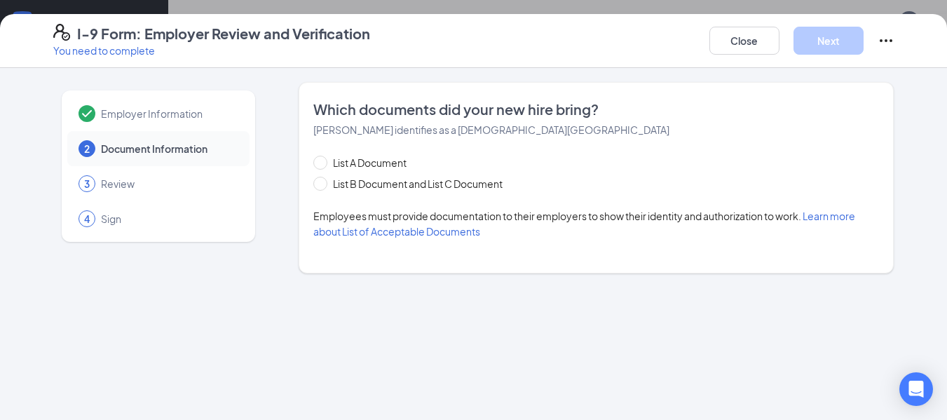
scroll to position [0, 0]
click at [379, 184] on span "List B Document and List C Document" at bounding box center [417, 183] width 181 height 15
click at [323, 184] on input "List B Document and List C Document" at bounding box center [318, 182] width 10 height 10
radio input "true"
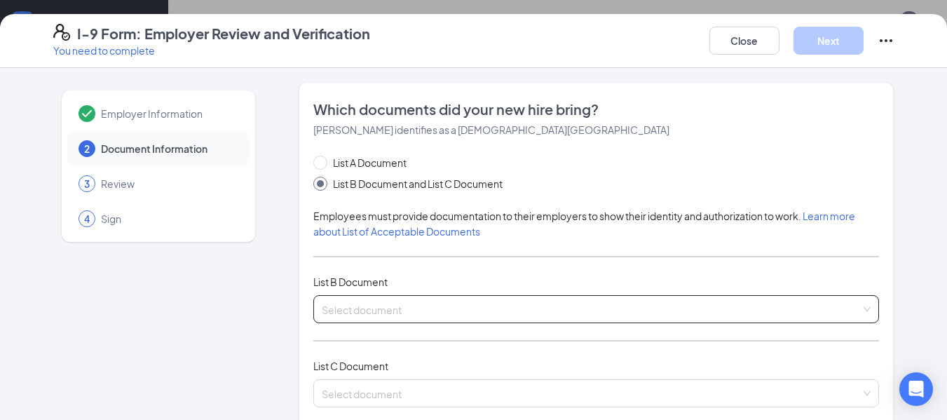
click at [423, 310] on input "search" at bounding box center [592, 306] width 540 height 21
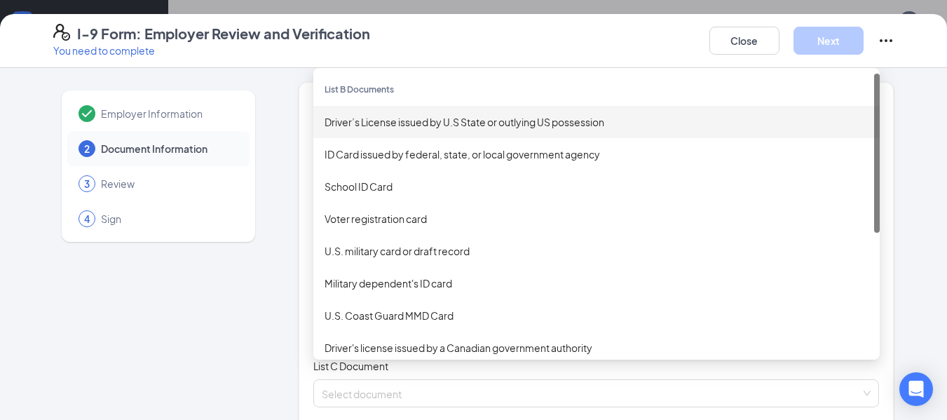
click at [381, 130] on div "Driver’s License issued by U.S State or outlying US possession" at bounding box center [596, 122] width 567 height 32
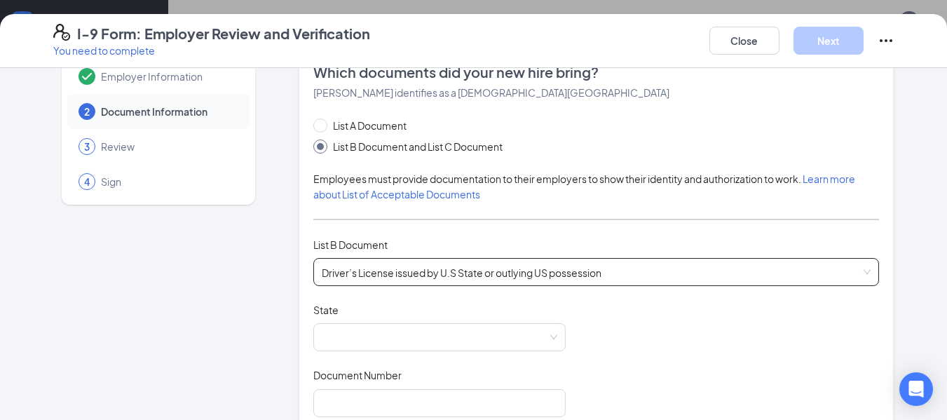
scroll to position [38, 0]
click at [340, 338] on span at bounding box center [440, 336] width 236 height 27
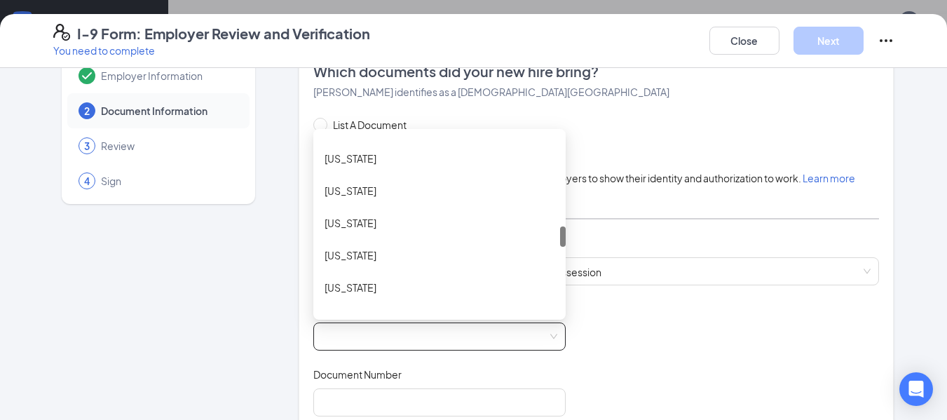
scroll to position [799, 0]
click at [358, 221] on div "Missouri" at bounding box center [440, 222] width 230 height 15
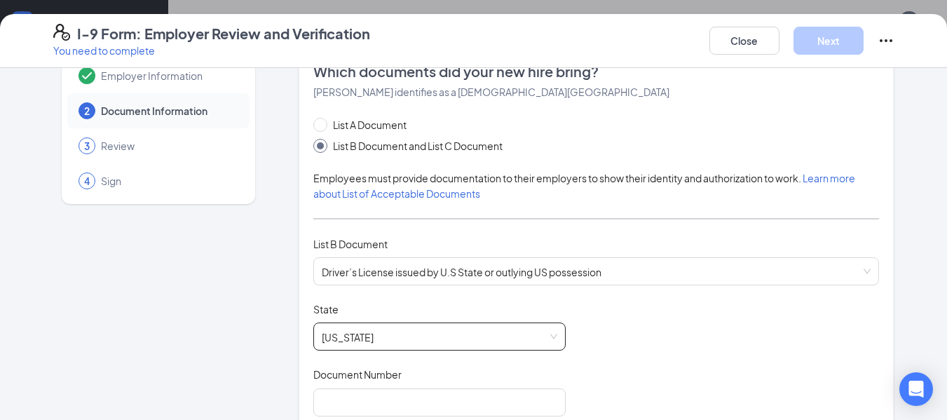
scroll to position [134, 0]
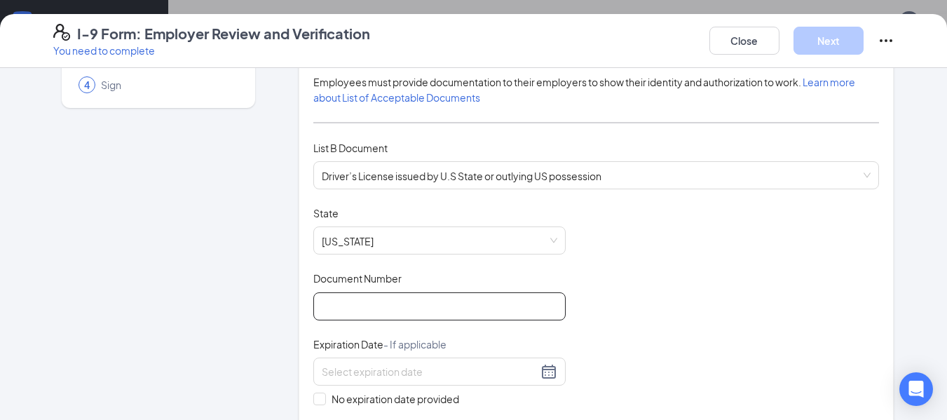
drag, startPoint x: 353, startPoint y: 299, endPoint x: 360, endPoint y: 307, distance: 10.4
click at [360, 307] on input "Document Number" at bounding box center [439, 306] width 252 height 28
type input "173B310003"
click at [376, 376] on input at bounding box center [430, 371] width 216 height 15
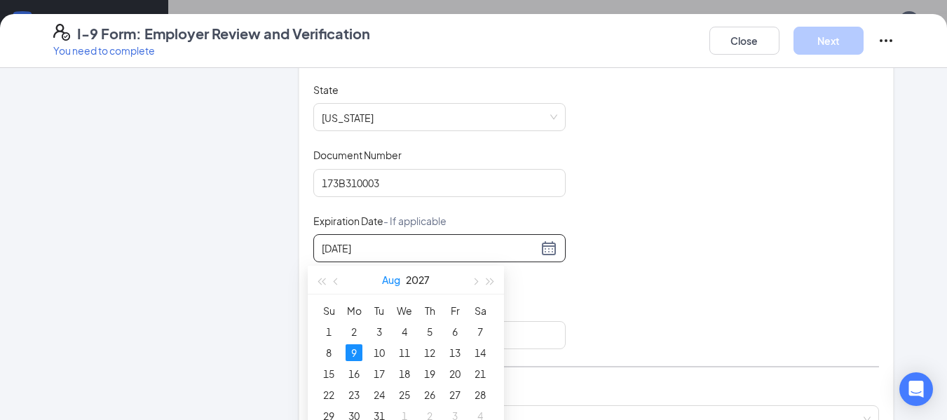
scroll to position [327, 0]
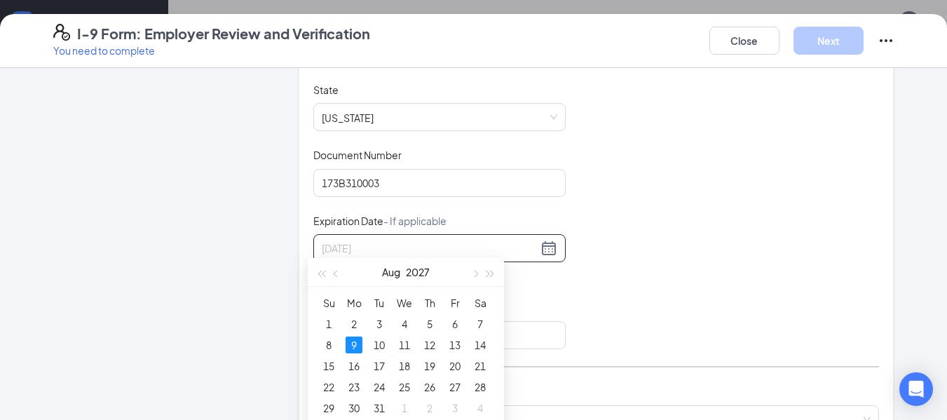
click at [358, 347] on div "9" at bounding box center [354, 345] width 17 height 17
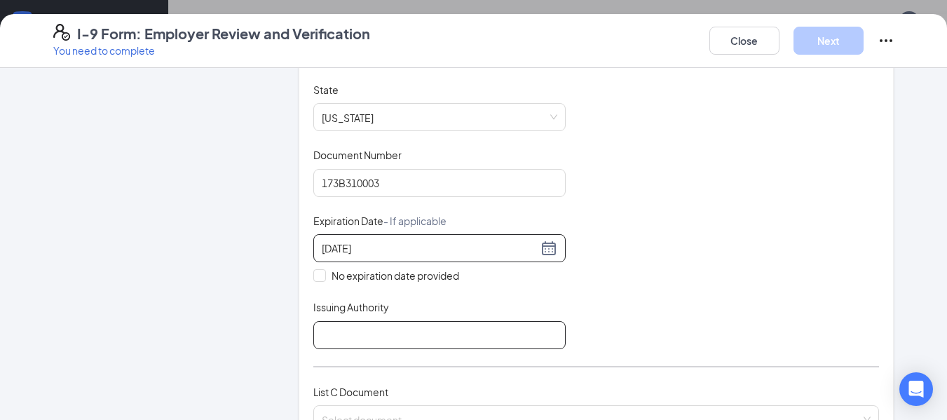
type input "08/09/2027"
click at [348, 334] on input "Issuing Authority" at bounding box center [439, 335] width 252 height 28
type input "MO"
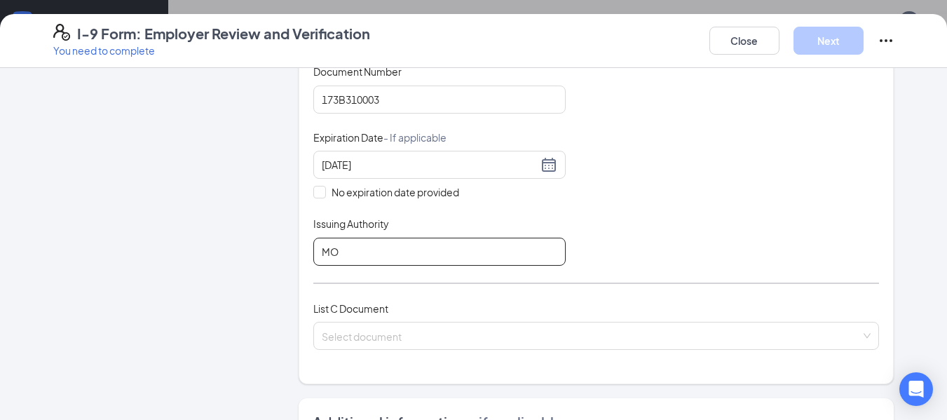
scroll to position [345, 0]
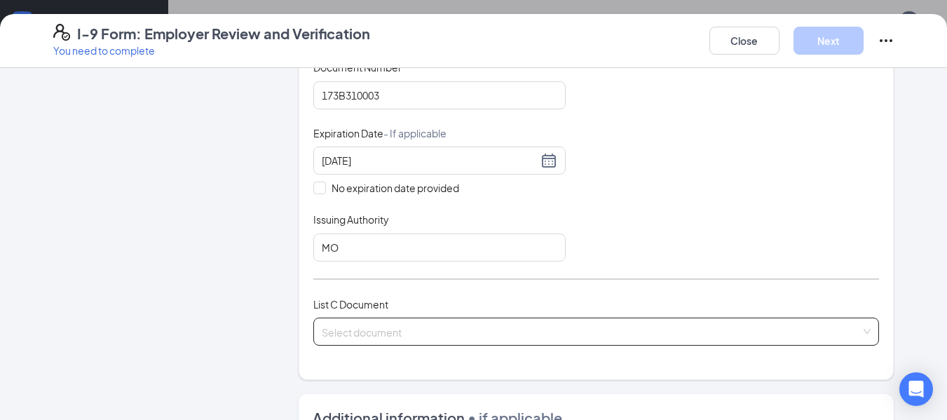
click at [388, 332] on input "search" at bounding box center [592, 328] width 540 height 21
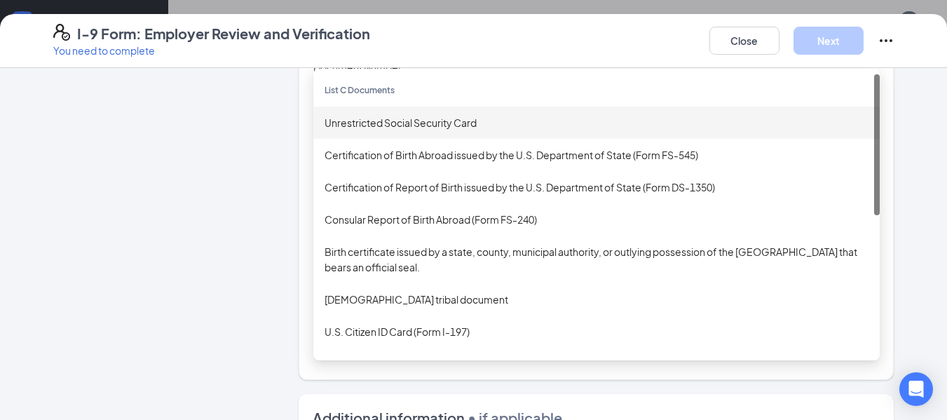
click at [393, 124] on div "Unrestricted Social Security Card" at bounding box center [597, 122] width 544 height 15
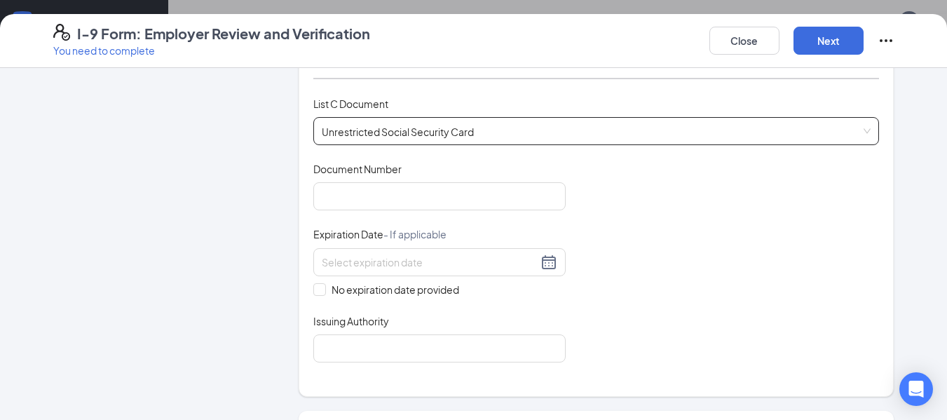
scroll to position [556, 0]
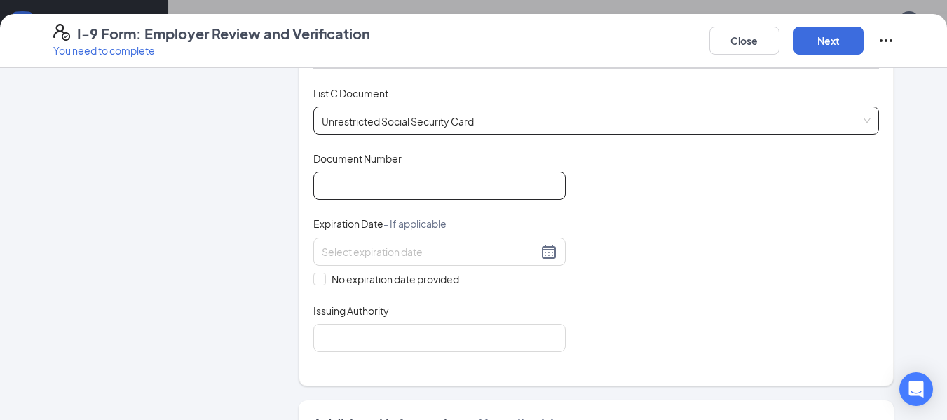
click at [355, 185] on input "Document Number" at bounding box center [439, 186] width 252 height 28
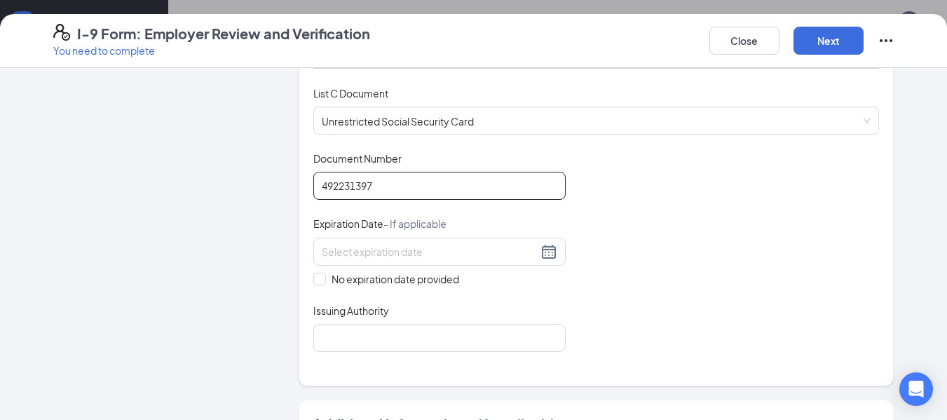
type input "492231397"
click at [313, 287] on div "Document Title Unrestricted Social Security Card Document Number 492231397 Expi…" at bounding box center [596, 251] width 567 height 201
click at [313, 282] on input "No expiration date provided" at bounding box center [318, 278] width 10 height 10
checkbox input "true"
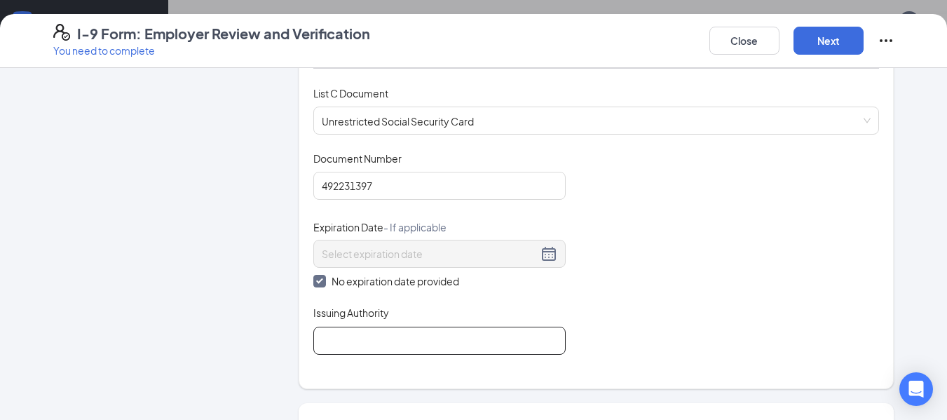
click at [379, 348] on input "Issuing Authority" at bounding box center [439, 341] width 252 height 28
type input "Soc Sec Administration"
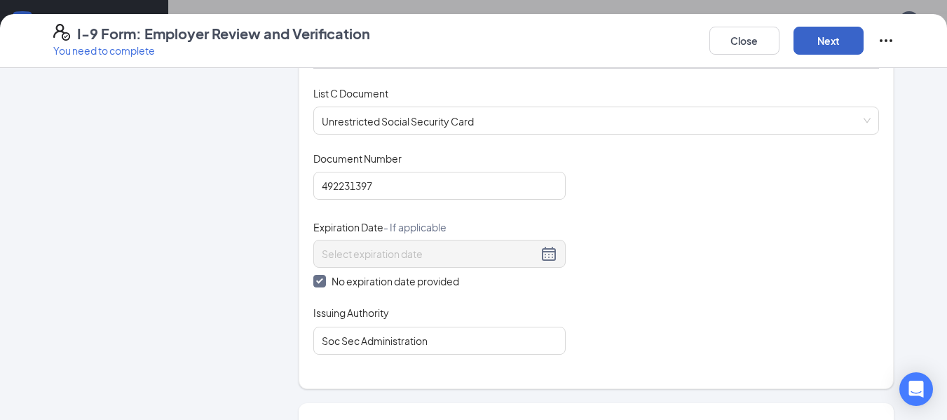
click at [836, 41] on button "Next" at bounding box center [829, 41] width 70 height 28
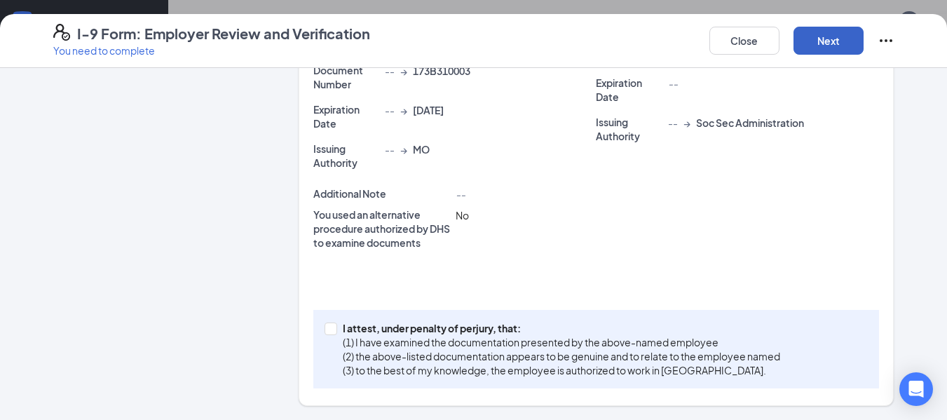
scroll to position [400, 0]
click at [330, 336] on label "I attest, under penalty of perjury, that: (1) I have examined the documentation…" at bounding box center [555, 349] width 461 height 56
click at [330, 332] on input "I attest, under penalty of perjury, that: (1) I have examined the documentation…" at bounding box center [330, 328] width 10 height 10
checkbox input "true"
click at [827, 43] on button "Next" at bounding box center [829, 41] width 70 height 28
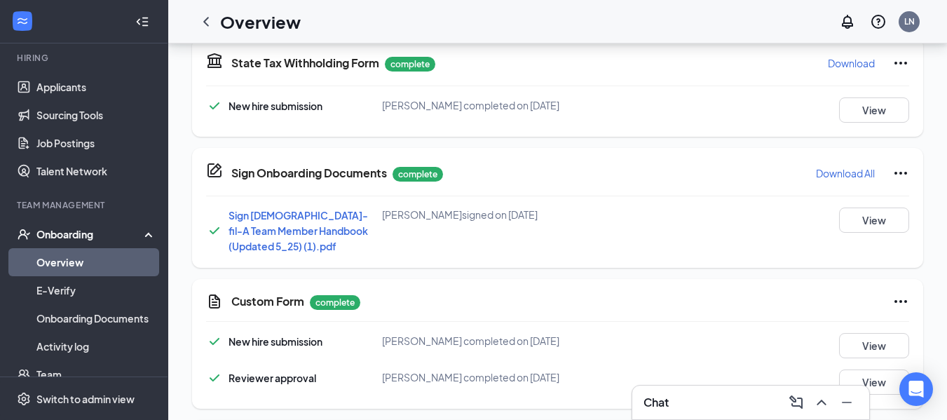
scroll to position [798, 0]
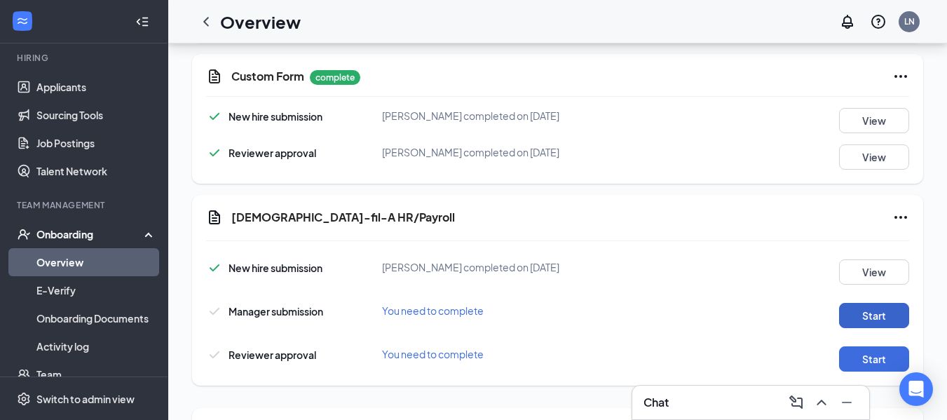
click at [853, 311] on button "Start" at bounding box center [874, 315] width 70 height 25
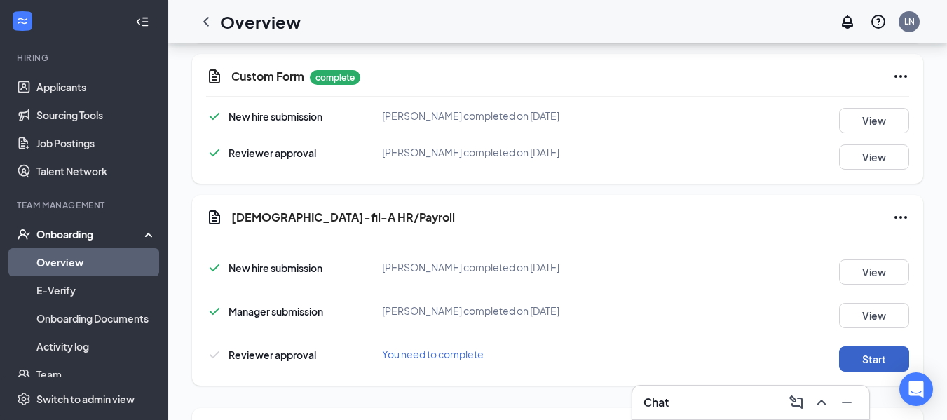
click at [881, 348] on button "Start" at bounding box center [874, 358] width 70 height 25
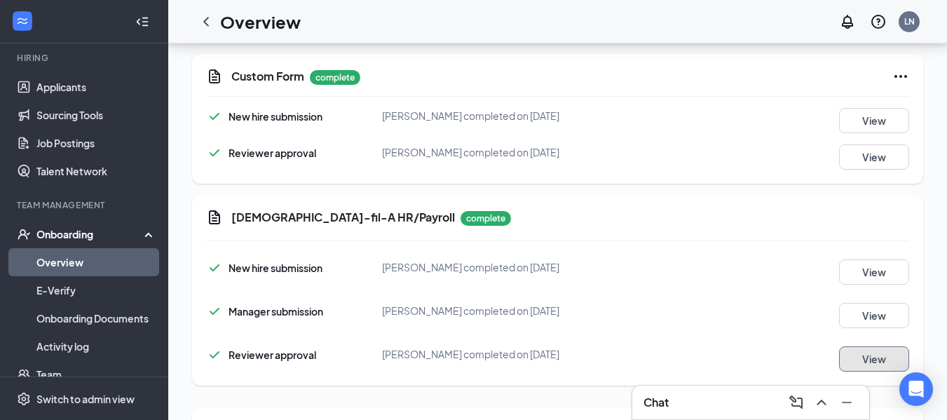
scroll to position [1035, 0]
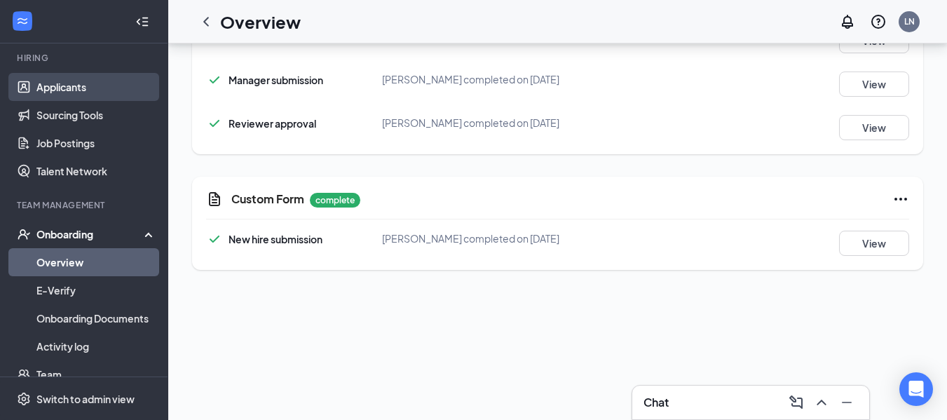
click at [74, 93] on link "Applicants" at bounding box center [96, 87] width 120 height 28
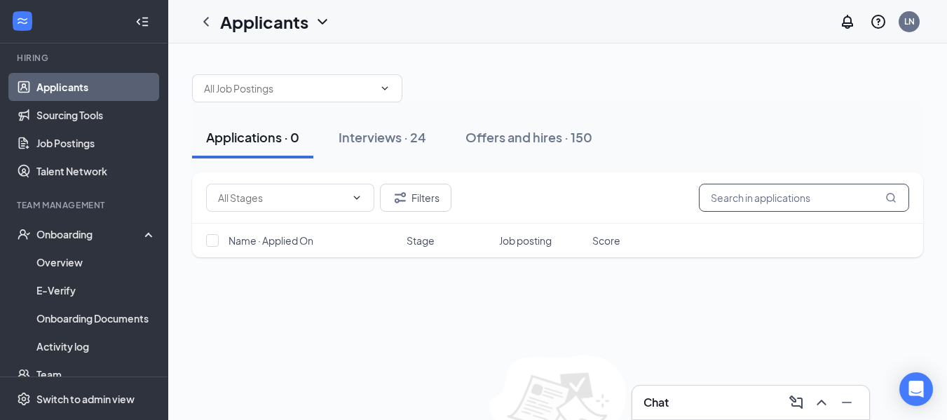
click at [791, 203] on input "text" at bounding box center [804, 198] width 210 height 28
type input "wines"
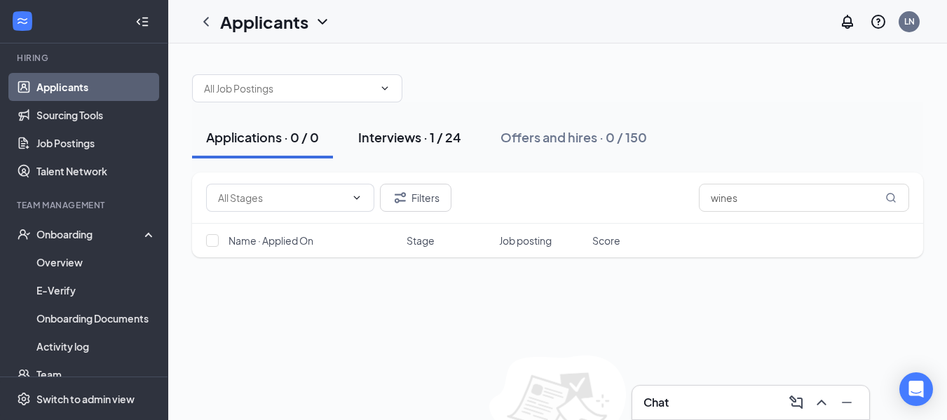
click at [403, 135] on div "Interviews · 1 / 24" at bounding box center [409, 137] width 103 height 18
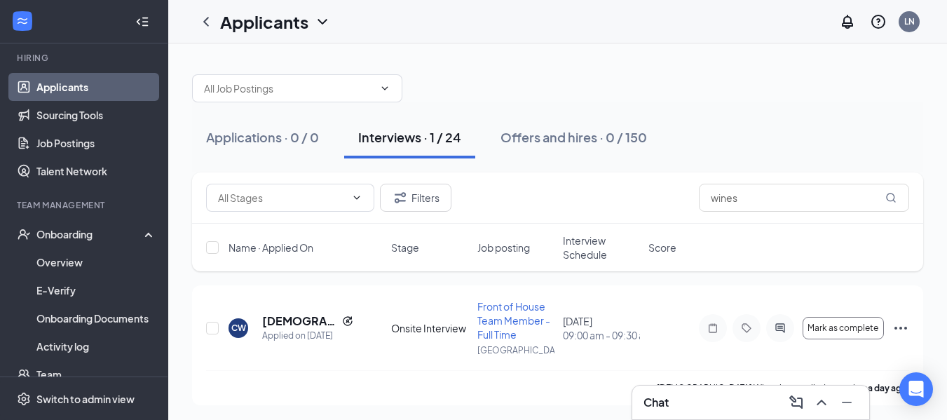
scroll to position [2, 0]
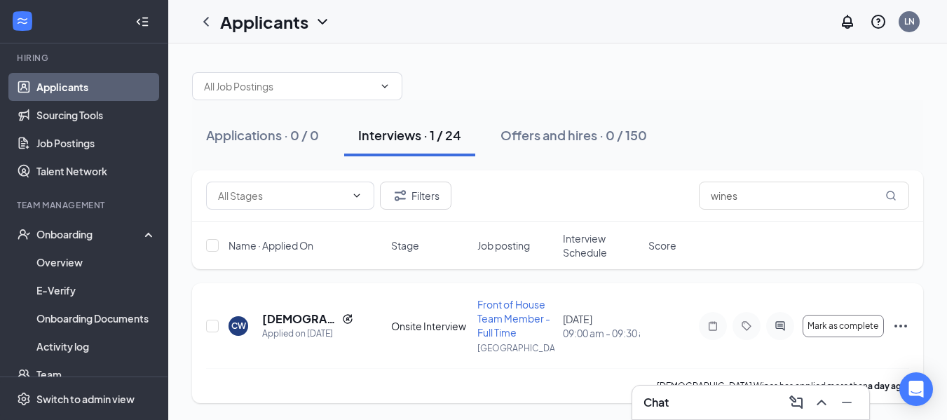
click at [909, 325] on div "CW Christian Wines Applied on Aug 26 Onsite Interview Front of House Team Membe…" at bounding box center [557, 343] width 731 height 120
click at [900, 325] on icon "Ellipses" at bounding box center [901, 326] width 13 height 3
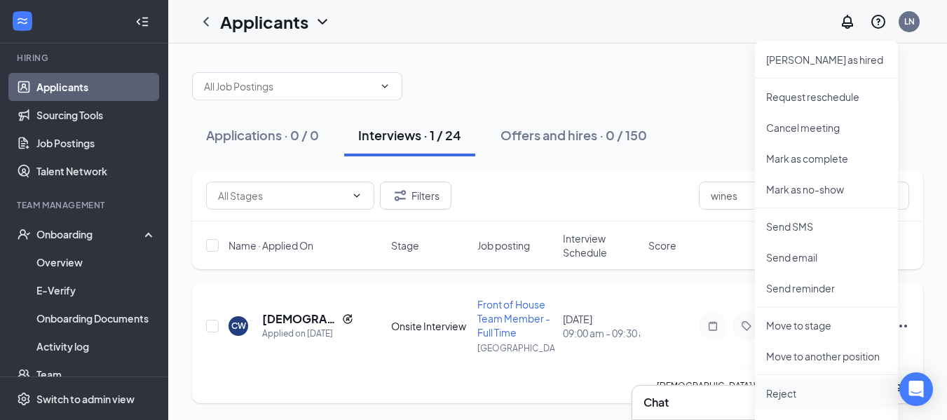
click at [808, 392] on p "Reject" at bounding box center [826, 393] width 121 height 14
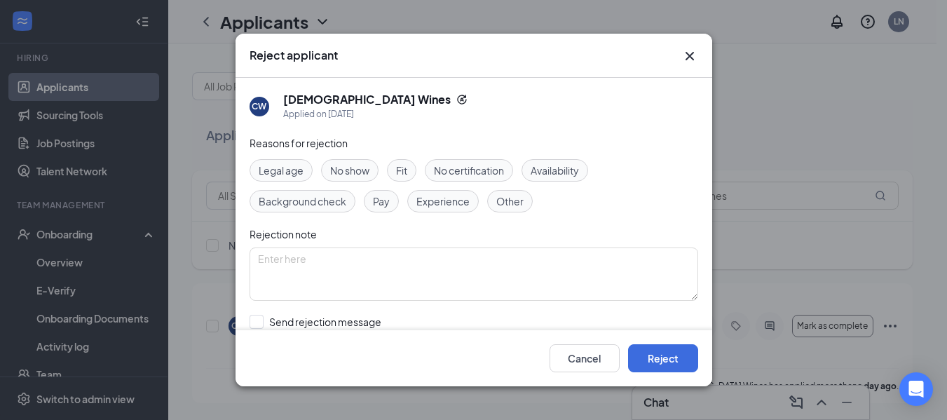
click at [545, 167] on span "Availability" at bounding box center [555, 170] width 48 height 15
click at [259, 320] on input "Send rejection message If unchecked, the applicant will not receive a rejection…" at bounding box center [409, 330] width 319 height 31
checkbox input "true"
click at [313, 261] on textarea at bounding box center [474, 274] width 449 height 53
type textarea "Unfortunately our current need is for closing shifts."
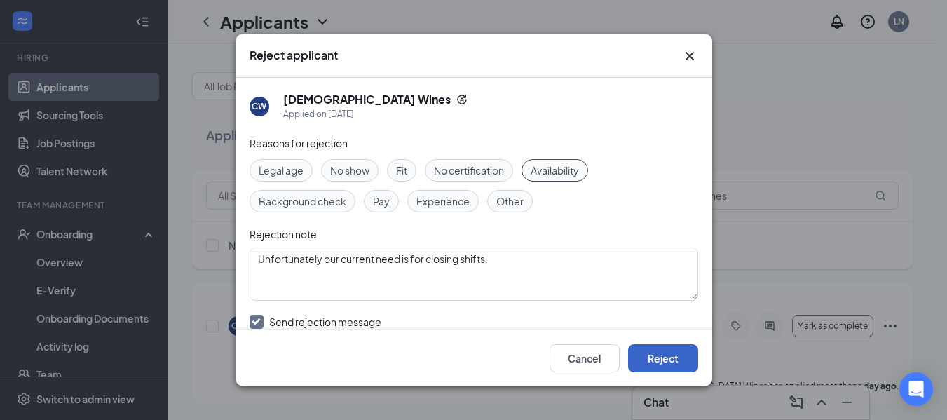
click at [657, 354] on button "Reject" at bounding box center [663, 358] width 70 height 28
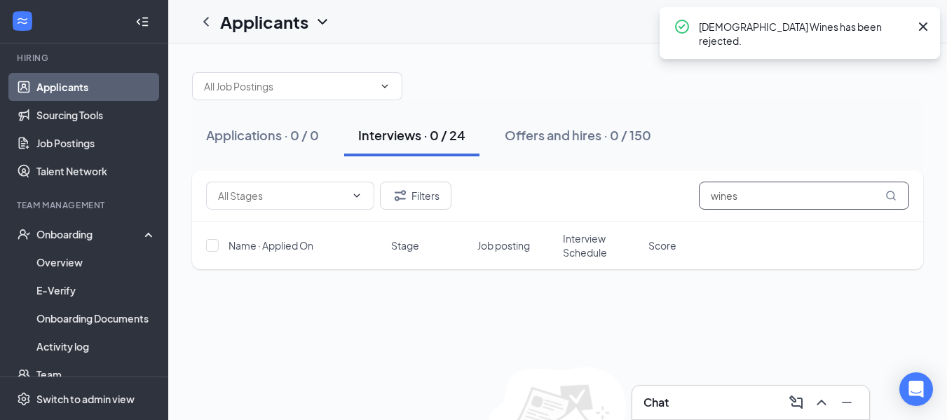
drag, startPoint x: 773, startPoint y: 188, endPoint x: 609, endPoint y: 198, distance: 164.4
click at [609, 198] on div "Filters wines" at bounding box center [557, 196] width 703 height 28
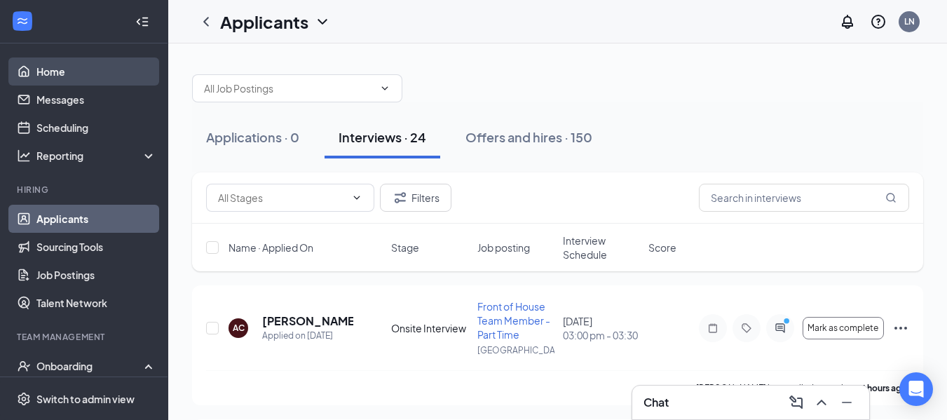
click at [71, 67] on link "Home" at bounding box center [96, 71] width 120 height 28
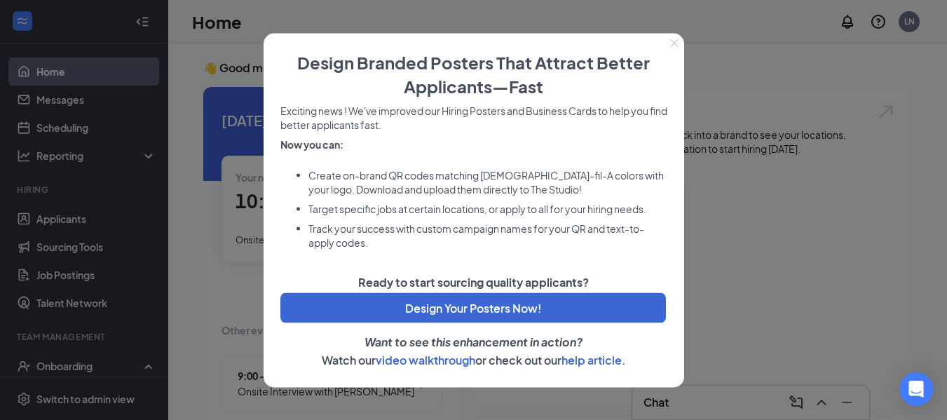
click at [672, 45] on icon "Close" at bounding box center [674, 43] width 8 height 8
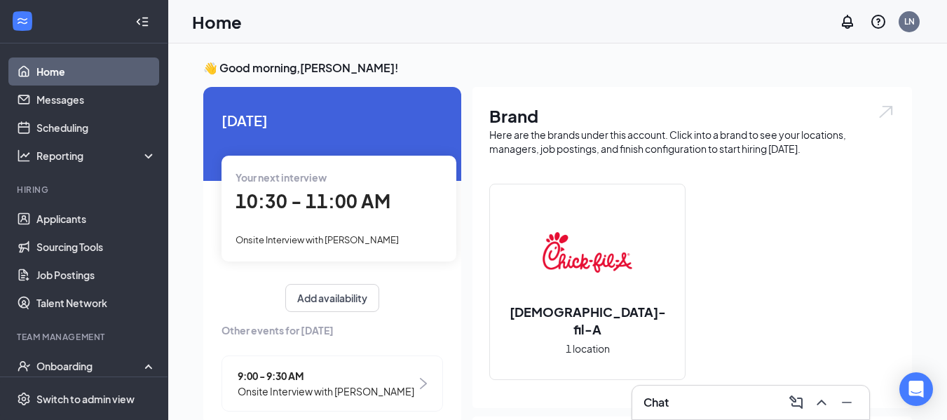
click at [570, 280] on img at bounding box center [588, 253] width 90 height 90
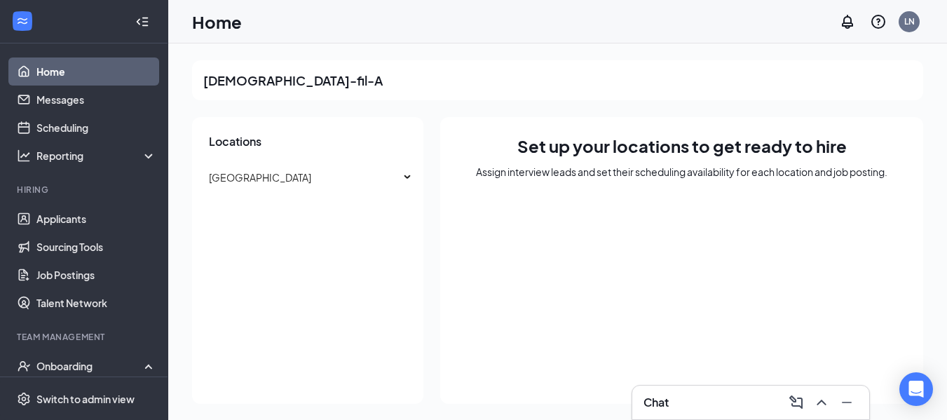
scroll to position [1, 0]
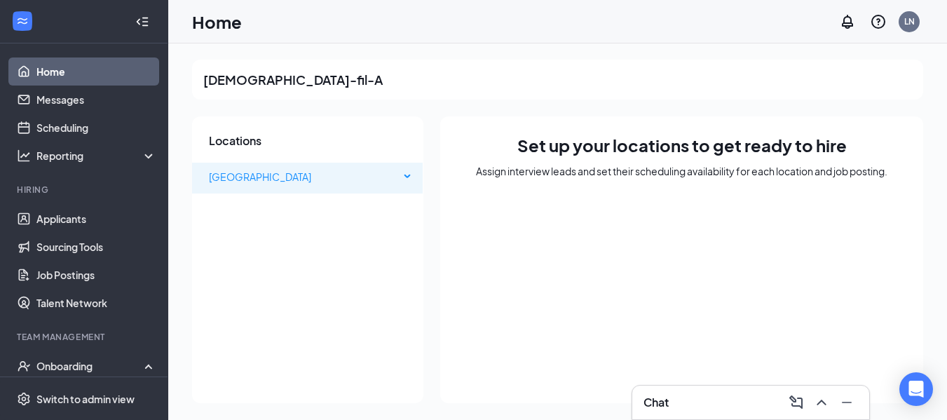
click at [305, 184] on span "[GEOGRAPHIC_DATA]" at bounding box center [304, 177] width 191 height 28
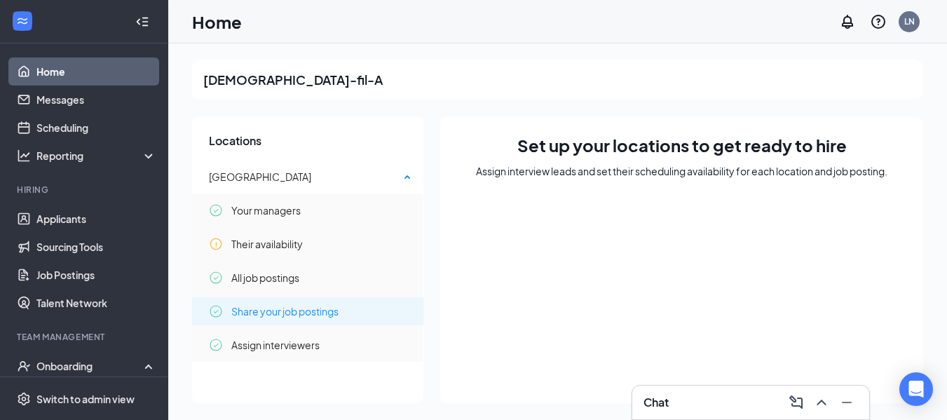
click at [280, 306] on span "Share your job postings" at bounding box center [284, 311] width 107 height 28
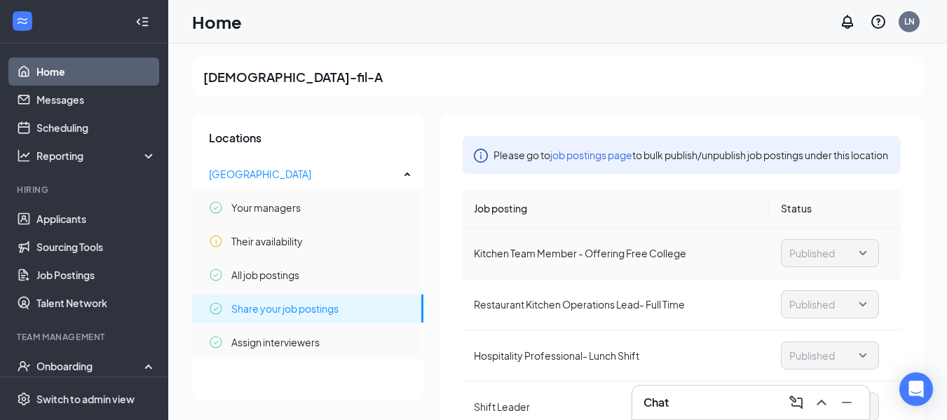
scroll to position [0, 0]
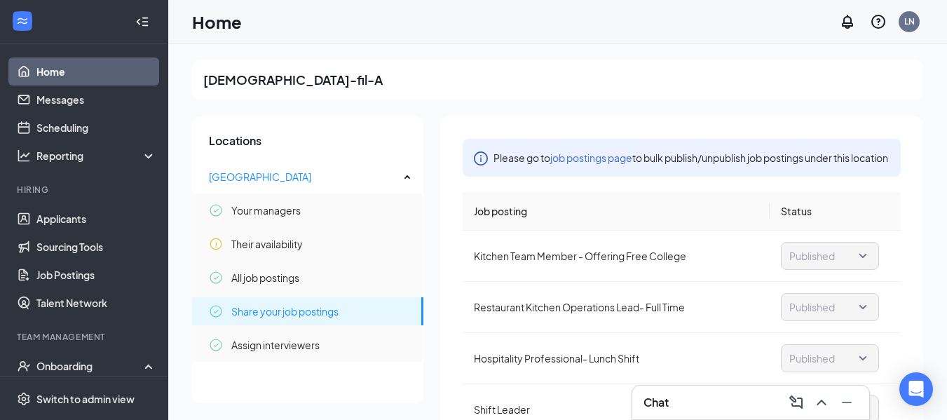
click at [607, 158] on link "job postings page" at bounding box center [591, 157] width 82 height 13
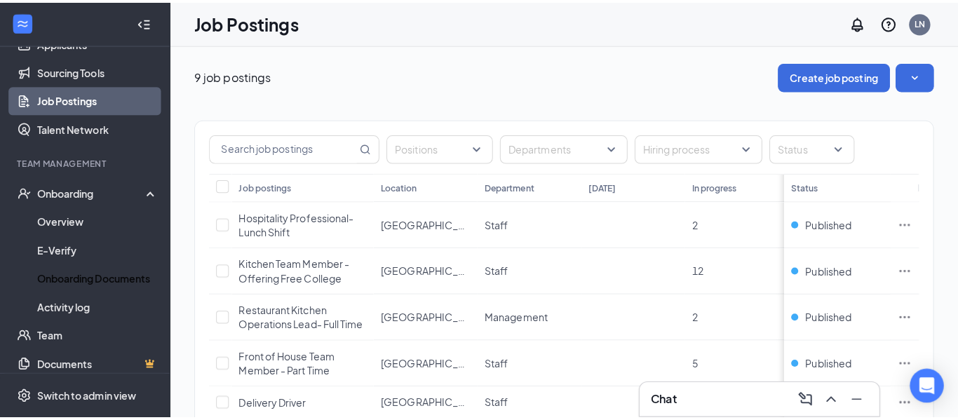
scroll to position [205, 0]
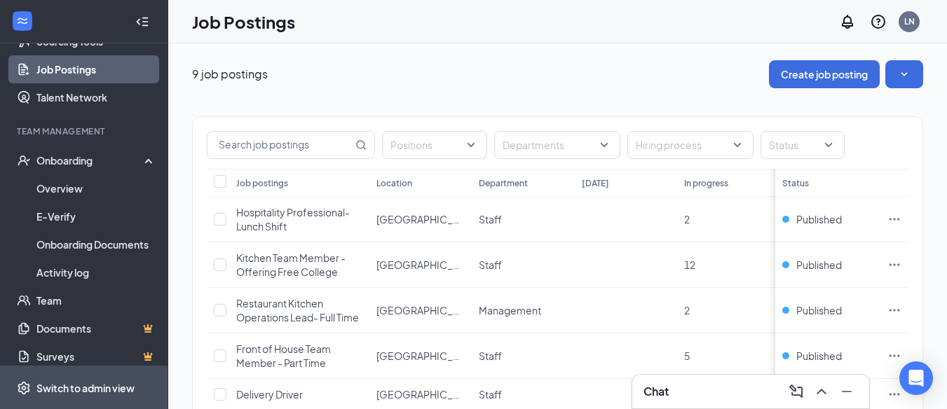
click at [90, 393] on div "Switch to admin view" at bounding box center [85, 388] width 98 height 14
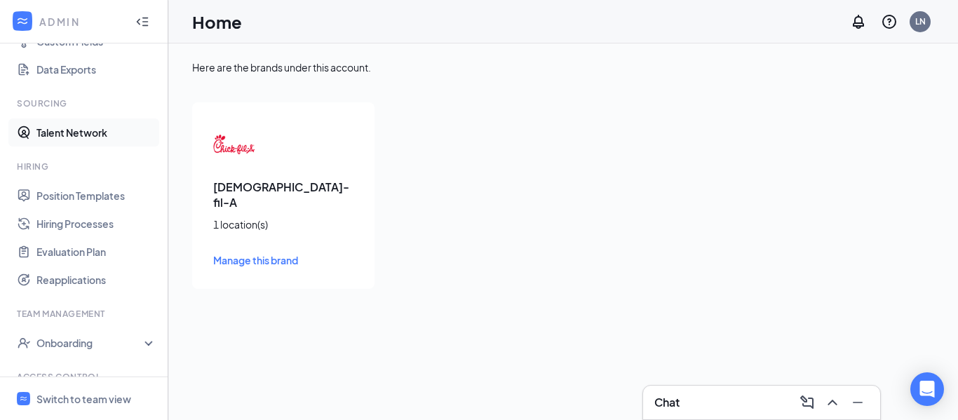
click at [76, 128] on link "Talent Network" at bounding box center [96, 132] width 120 height 28
